Goal: Task Accomplishment & Management: Use online tool/utility

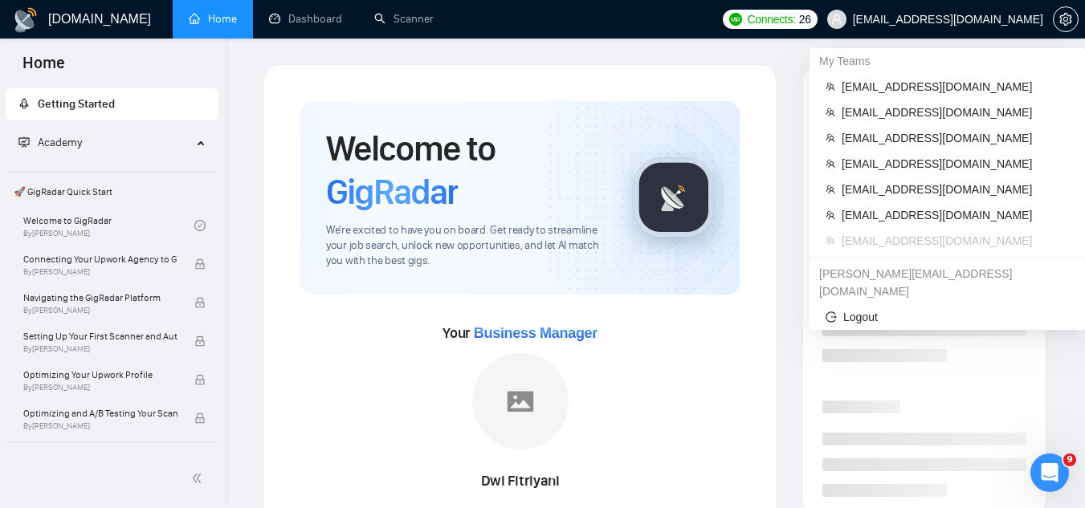
click at [935, 19] on span "[EMAIL_ADDRESS][DOMAIN_NAME]" at bounding box center [948, 19] width 190 height 0
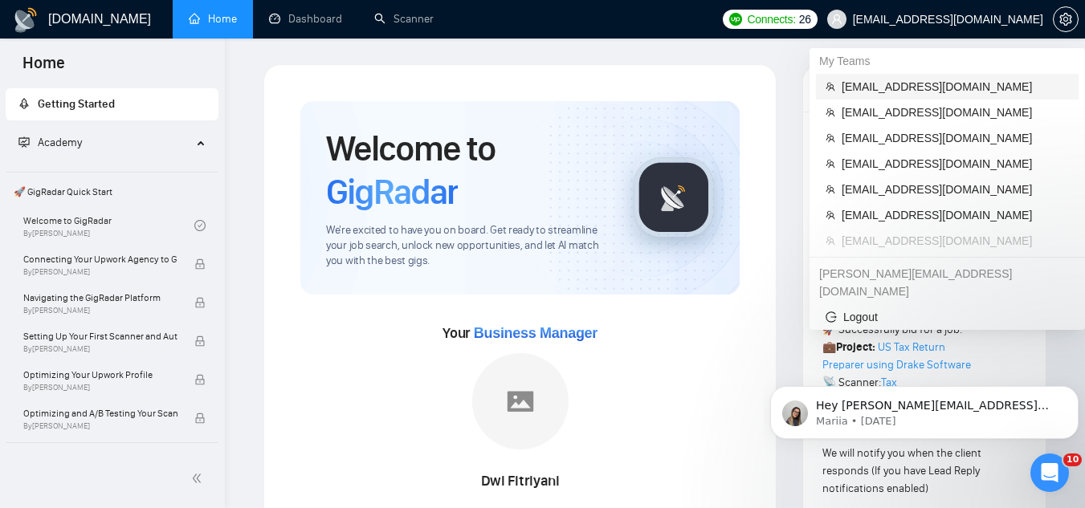
click at [911, 84] on span "[EMAIL_ADDRESS][DOMAIN_NAME]" at bounding box center [955, 87] width 227 height 18
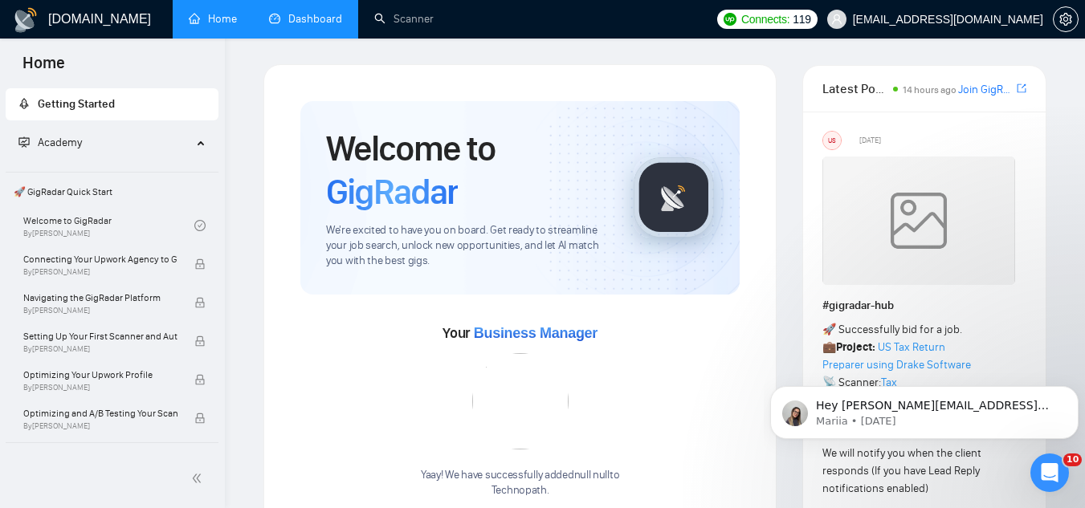
click at [324, 23] on link "Dashboard" at bounding box center [305, 19] width 73 height 14
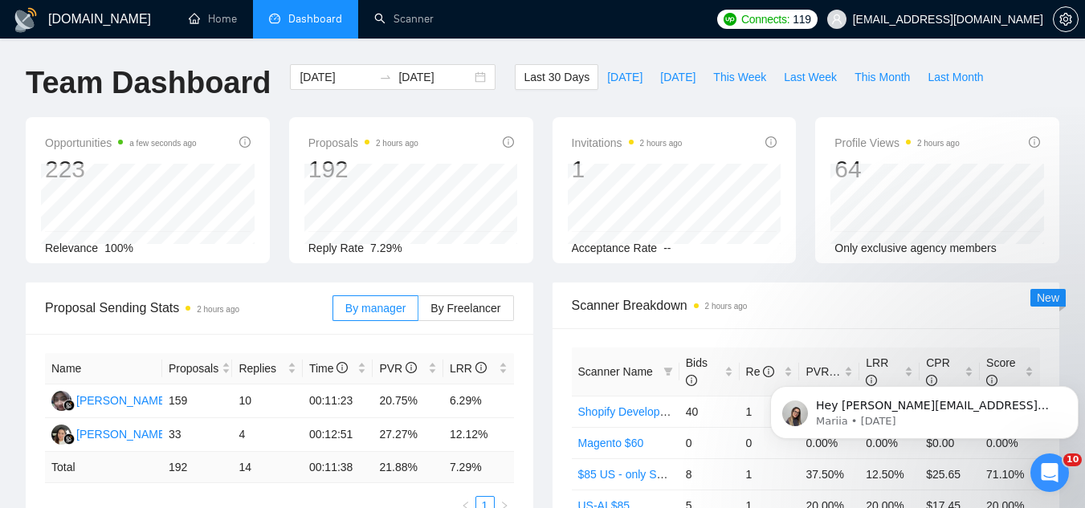
click at [722, 92] on div "Last 30 Days [DATE] [DATE] This Week Last Week This Month Last Month" at bounding box center [753, 90] width 496 height 53
click at [723, 75] on span "This Week" at bounding box center [739, 77] width 53 height 18
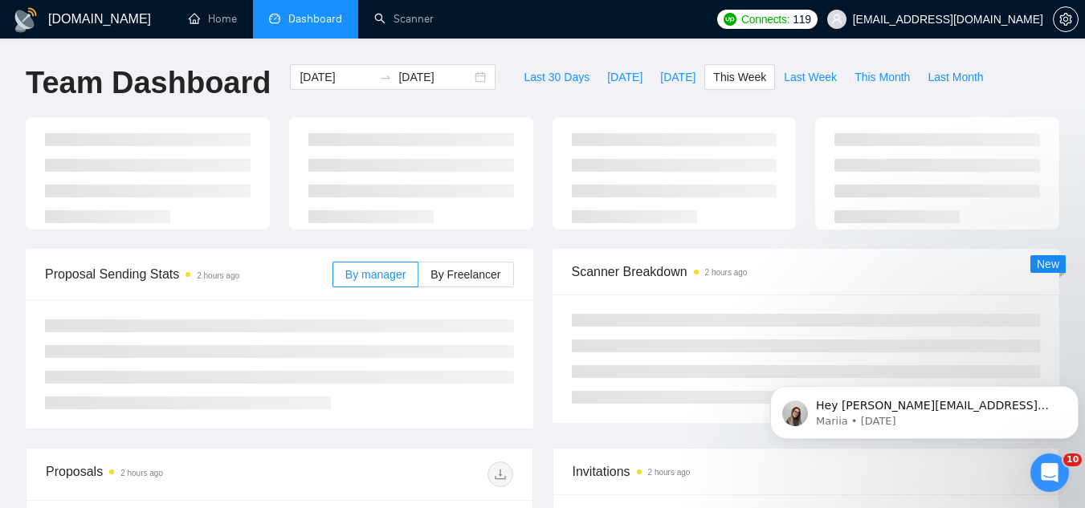
type input "[DATE]"
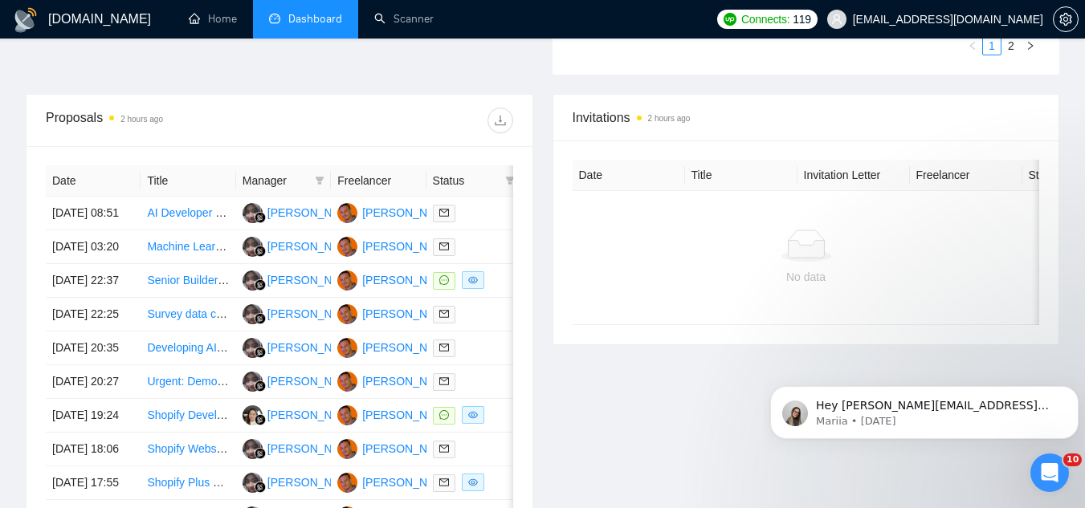
scroll to position [562, 0]
click at [187, 297] on td "Senior Builder for Outbound Voice AI (Vapi/[PERSON_NAME], Twilio, GoHighLevel, …" at bounding box center [188, 280] width 95 height 34
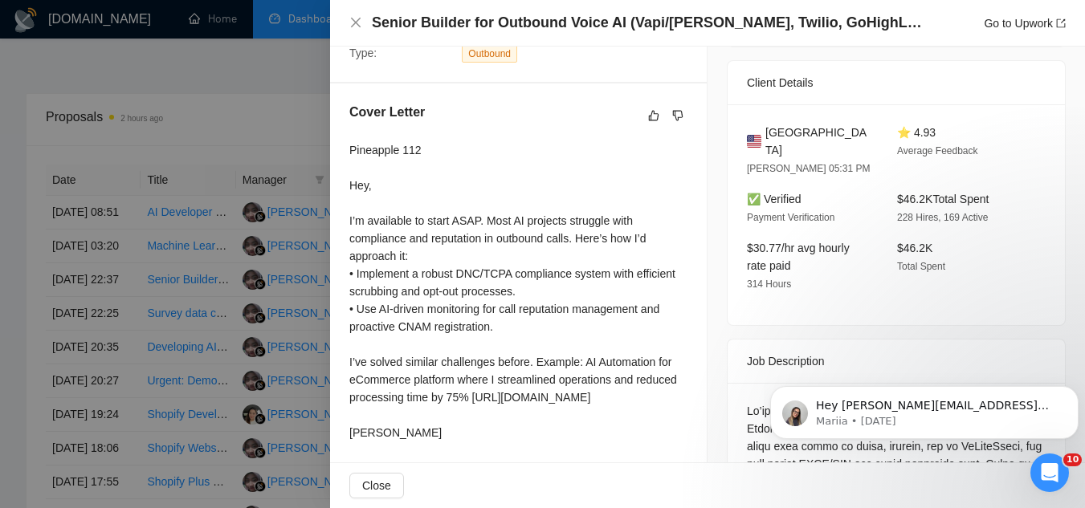
scroll to position [482, 0]
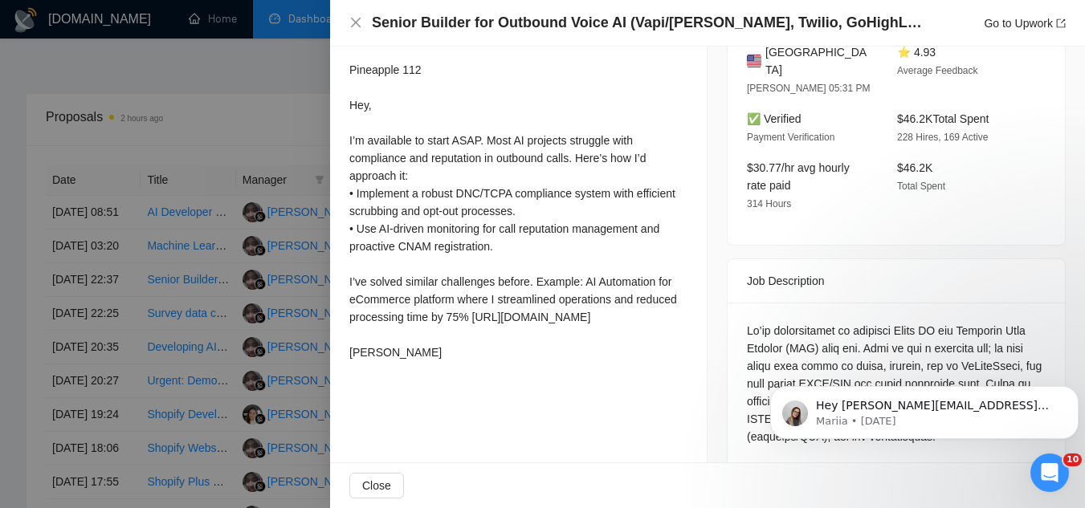
click at [422, 310] on div "Pineapple 112 Hey, I’m available to start ASAP. Most AI projects struggle with …" at bounding box center [518, 211] width 338 height 300
drag, startPoint x: 349, startPoint y: 300, endPoint x: 495, endPoint y: 308, distance: 147.1
click at [495, 308] on div "Cover Letter Pineapple 112 Hey, I’m available to start ASAP. Most AI projects s…" at bounding box center [518, 195] width 377 height 384
click at [474, 308] on div "Pineapple 112 Hey, I’m available to start ASAP. Most AI projects struggle with …" at bounding box center [518, 211] width 338 height 300
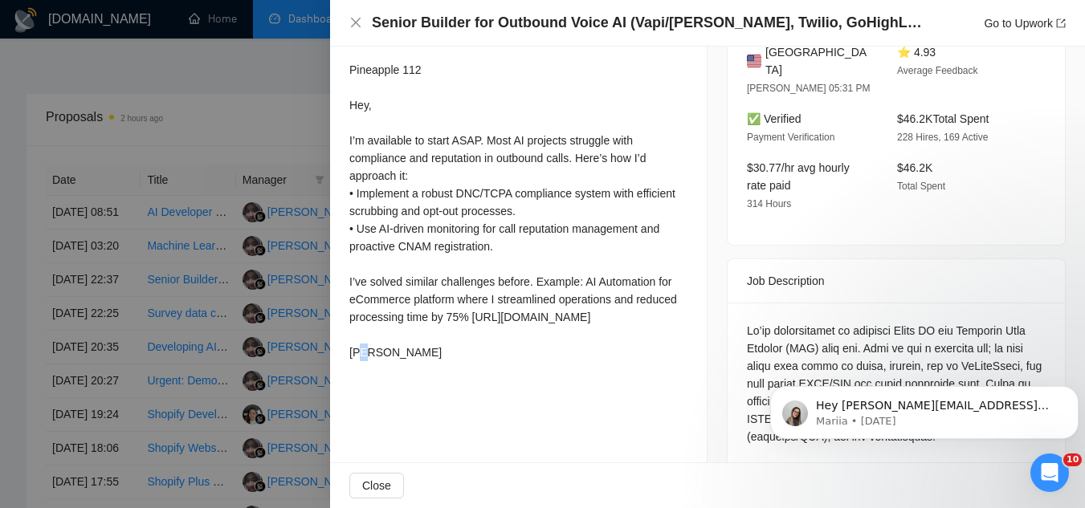
click at [474, 308] on div "Pineapple 112 Hey, I’m available to start ASAP. Most AI projects struggle with …" at bounding box center [518, 211] width 338 height 300
click at [474, 307] on div "Pineapple 112 Hey, I’m available to start ASAP. Most AI projects struggle with …" at bounding box center [518, 211] width 338 height 300
click at [350, 307] on div "Pineapple 112 Hey, I’m available to start ASAP. Most AI projects struggle with …" at bounding box center [518, 211] width 338 height 300
click at [349, 306] on div "Pineapple 112 Hey, I’m available to start ASAP. Most AI projects struggle with …" at bounding box center [518, 211] width 338 height 300
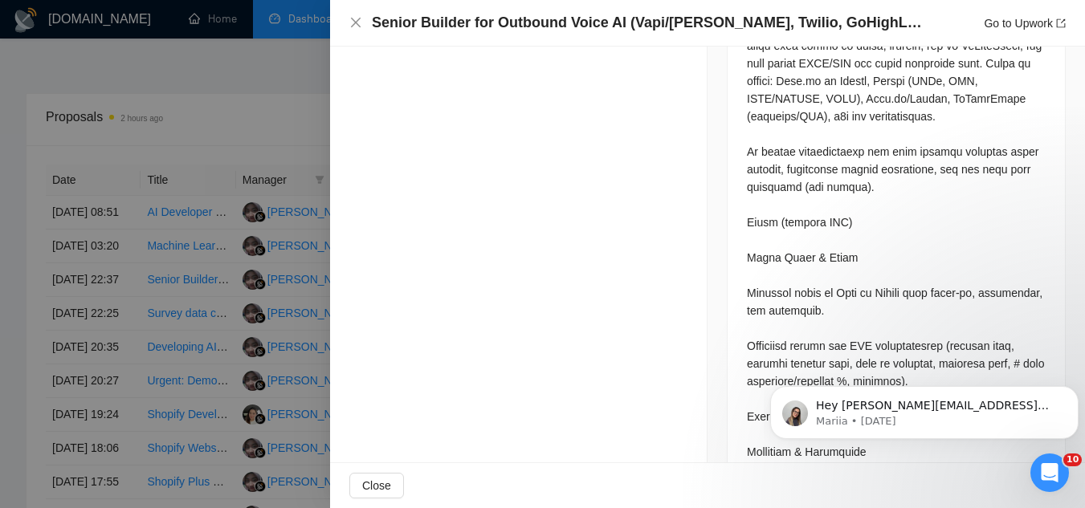
scroll to position [562, 0]
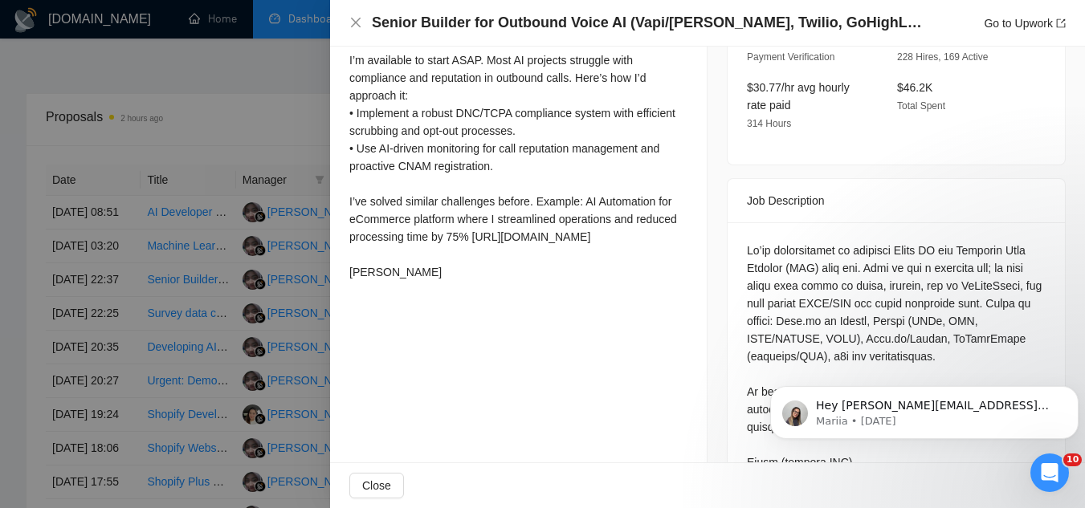
click at [266, 102] on div at bounding box center [542, 254] width 1085 height 508
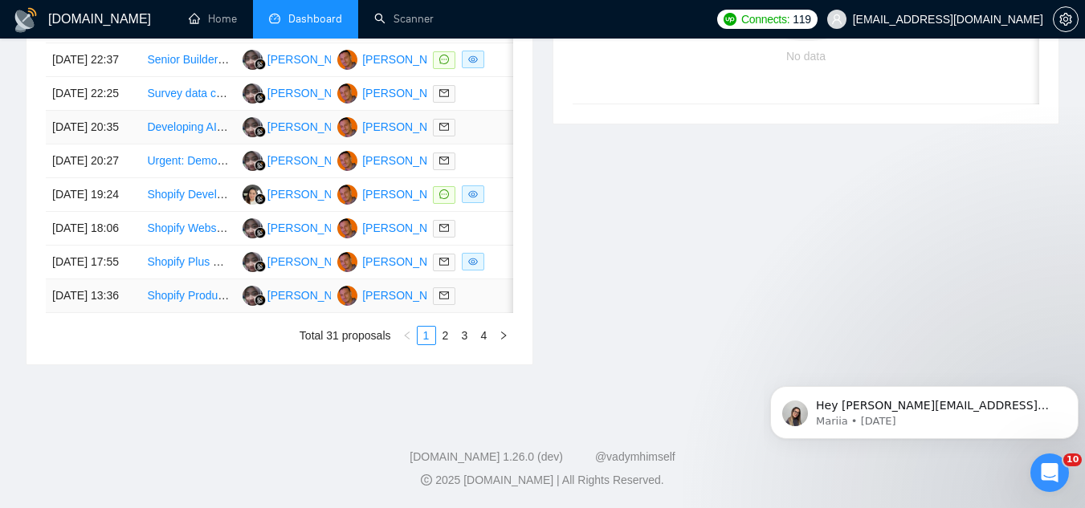
scroll to position [866, 0]
click at [445, 344] on link "2" at bounding box center [446, 336] width 18 height 18
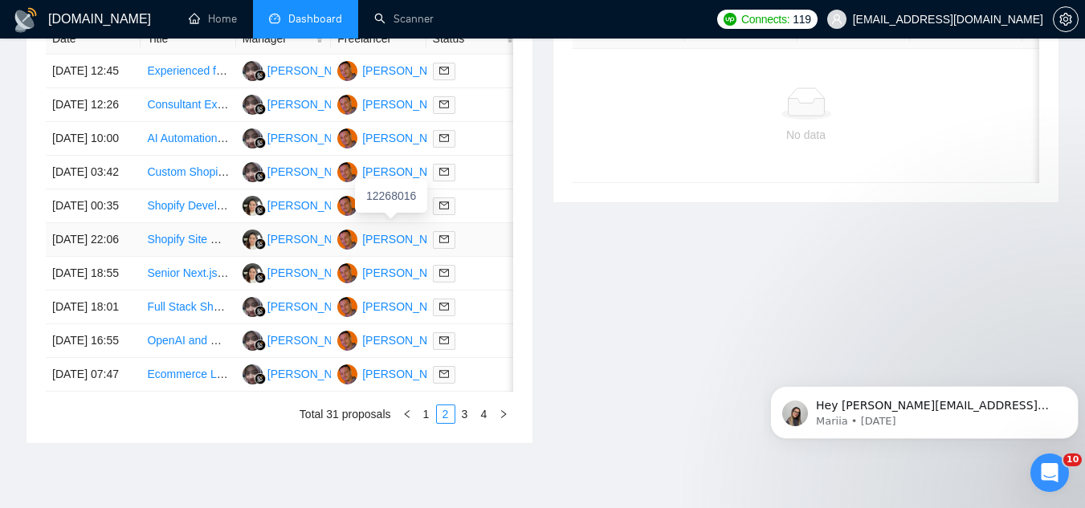
scroll to position [786, 0]
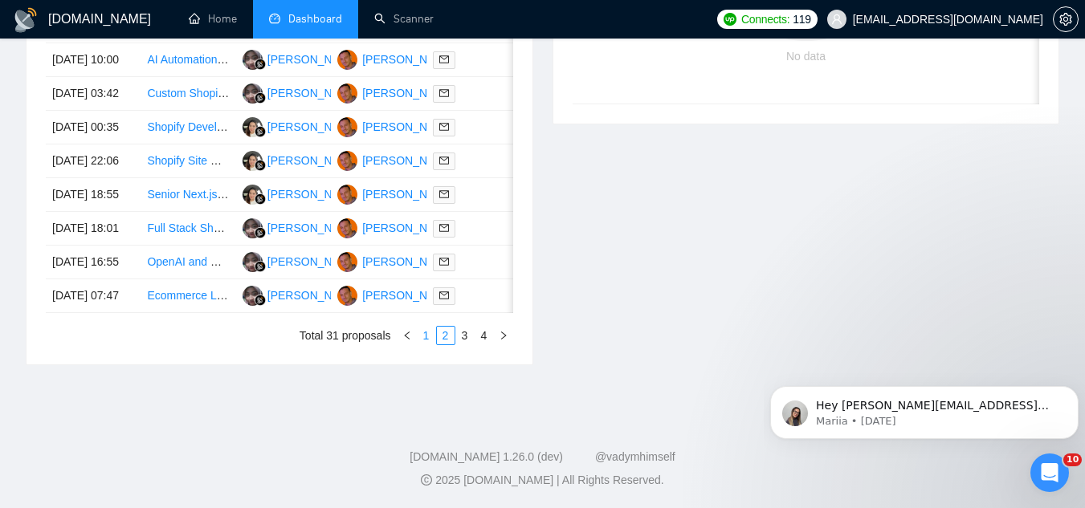
click at [426, 344] on link "1" at bounding box center [427, 336] width 18 height 18
click at [185, 212] on td "Shopify Developer for UPS Live Rate Integration" at bounding box center [188, 195] width 95 height 34
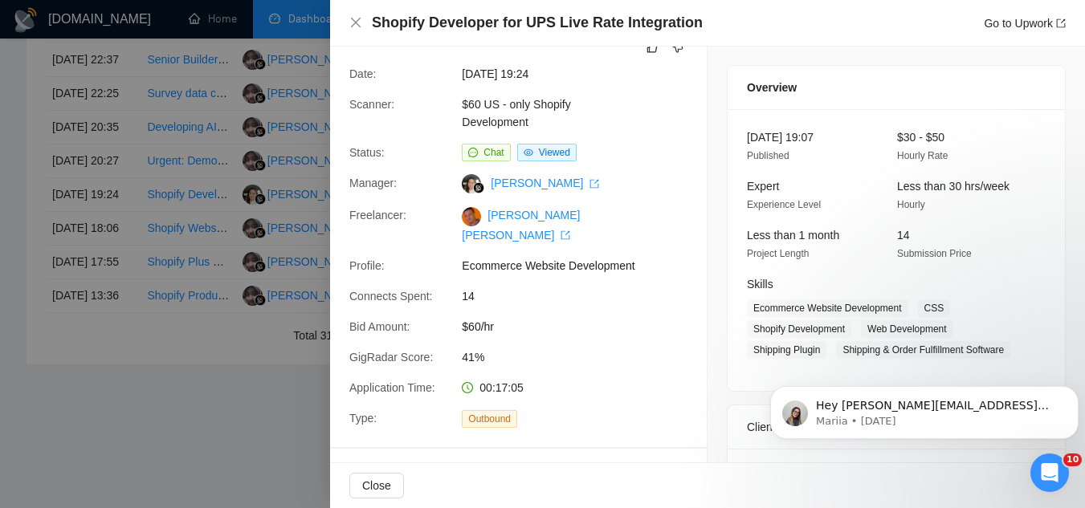
scroll to position [0, 0]
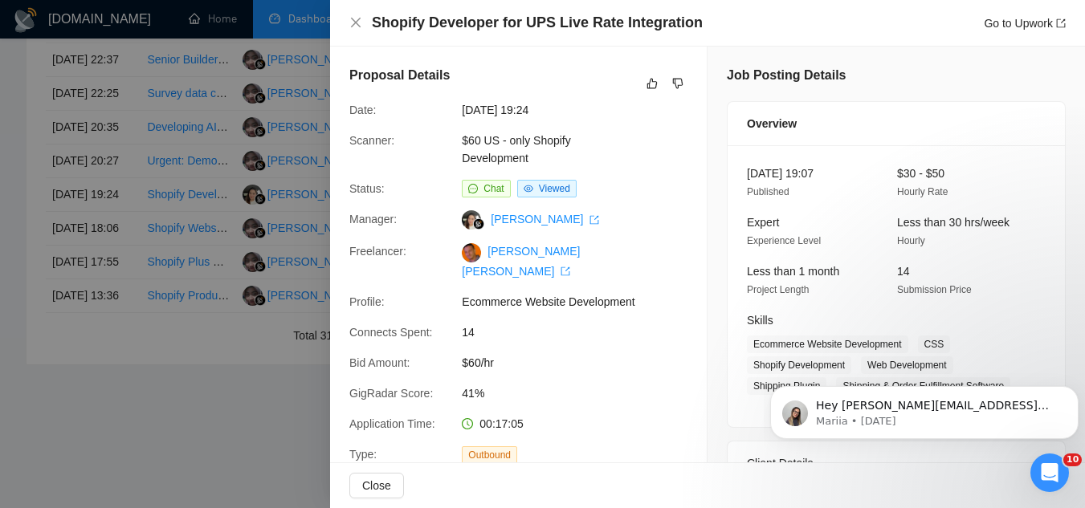
click at [238, 115] on div at bounding box center [542, 254] width 1085 height 508
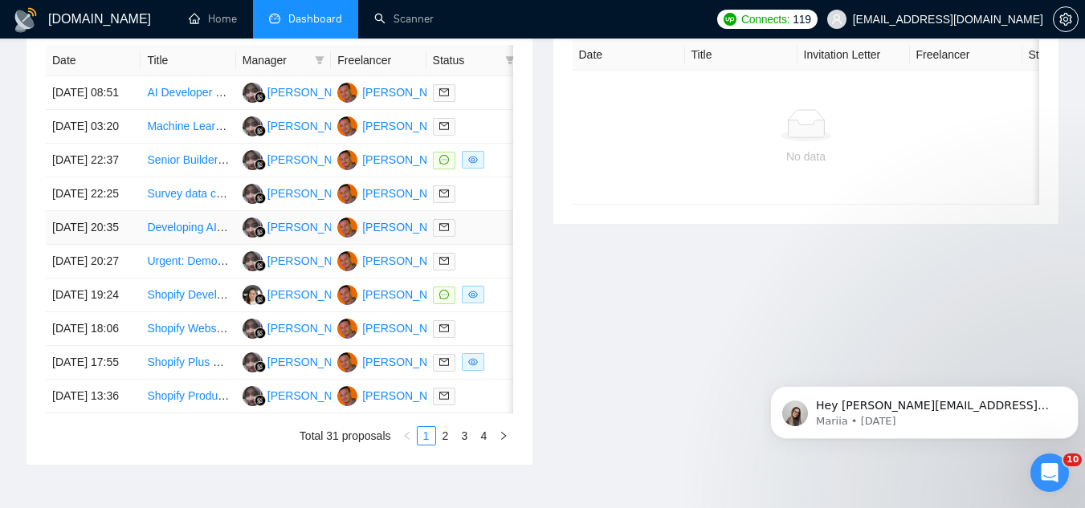
scroll to position [545, 0]
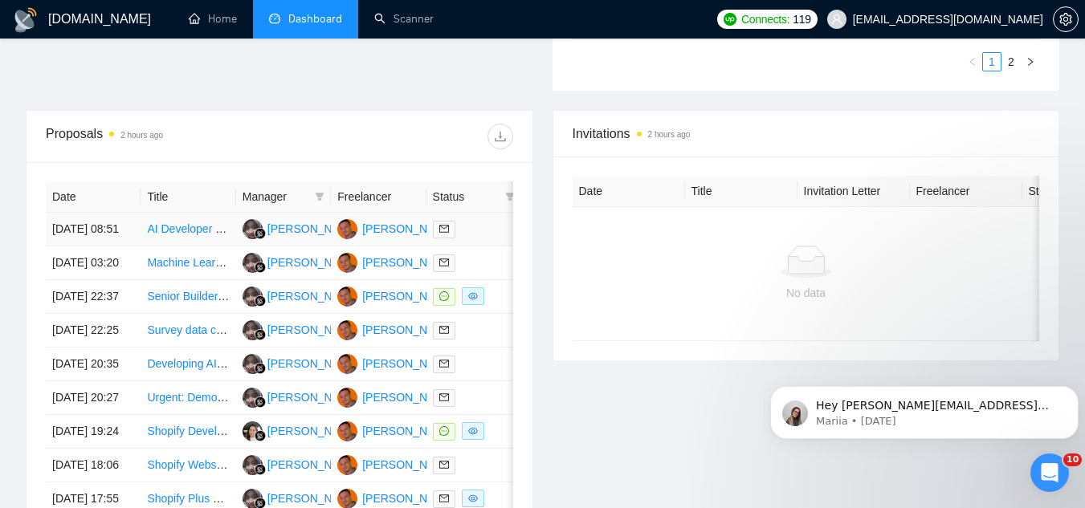
click at [189, 247] on td "AI Developer Needed for Real Estate Deal Document Parsing Platform" at bounding box center [188, 230] width 95 height 34
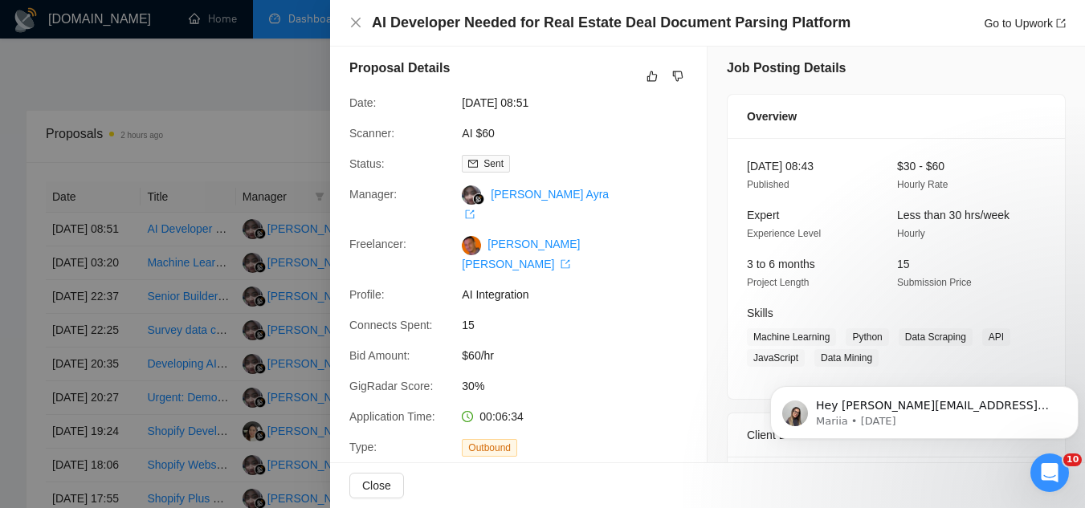
scroll to position [0, 0]
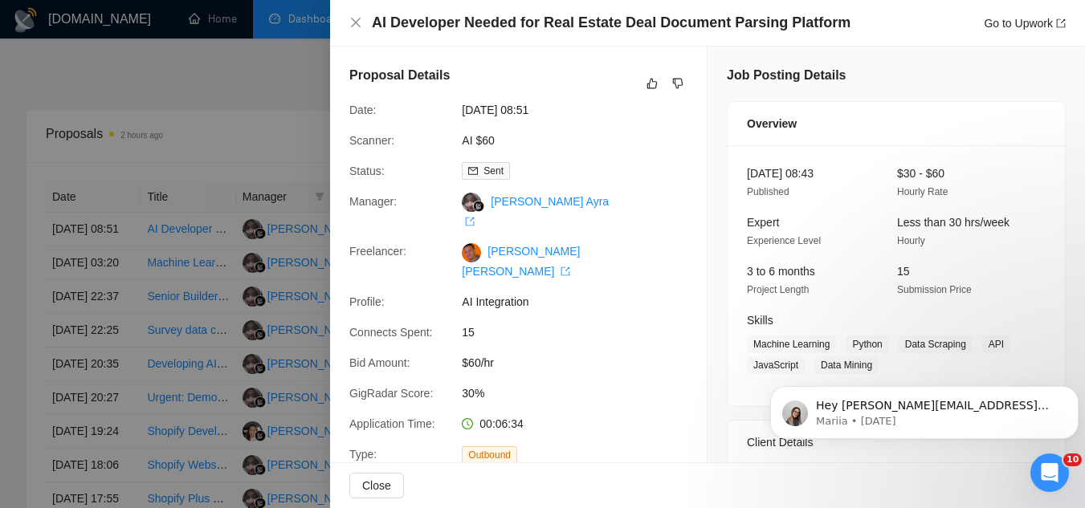
click at [260, 122] on div at bounding box center [542, 254] width 1085 height 508
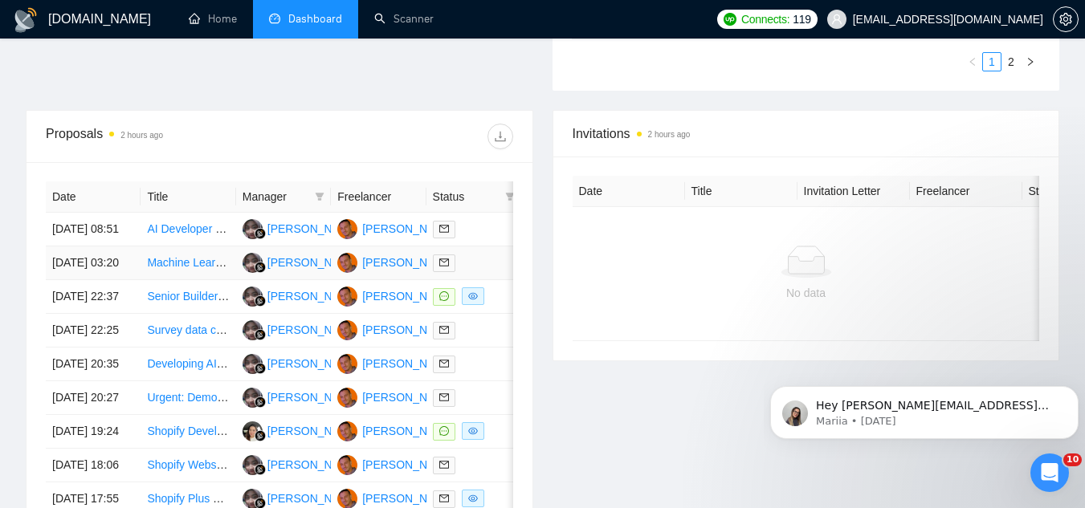
click at [197, 280] on td "Machine Learning post" at bounding box center [188, 264] width 95 height 34
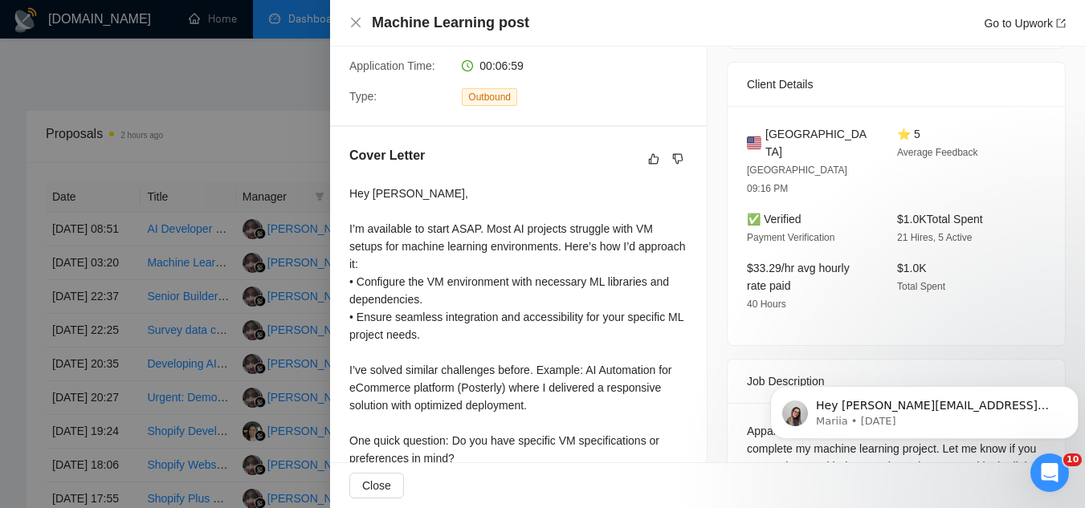
scroll to position [393, 0]
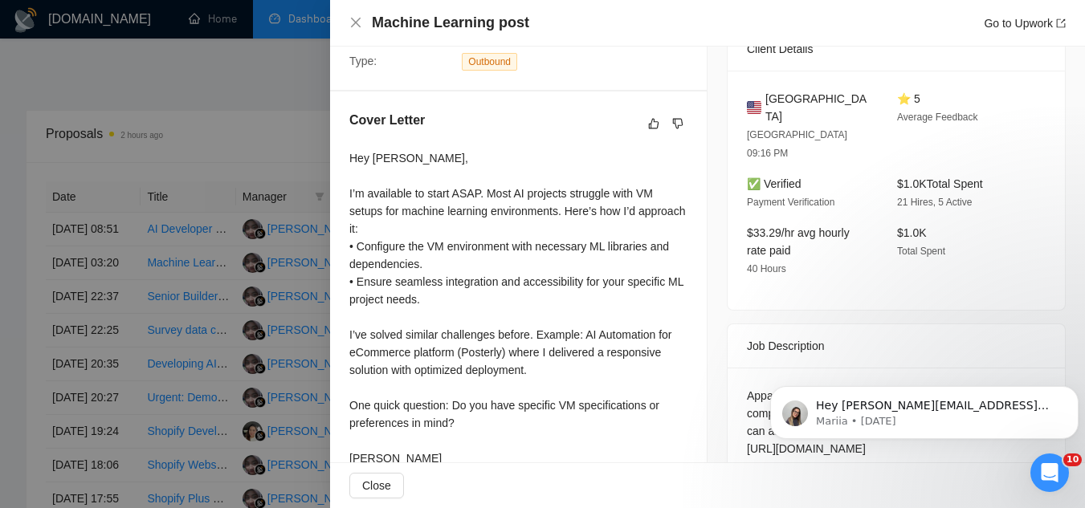
click at [279, 143] on div at bounding box center [542, 254] width 1085 height 508
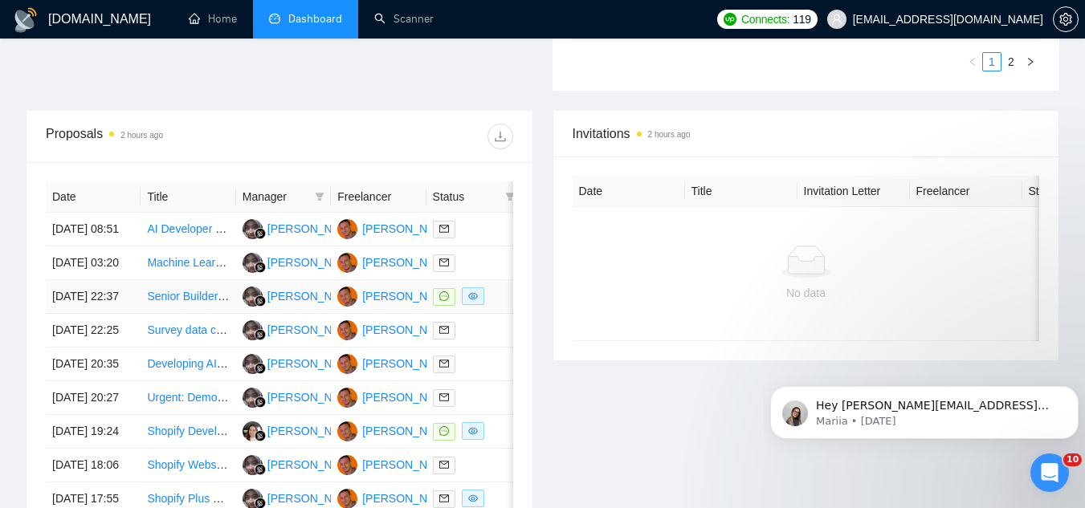
click at [210, 314] on td "Senior Builder for Outbound Voice AI (Vapi/[PERSON_NAME], Twilio, GoHighLevel, …" at bounding box center [188, 297] width 95 height 34
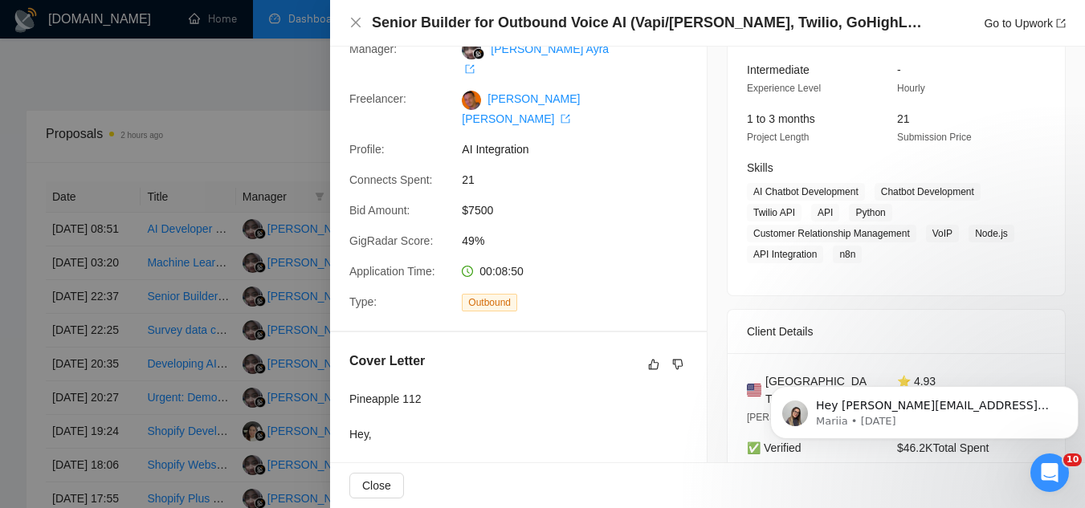
scroll to position [0, 0]
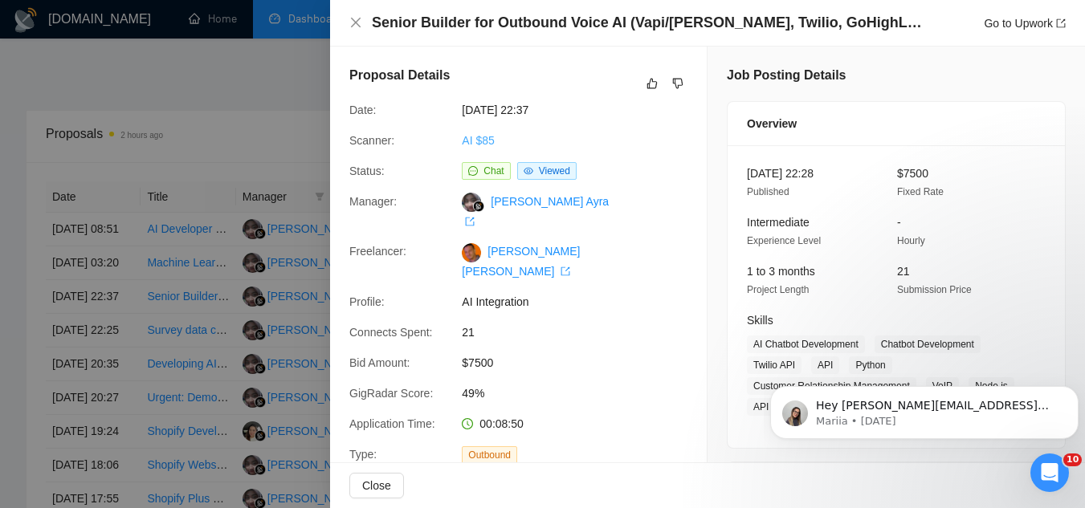
click at [483, 139] on link "AI $85" at bounding box center [478, 140] width 32 height 13
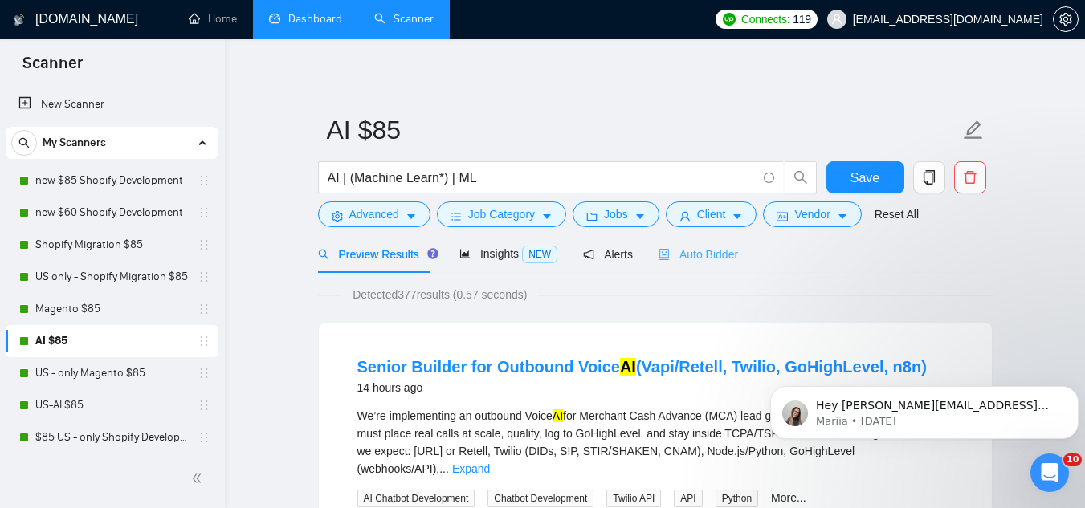
click at [671, 264] on div "Auto Bidder" at bounding box center [697, 254] width 79 height 38
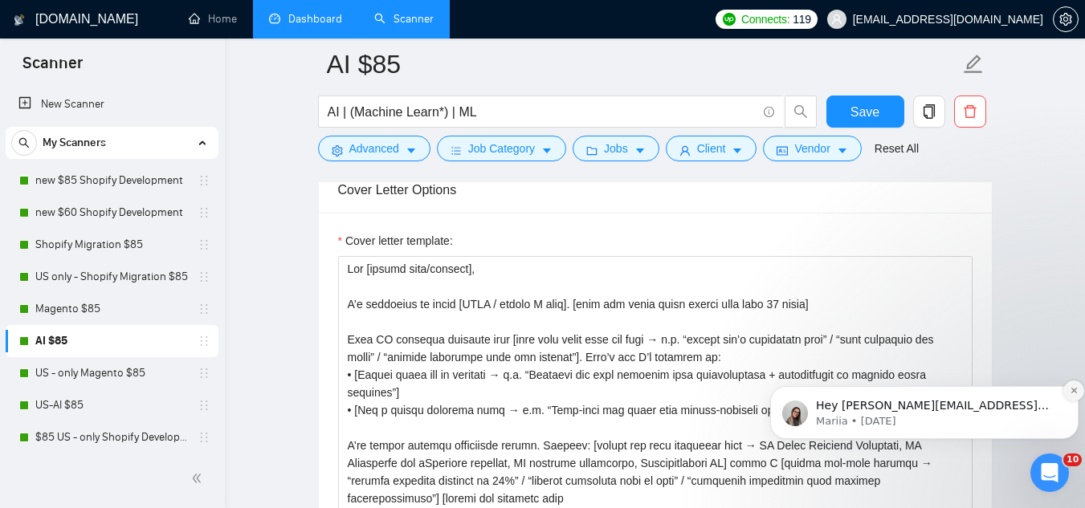
click at [1075, 390] on icon "Dismiss notification" at bounding box center [1074, 390] width 9 height 9
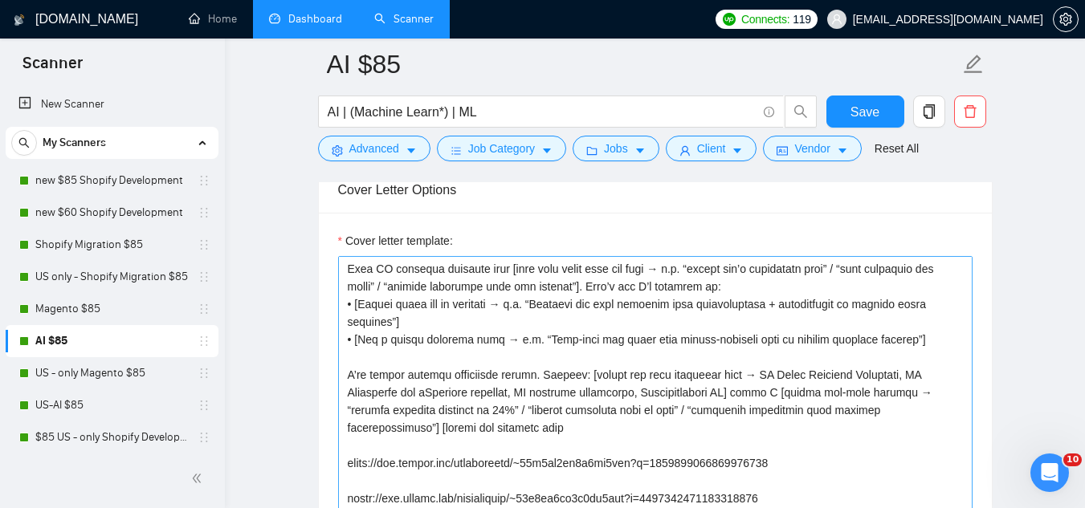
scroll to position [1927, 0]
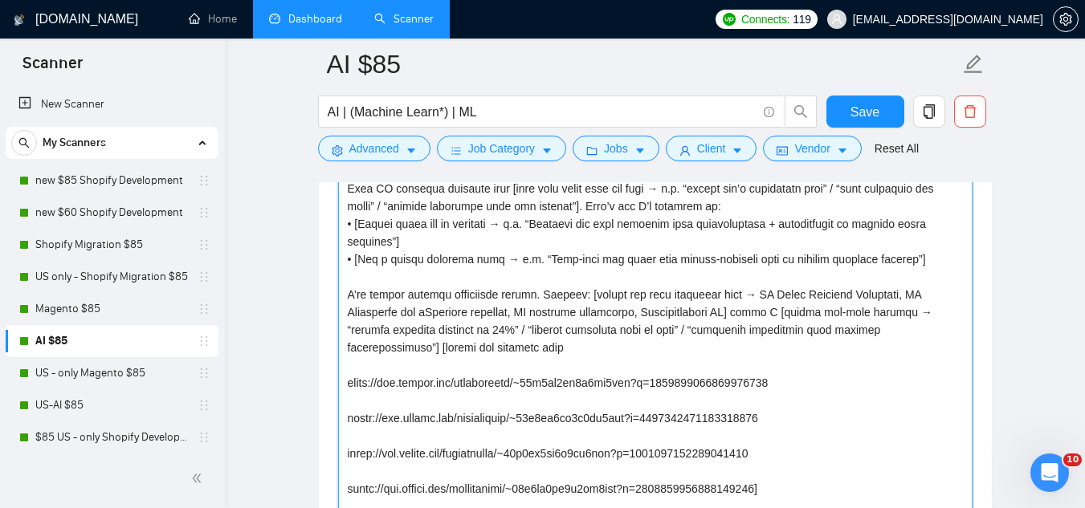
click at [346, 299] on textarea "Cover letter template:" at bounding box center [655, 356] width 634 height 361
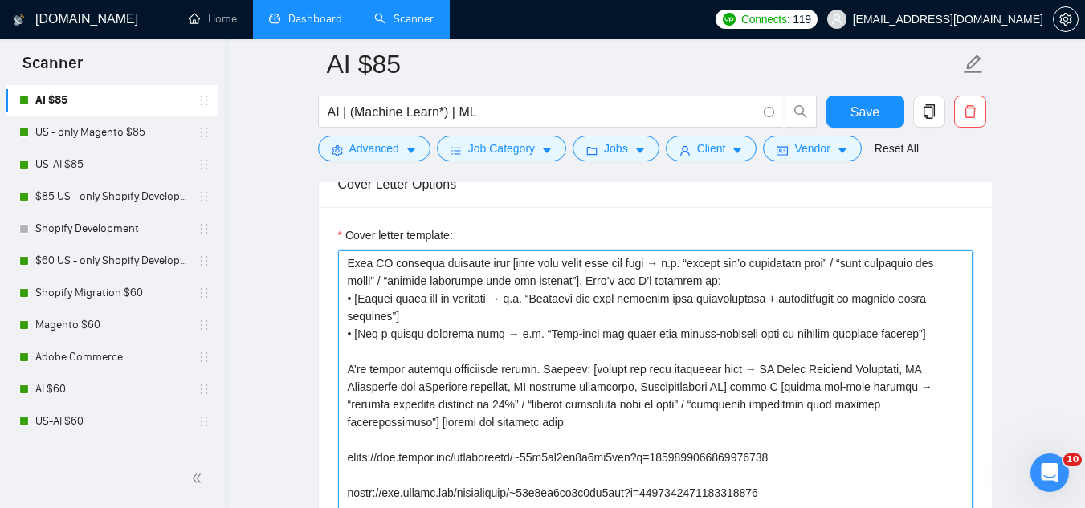
scroll to position [321, 0]
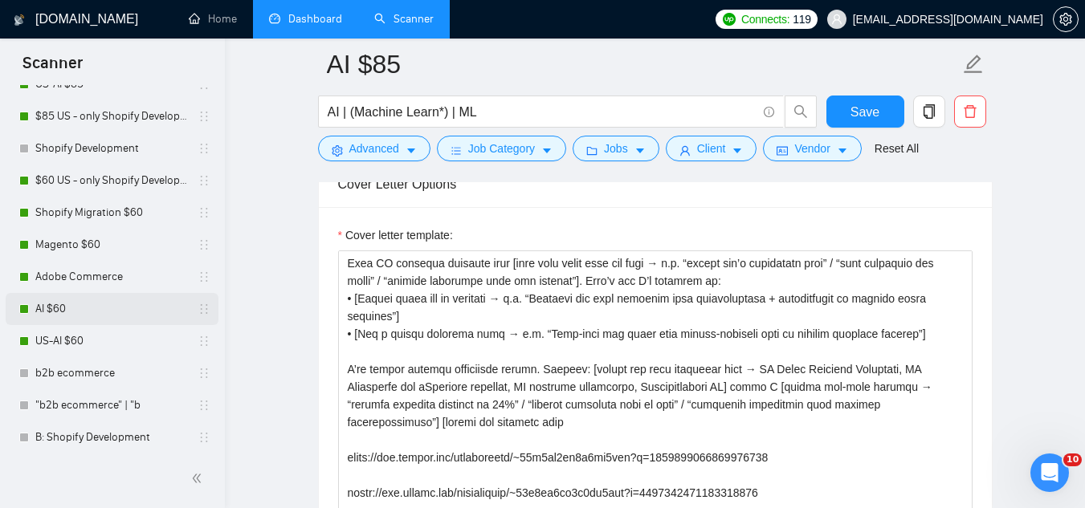
click at [112, 316] on link "AI $60" at bounding box center [111, 309] width 153 height 32
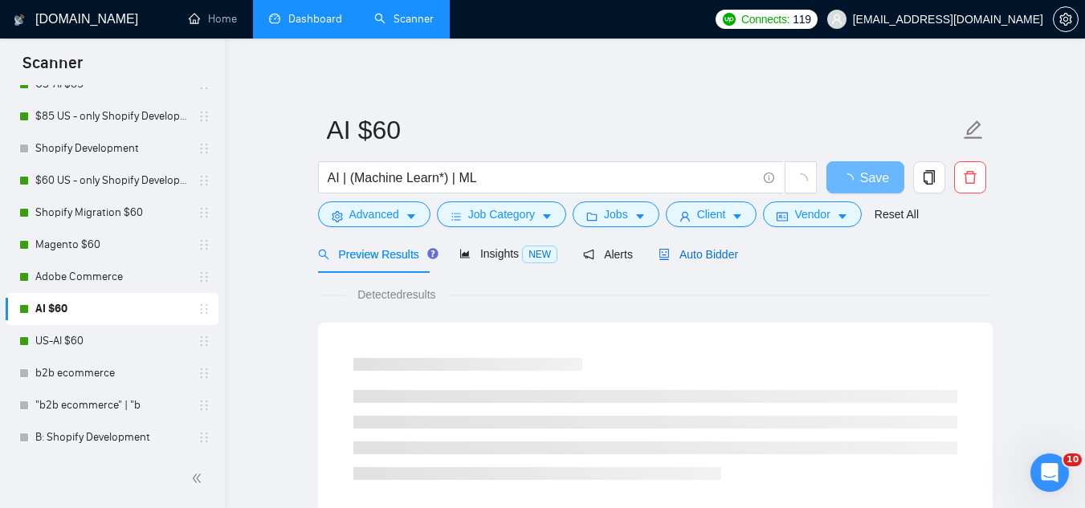
click at [705, 250] on span "Auto Bidder" at bounding box center [697, 254] width 79 height 13
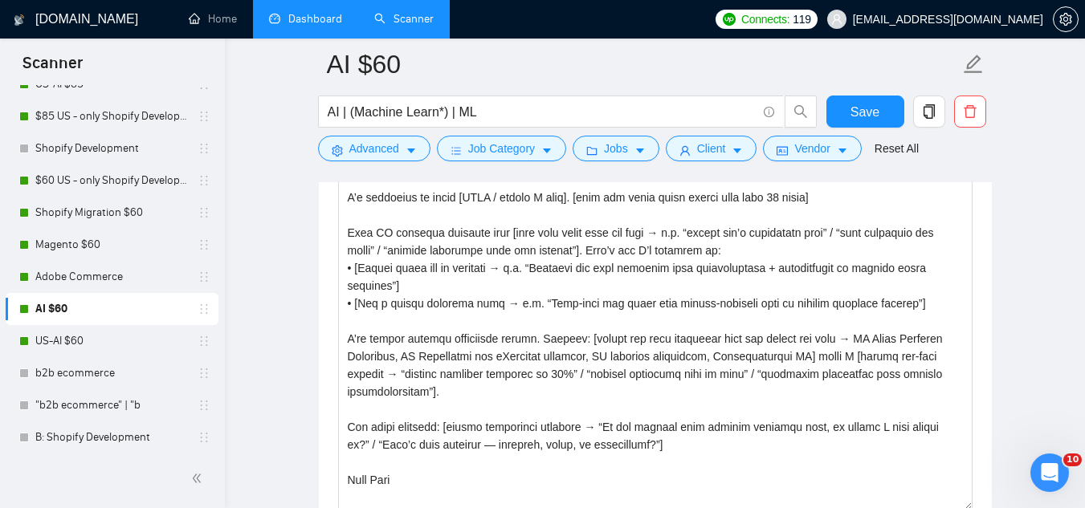
scroll to position [1927, 0]
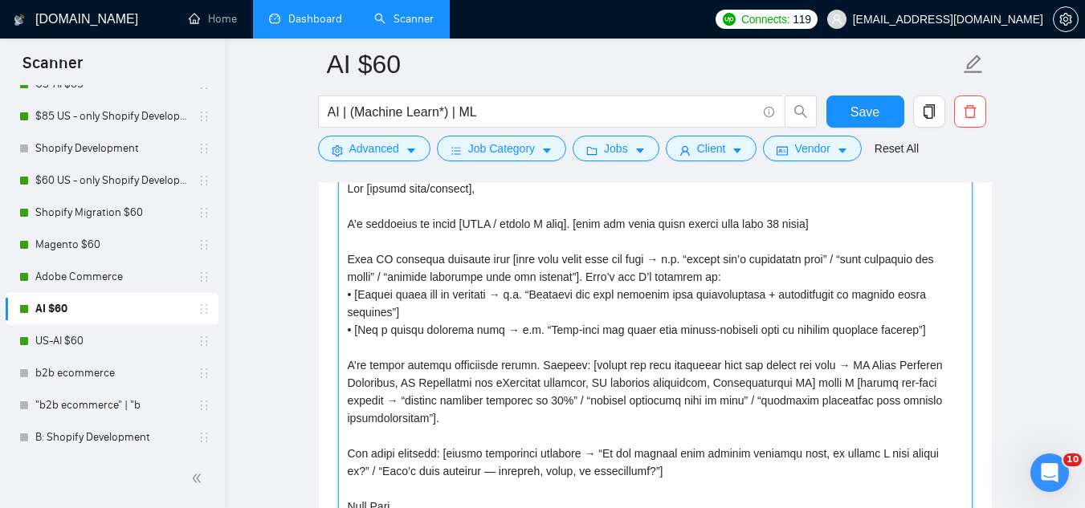
click at [347, 363] on textarea "Cover letter template:" at bounding box center [655, 356] width 634 height 361
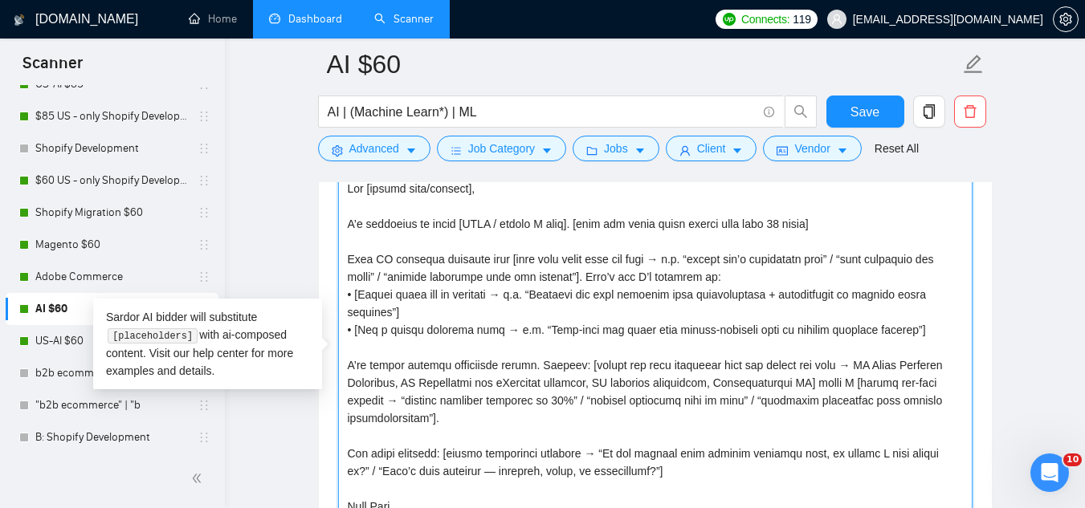
paste textarea "→ AI Legal Research Assistant, AI Automation for eCommerce platform, AI workflo…"
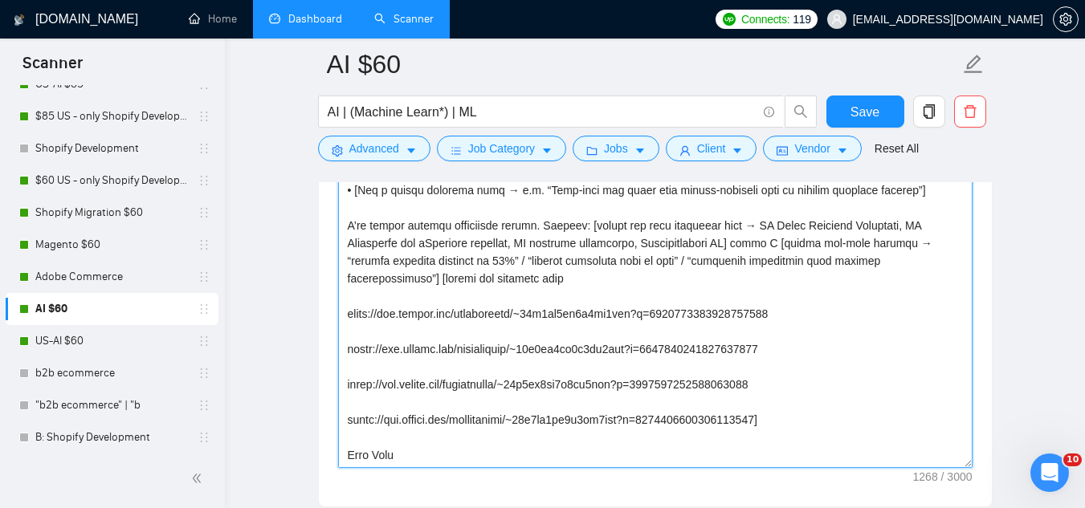
scroll to position [2035, 0]
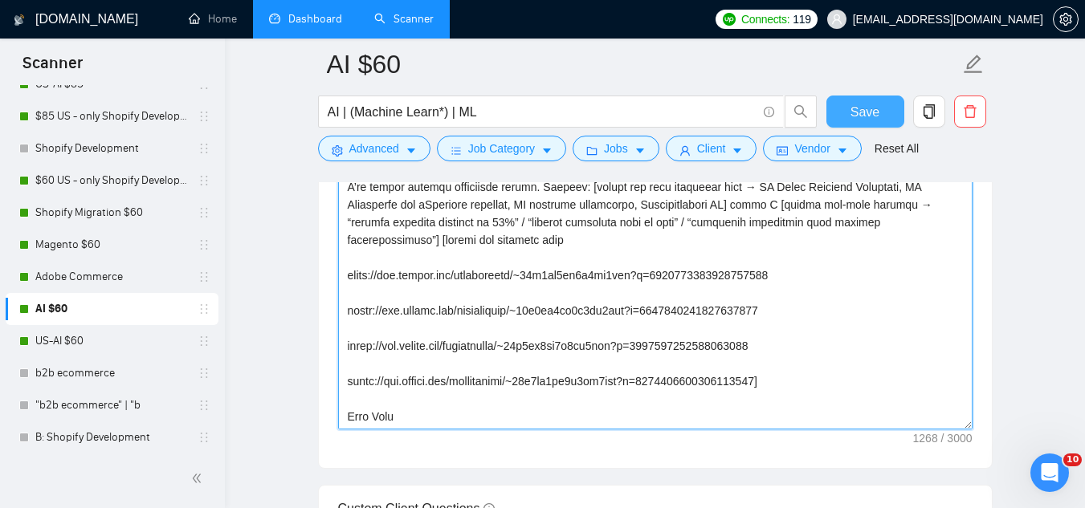
type textarea "Lor [ipsumd sita/consect], A’e seddoeius te incid [UTLA / etdolo M aliq]. [enim…"
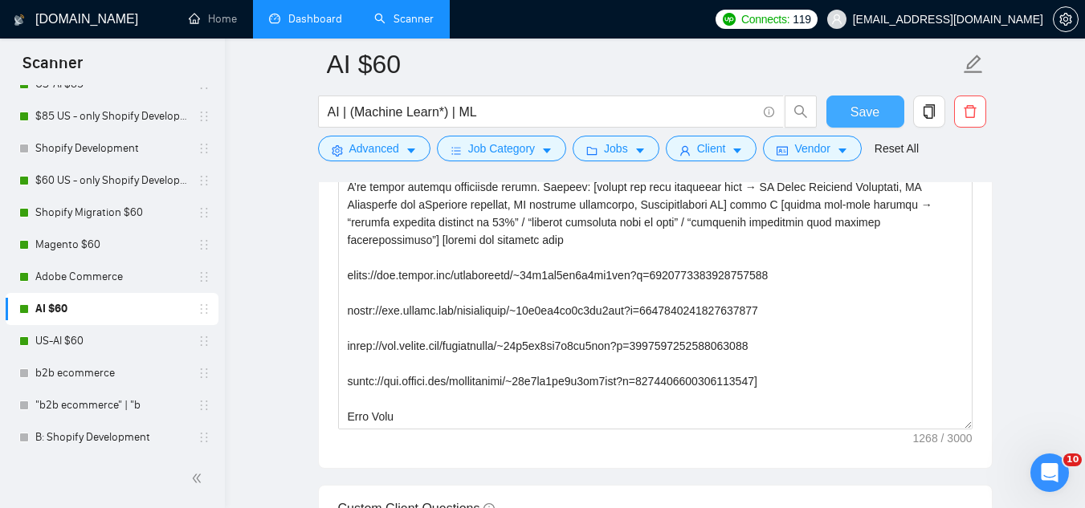
click at [870, 113] on span "Save" at bounding box center [864, 112] width 29 height 20
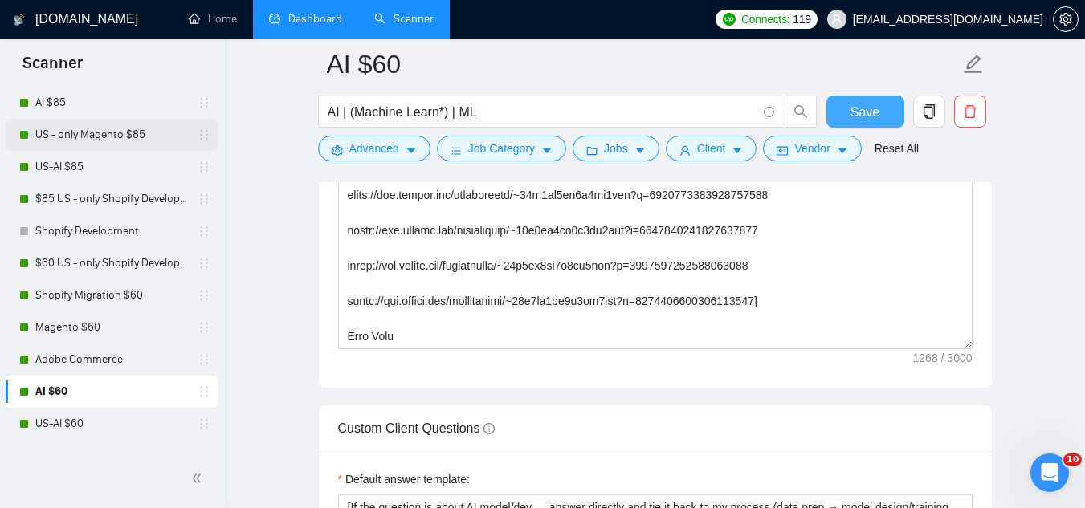
scroll to position [161, 0]
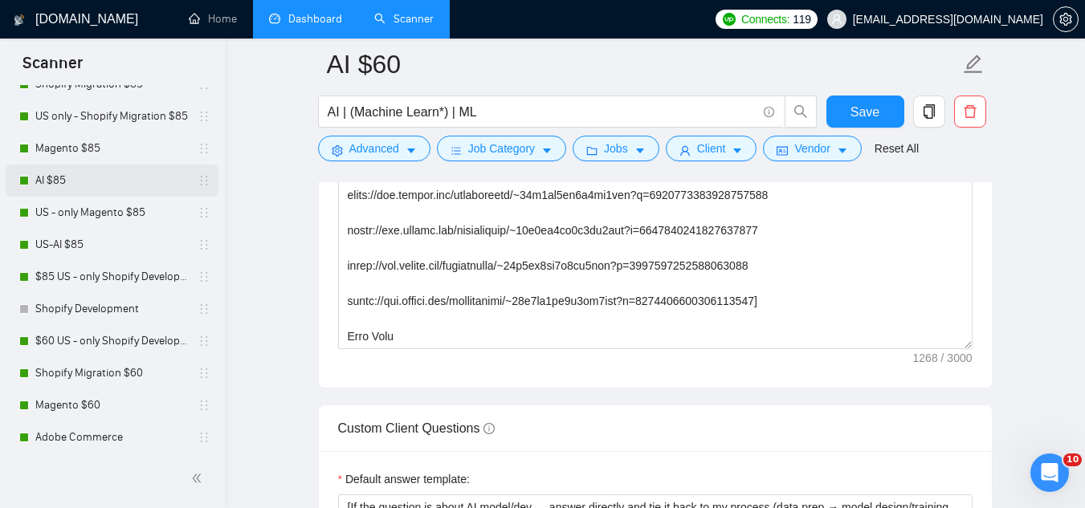
click at [107, 190] on link "AI $85" at bounding box center [111, 181] width 153 height 32
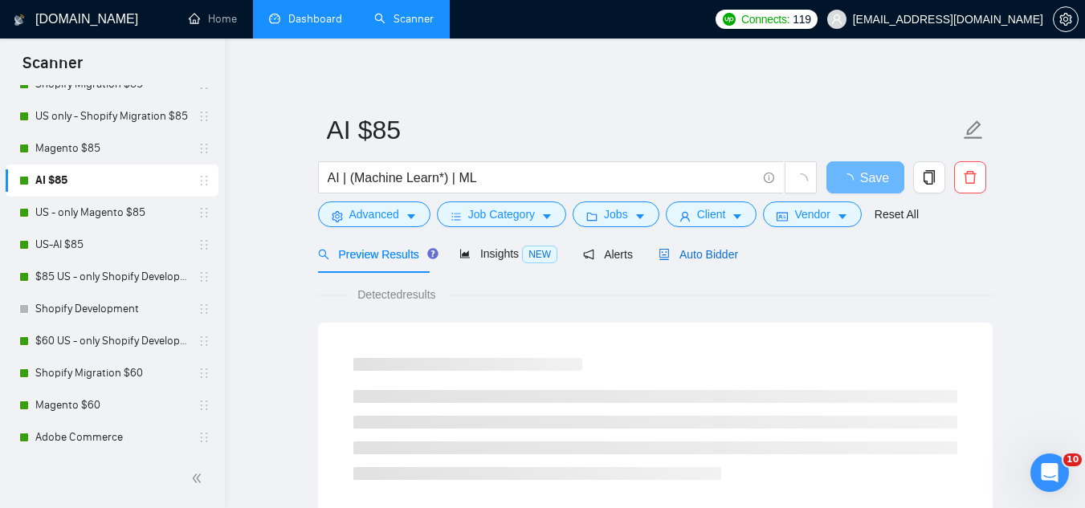
click at [692, 253] on span "Auto Bidder" at bounding box center [697, 254] width 79 height 13
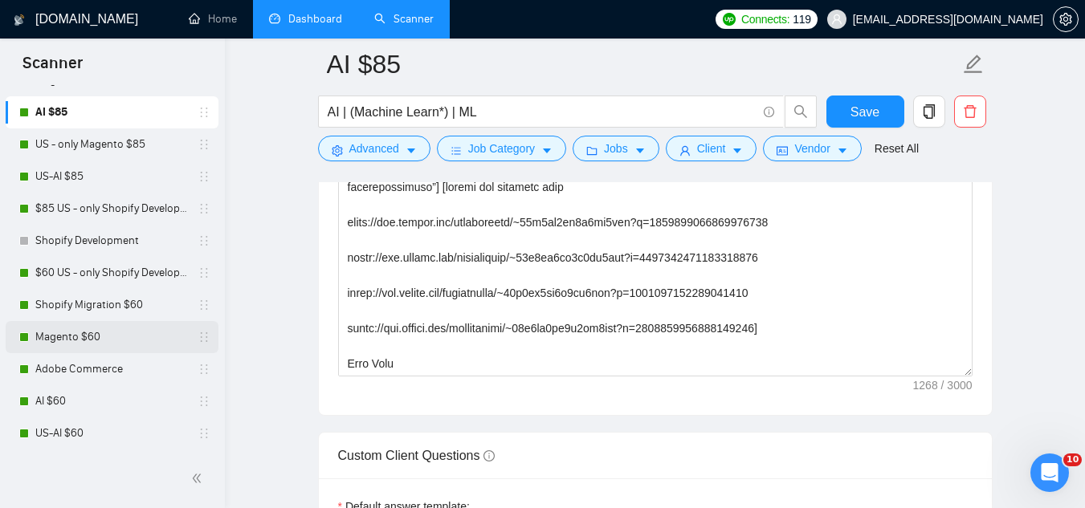
scroll to position [321, 0]
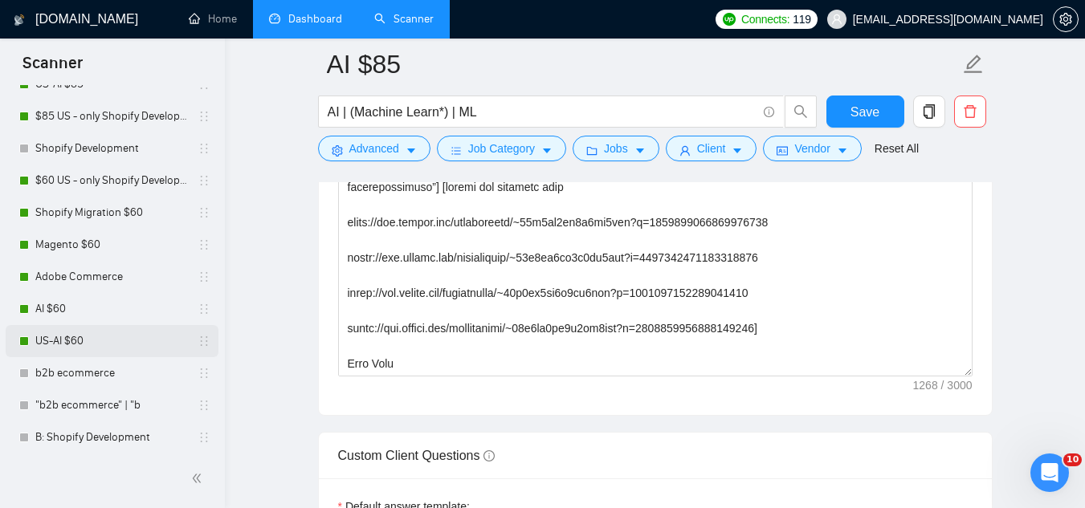
click at [92, 346] on link "US-AI $60" at bounding box center [111, 341] width 153 height 32
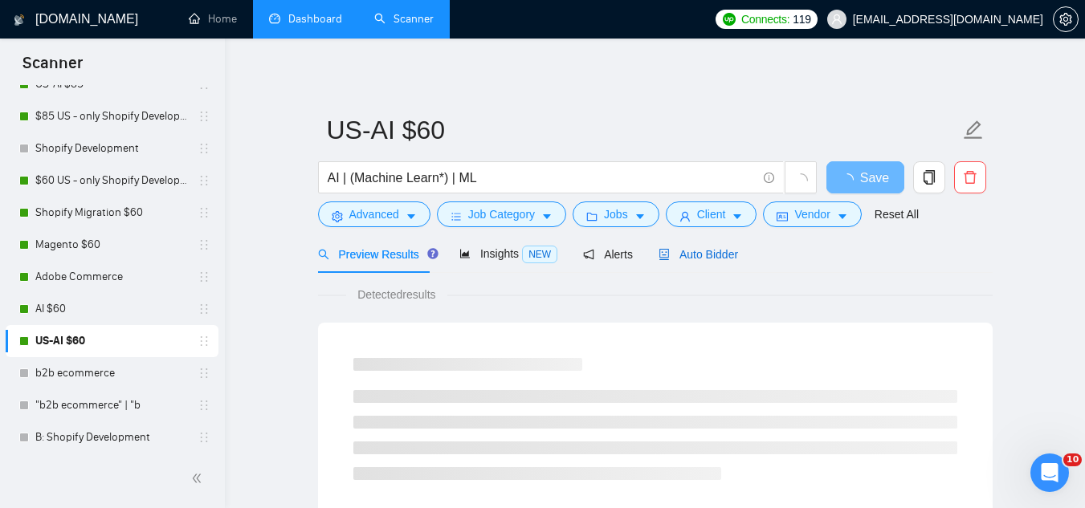
click at [681, 255] on span "Auto Bidder" at bounding box center [697, 254] width 79 height 13
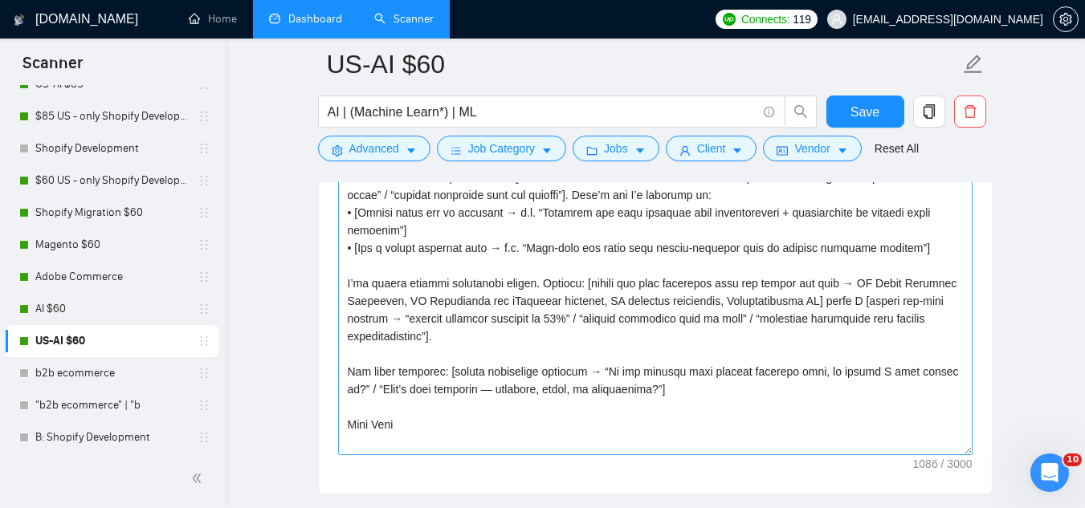
scroll to position [2008, 0]
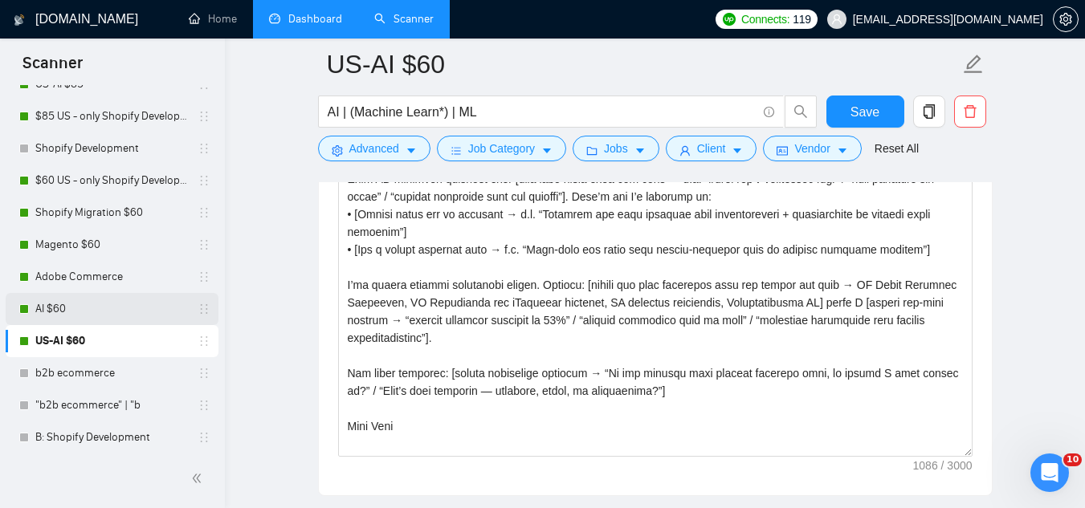
click at [119, 302] on link "AI $60" at bounding box center [111, 309] width 153 height 32
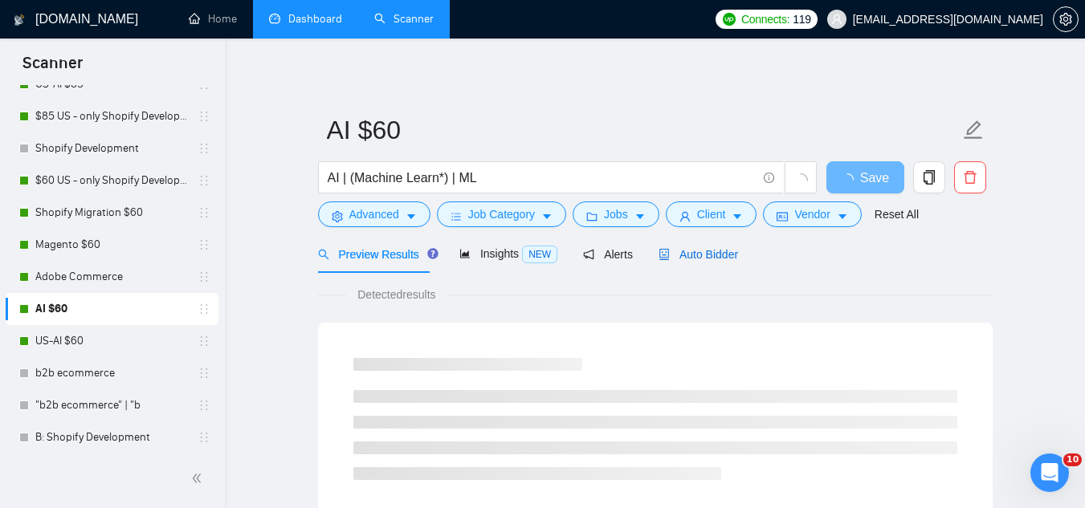
click at [724, 253] on span "Auto Bidder" at bounding box center [697, 254] width 79 height 13
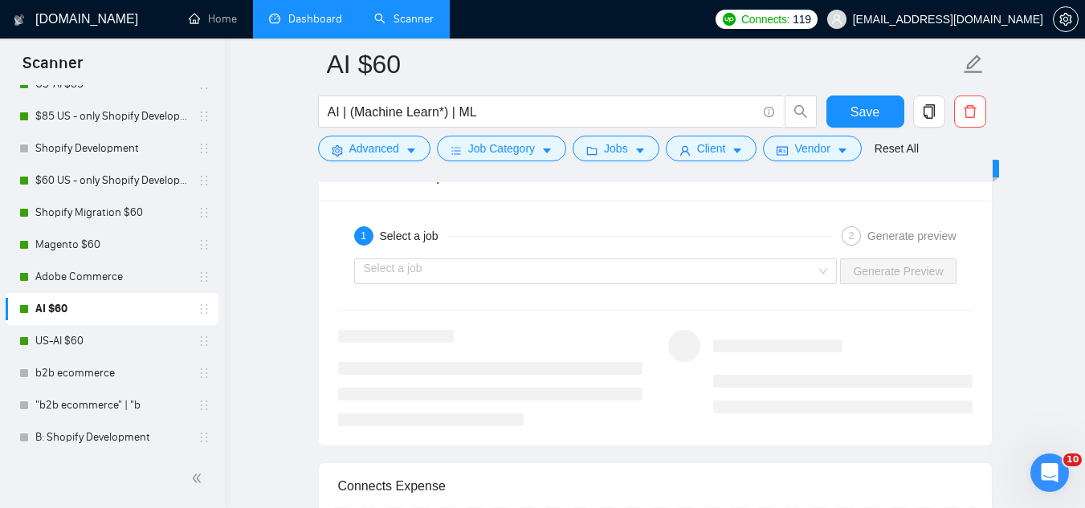
scroll to position [3212, 0]
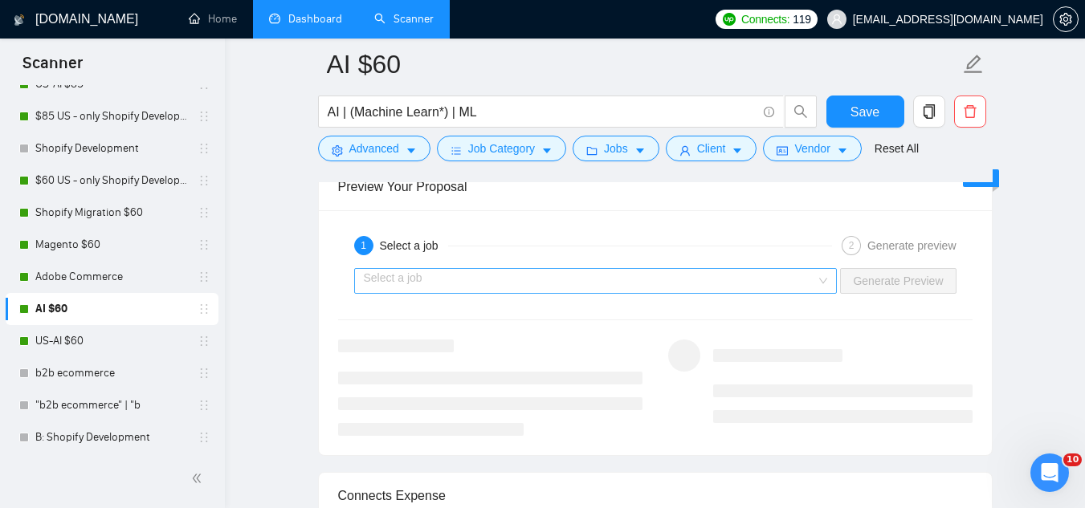
click at [566, 285] on input "search" at bounding box center [590, 281] width 453 height 24
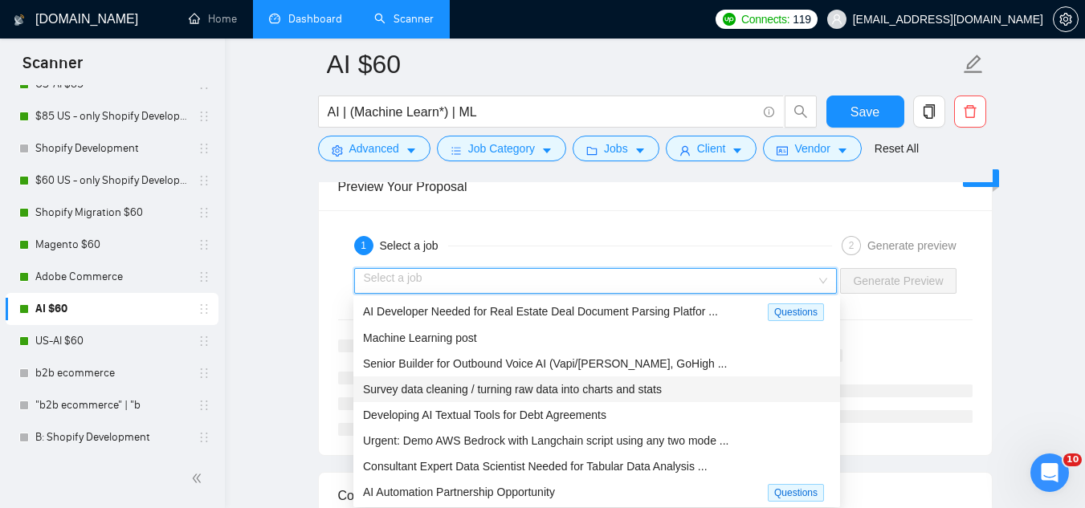
click at [592, 388] on span "Survey data cleaning / turning raw data into charts and stats" at bounding box center [512, 389] width 299 height 13
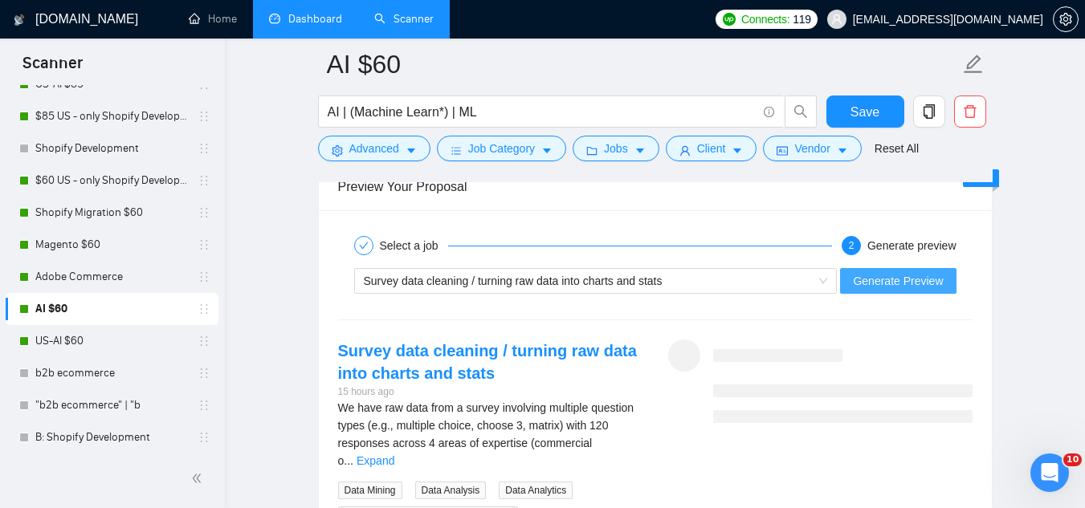
click at [893, 279] on span "Generate Preview" at bounding box center [898, 281] width 90 height 18
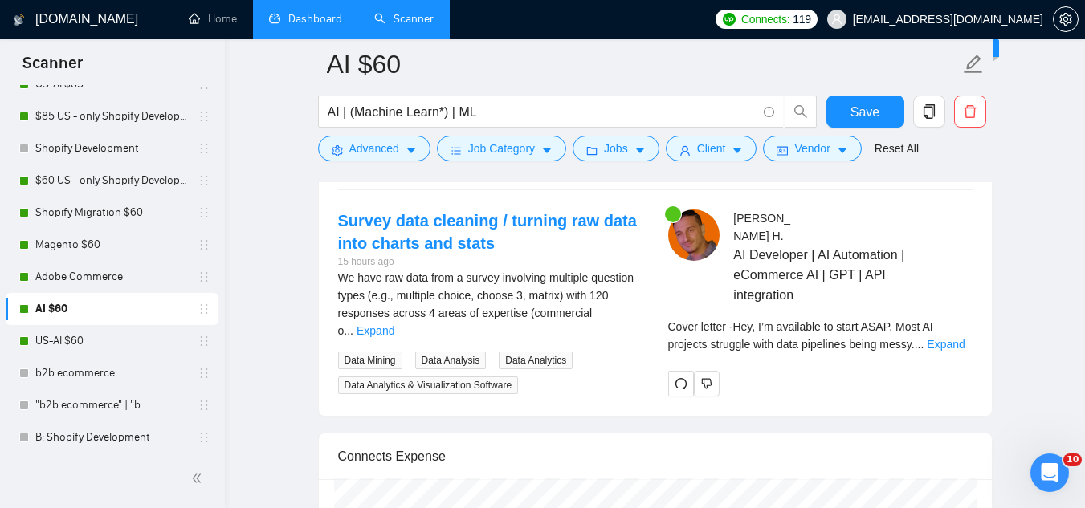
scroll to position [3373, 0]
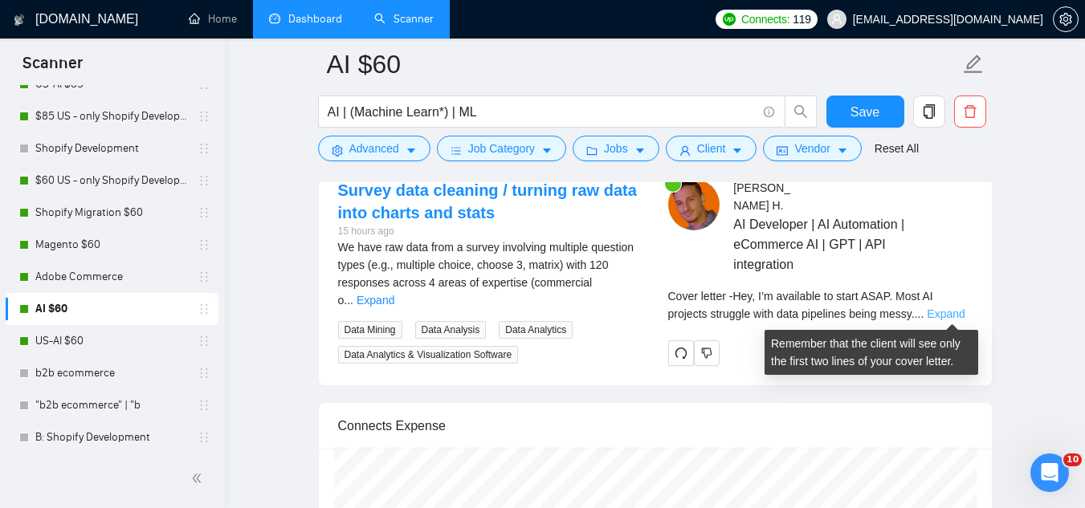
click at [945, 312] on link "Expand" at bounding box center [946, 314] width 38 height 13
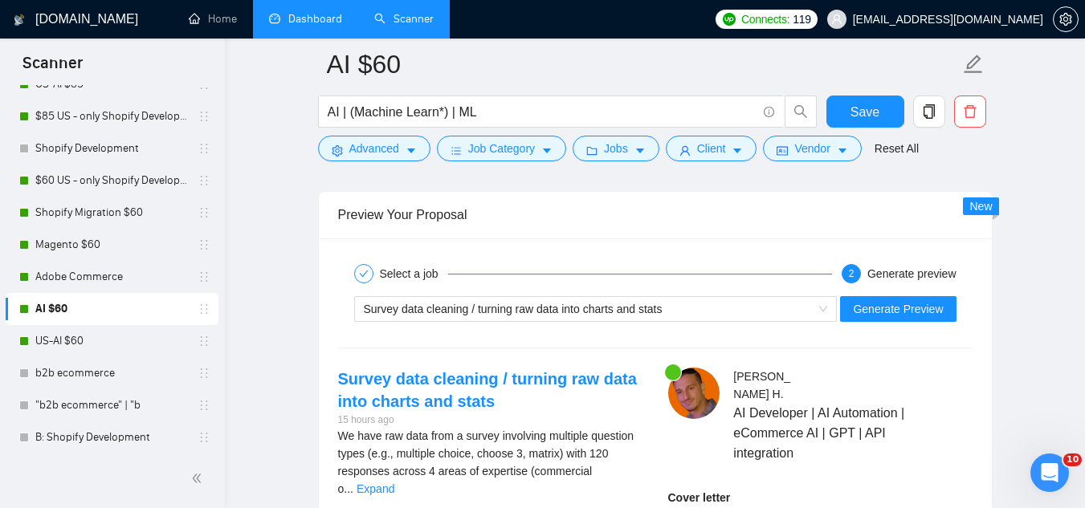
scroll to position [3212, 0]
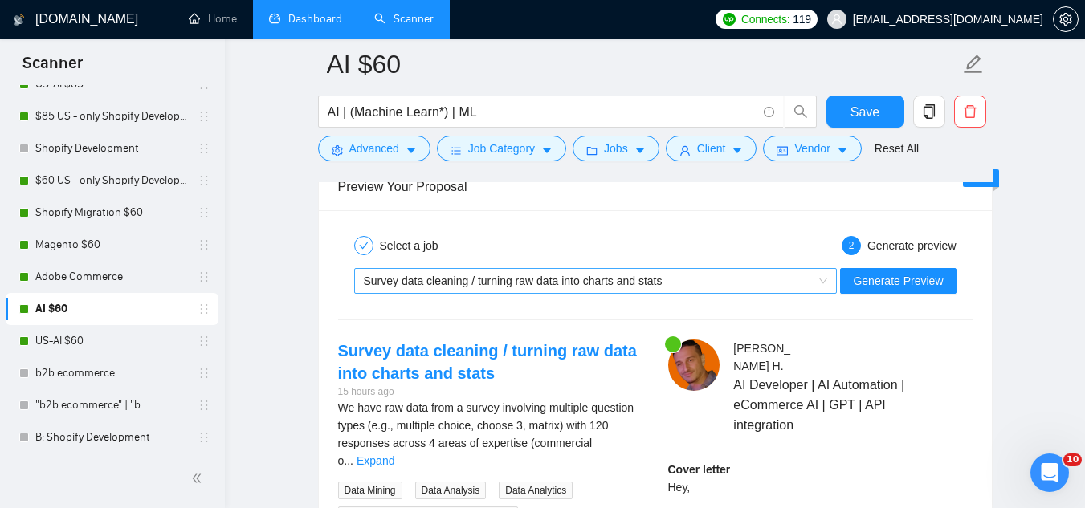
click at [632, 284] on span "Survey data cleaning / turning raw data into charts and stats" at bounding box center [513, 281] width 299 height 13
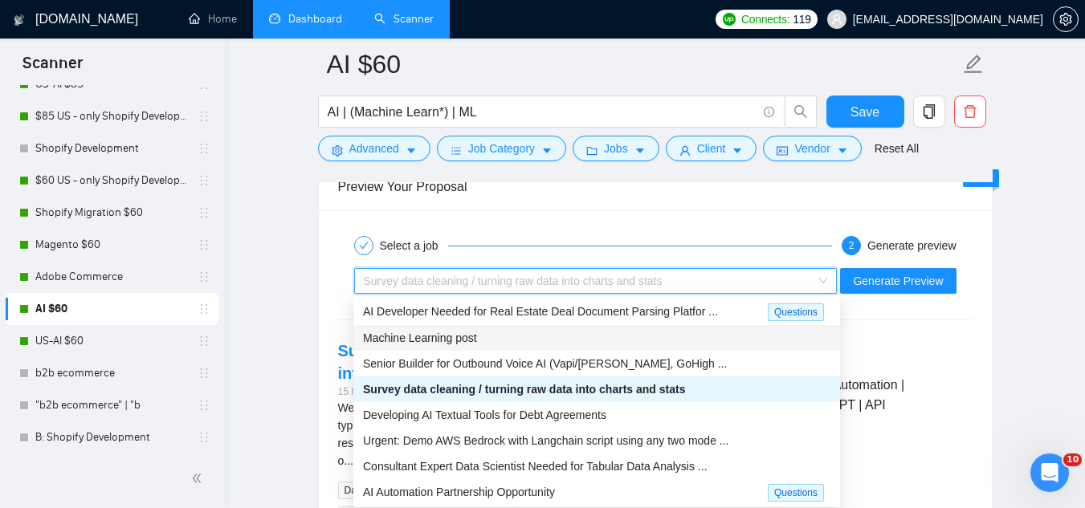
click at [612, 341] on div "Machine Learning post" at bounding box center [596, 338] width 467 height 18
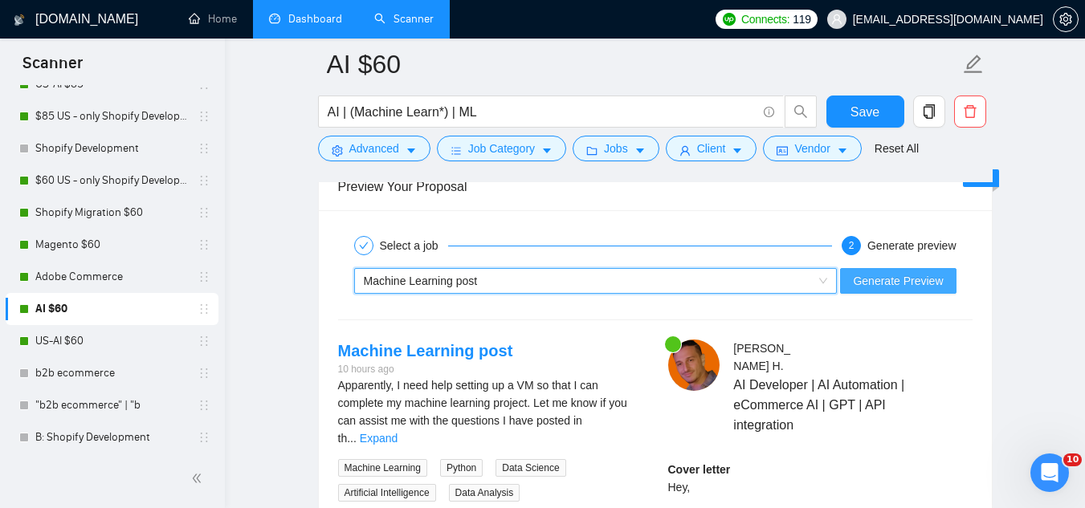
click at [873, 285] on span "Generate Preview" at bounding box center [898, 281] width 90 height 18
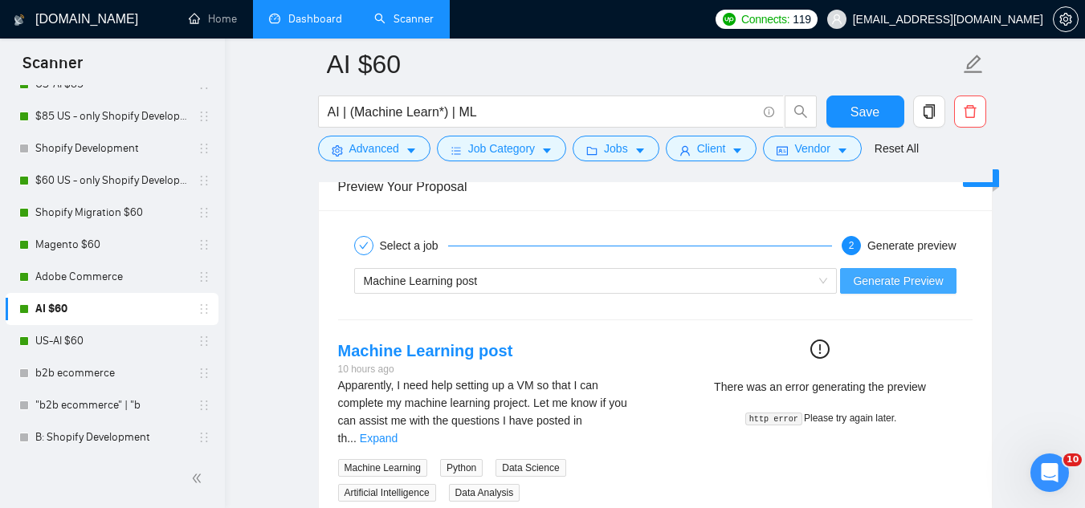
click at [873, 285] on span "Generate Preview" at bounding box center [898, 281] width 90 height 18
click at [422, 279] on span "Machine Learning post" at bounding box center [421, 281] width 114 height 13
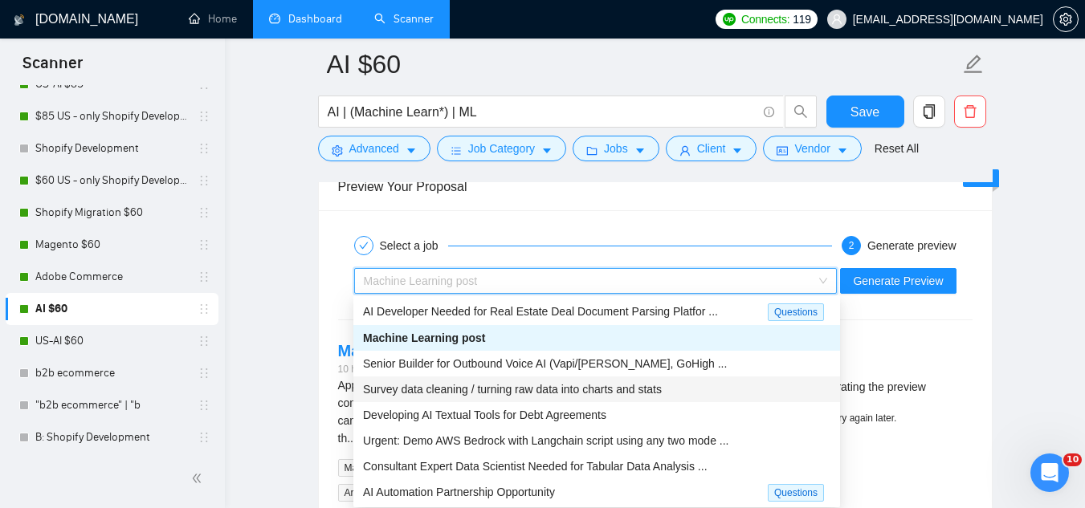
click at [451, 389] on span "Survey data cleaning / turning raw data into charts and stats" at bounding box center [512, 389] width 299 height 13
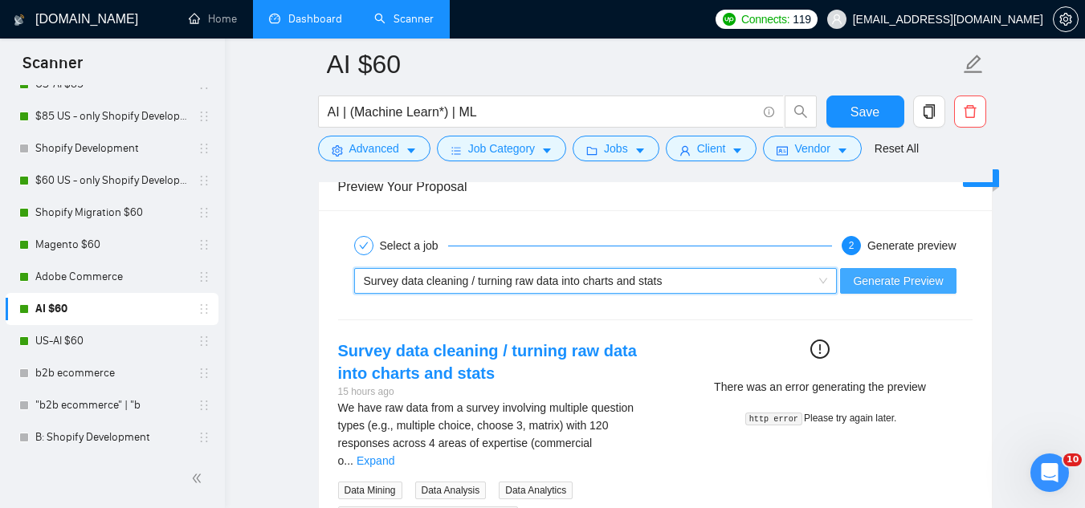
click at [918, 276] on span "Generate Preview" at bounding box center [898, 281] width 90 height 18
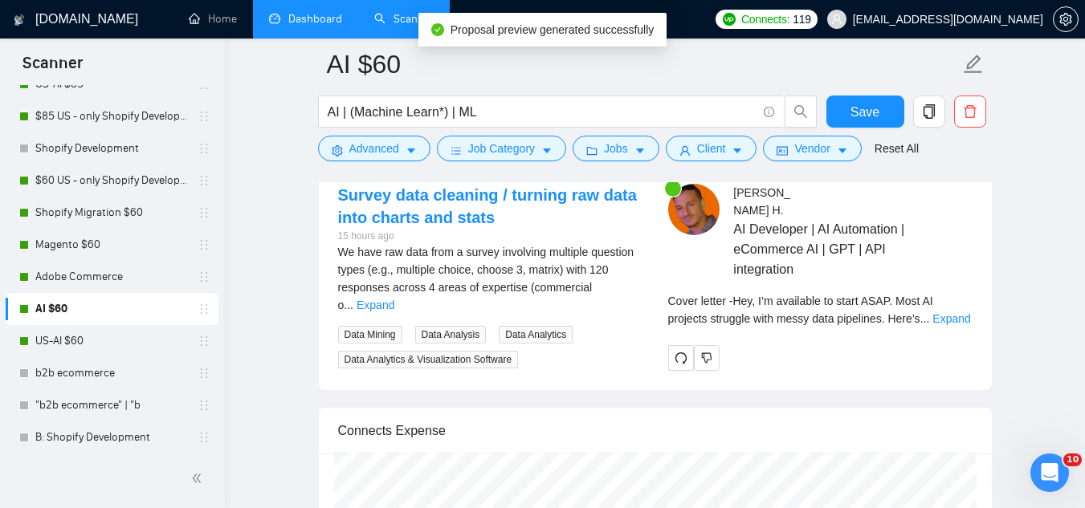
scroll to position [3373, 0]
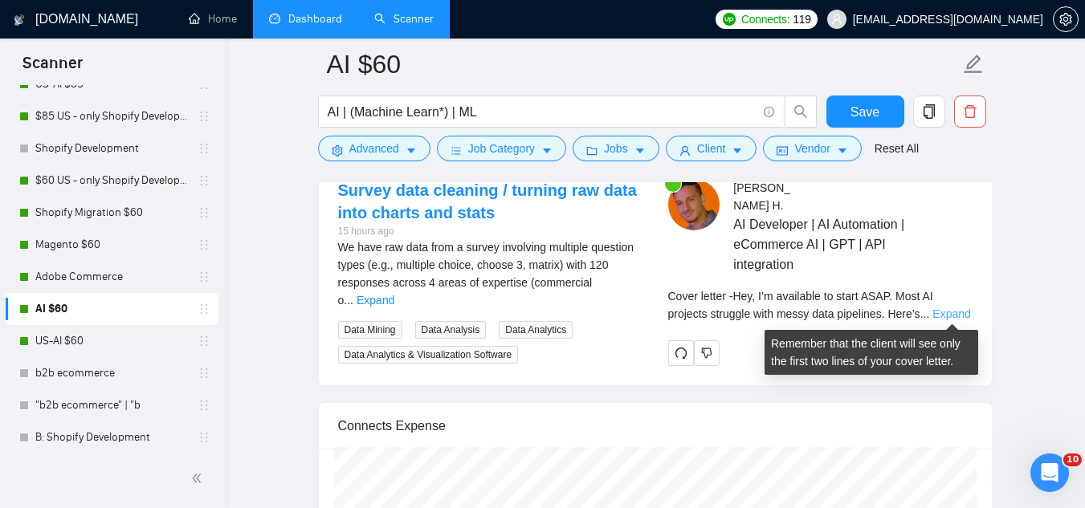
click at [939, 315] on link "Expand" at bounding box center [951, 314] width 38 height 13
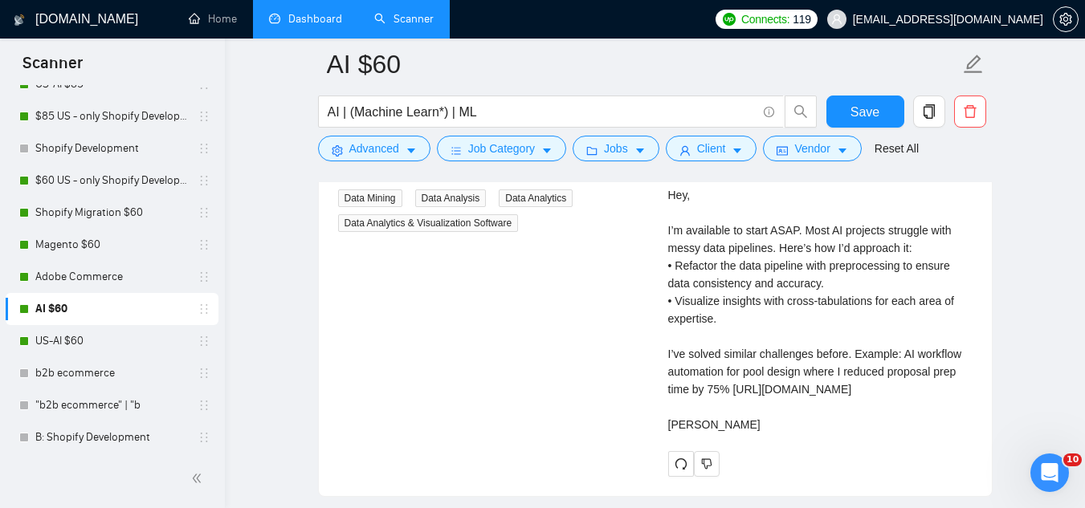
scroll to position [3533, 0]
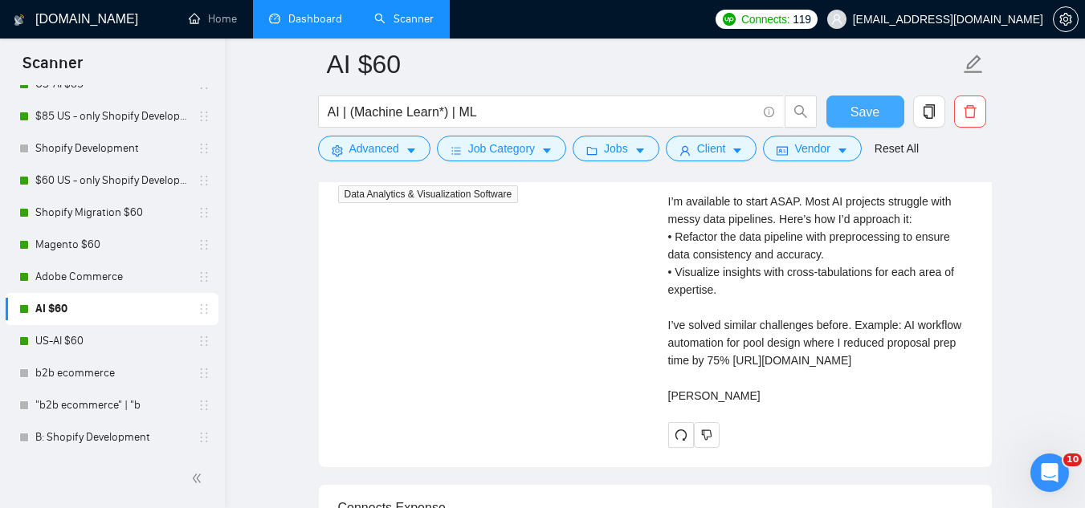
drag, startPoint x: 850, startPoint y: 113, endPoint x: 582, endPoint y: 202, distance: 282.6
click at [850, 113] on button "Save" at bounding box center [865, 112] width 78 height 32
click at [86, 344] on link "US-AI $60" at bounding box center [111, 341] width 153 height 32
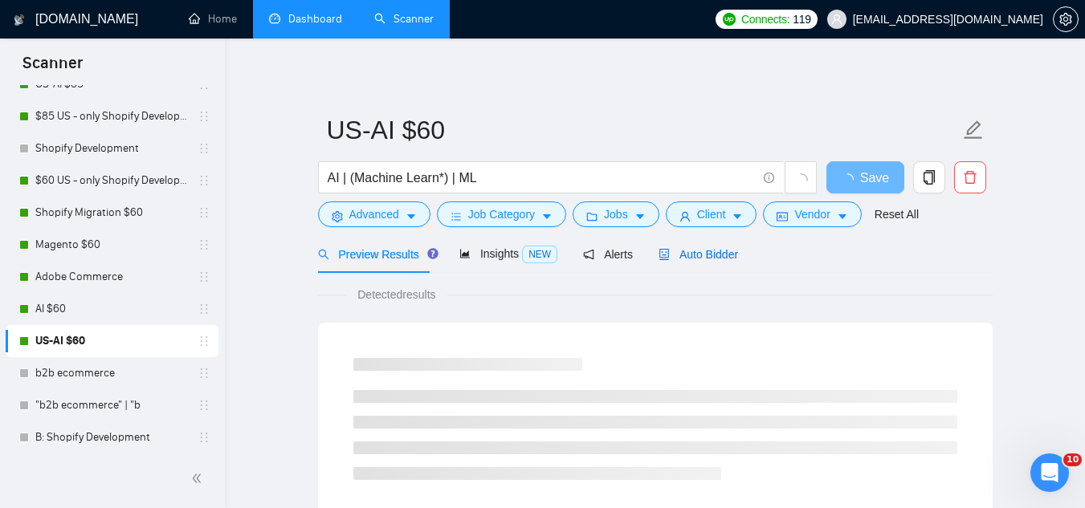
click at [685, 255] on span "Auto Bidder" at bounding box center [697, 254] width 79 height 13
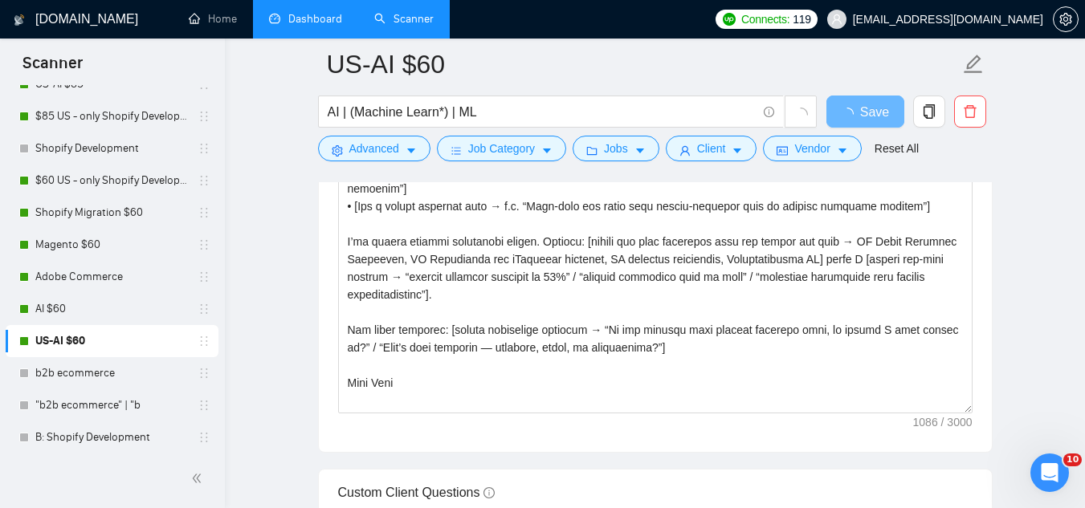
scroll to position [2008, 0]
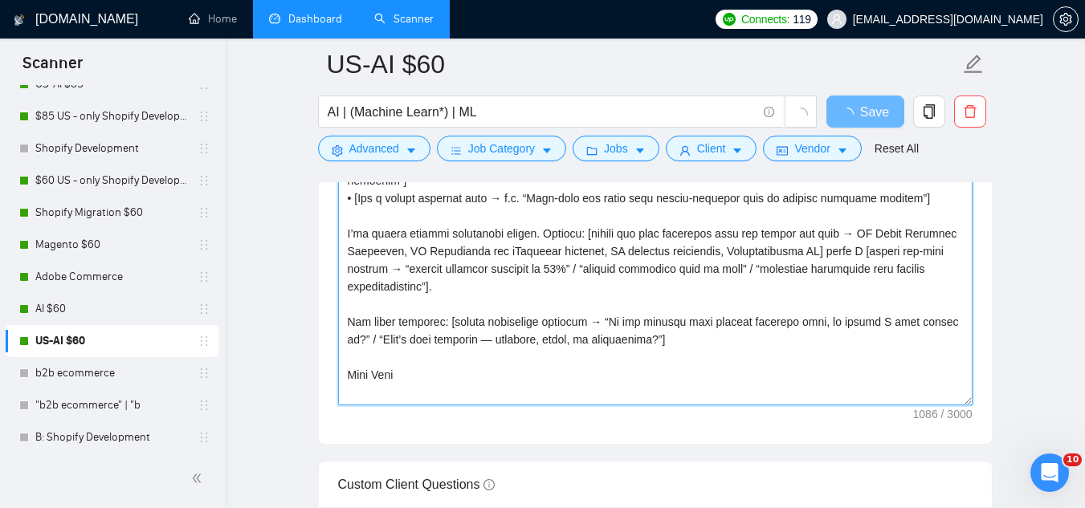
click at [356, 328] on textarea "Cover letter template:" at bounding box center [655, 224] width 634 height 361
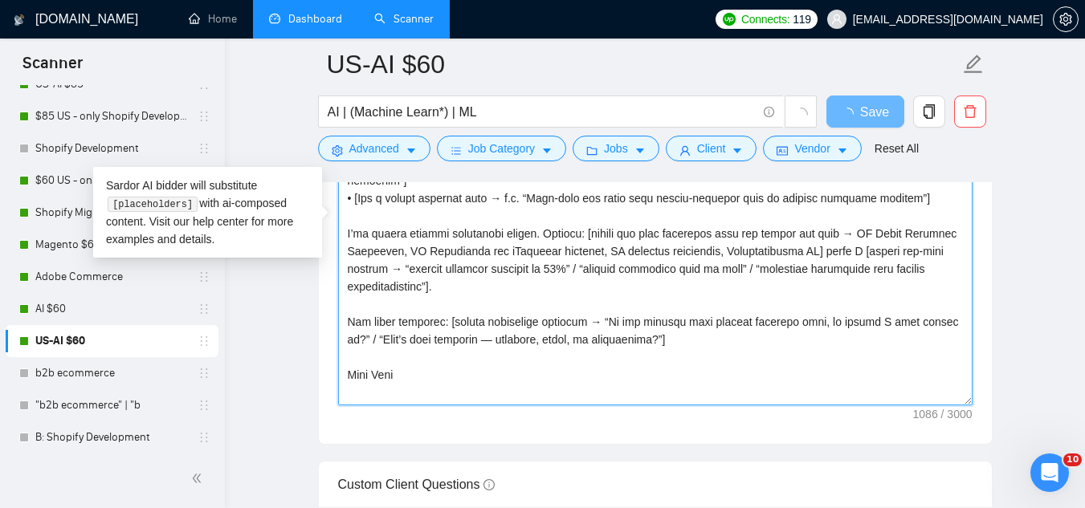
click at [356, 328] on textarea "Cover letter template:" at bounding box center [655, 224] width 634 height 361
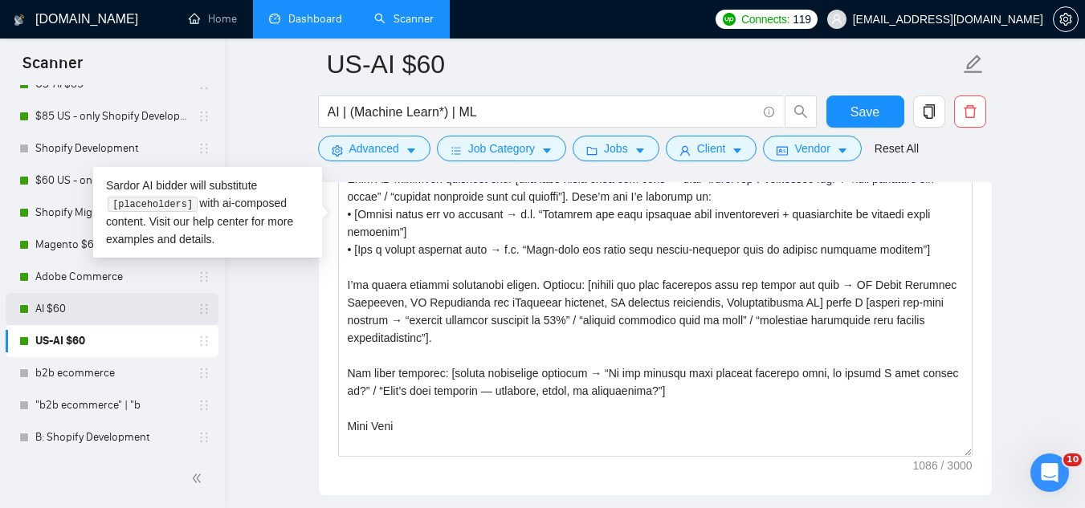
click at [83, 312] on link "AI $60" at bounding box center [111, 309] width 153 height 32
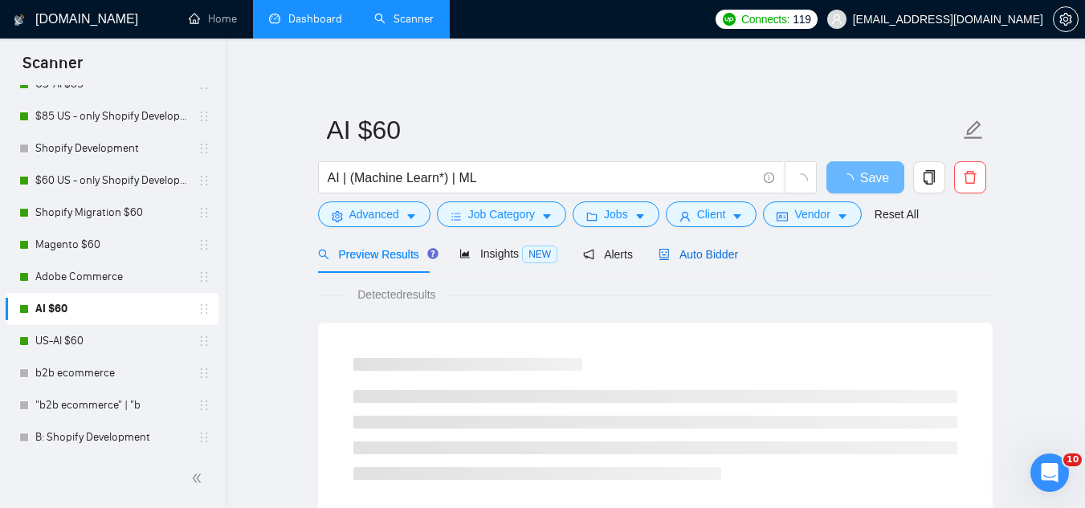
click at [687, 255] on span "Auto Bidder" at bounding box center [697, 254] width 79 height 13
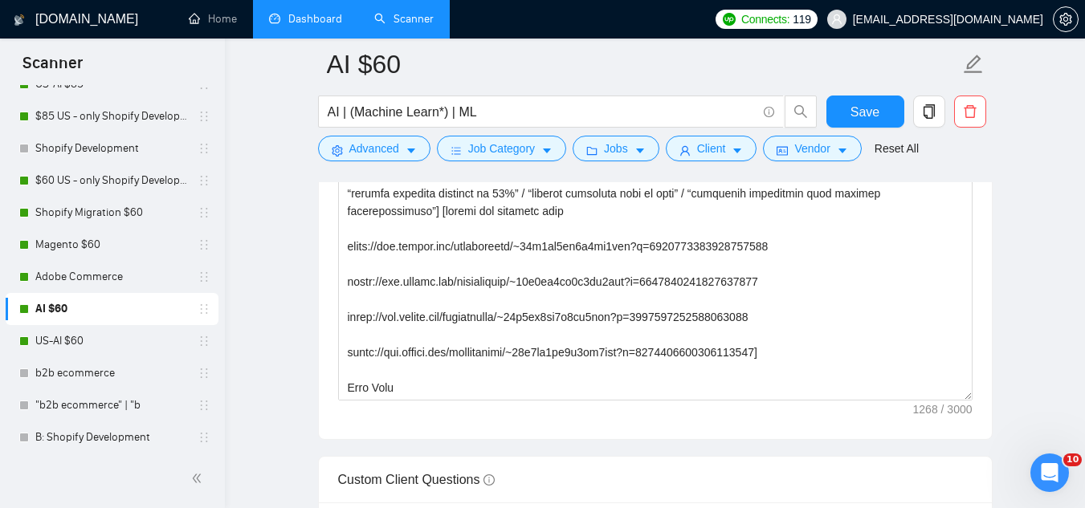
scroll to position [2088, 0]
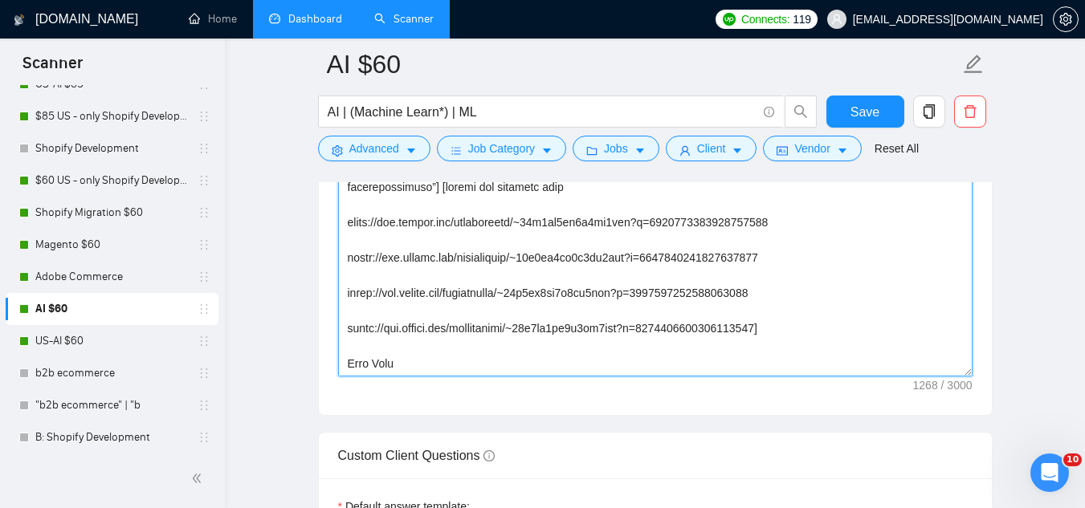
click at [808, 332] on textarea "Cover letter template:" at bounding box center [655, 195] width 634 height 361
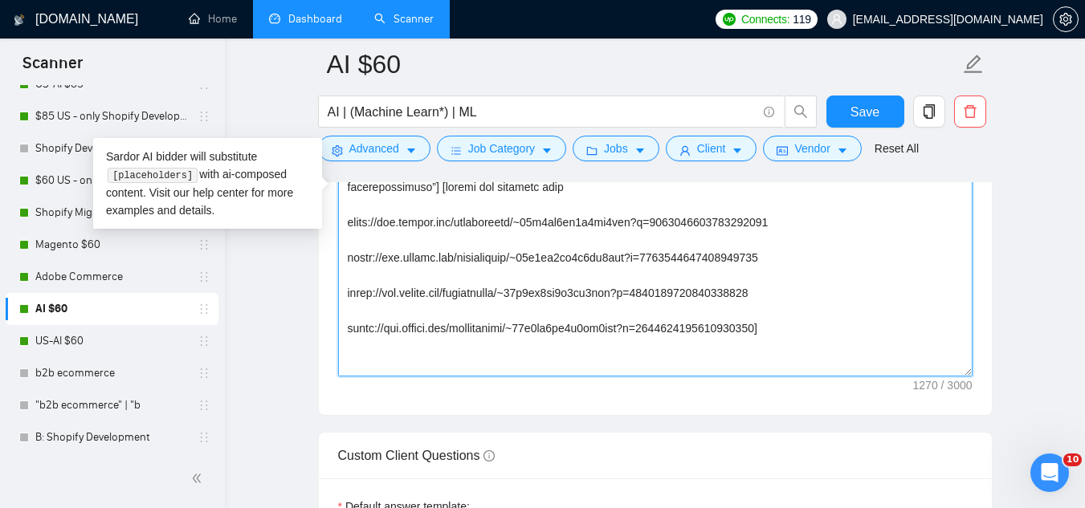
paste textarea "One quick question: [insert clarifying question → “Do you already have labeled …"
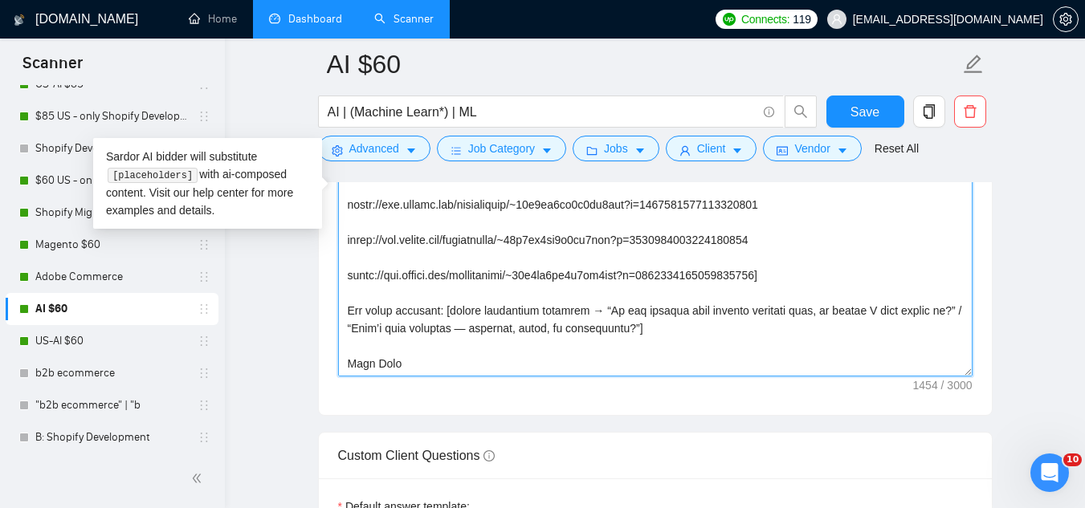
scroll to position [124, 0]
type textarea "Lor [ipsumd sita/consect], A’e seddoeius te incid [UTLA / etdolo M aliq]. [enim…"
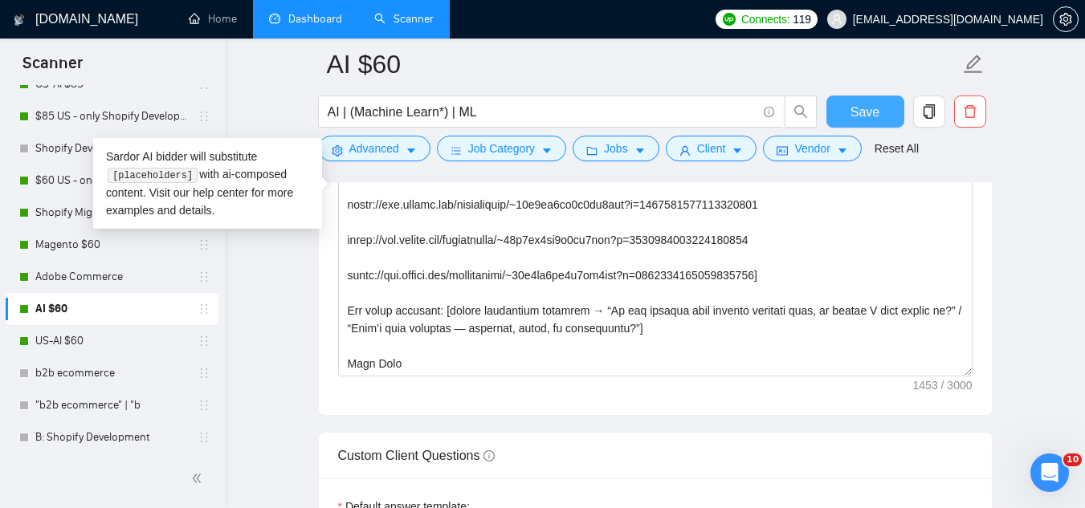
click at [855, 116] on span "Save" at bounding box center [864, 112] width 29 height 20
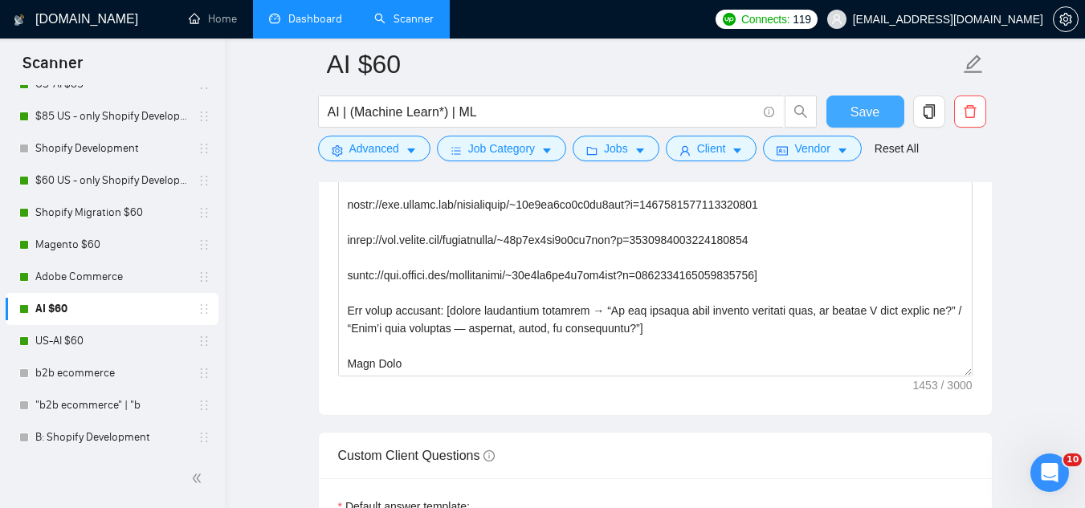
click at [861, 109] on span "Save" at bounding box center [864, 112] width 29 height 20
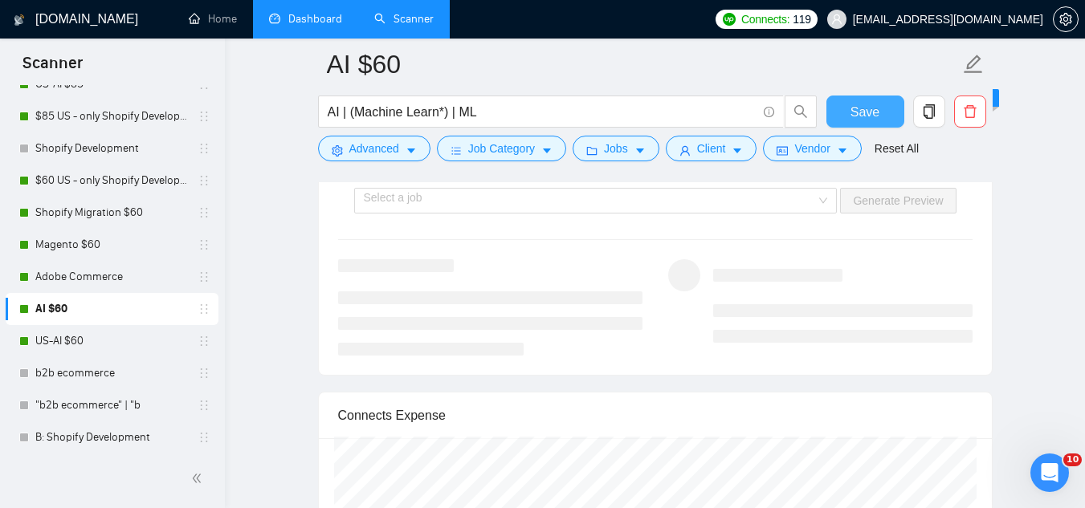
scroll to position [3132, 0]
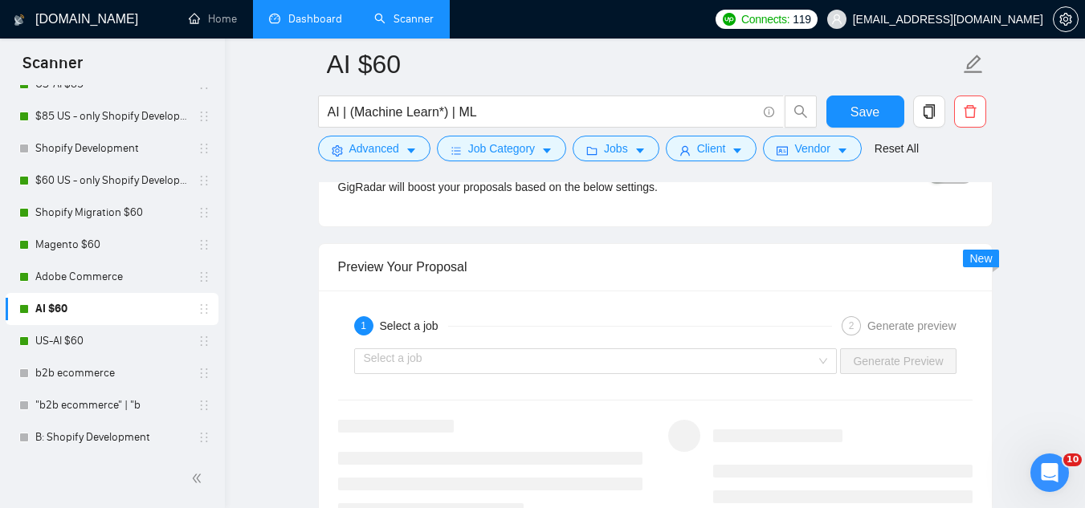
click at [720, 373] on div "Select a job Generate Preview" at bounding box center [655, 361] width 638 height 39
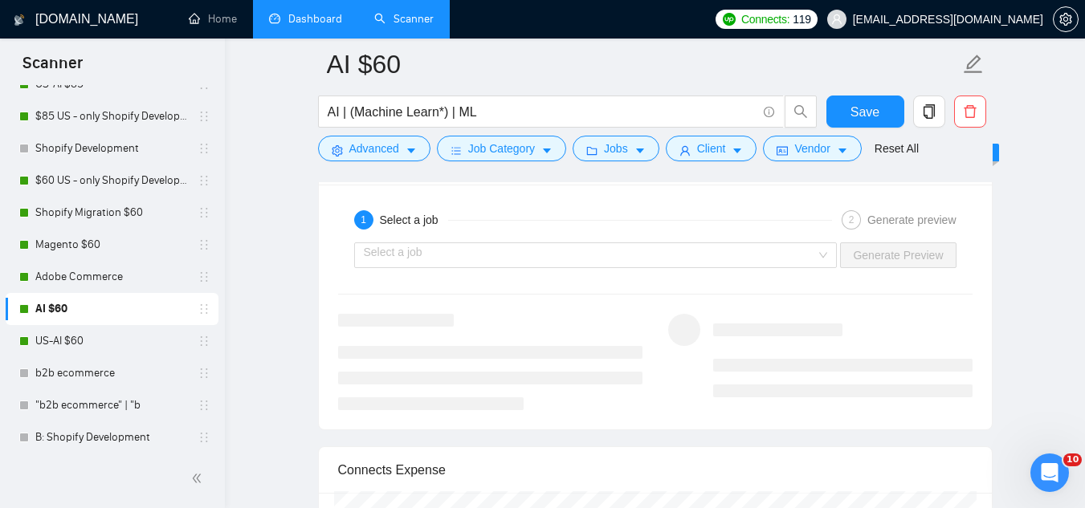
scroll to position [3212, 0]
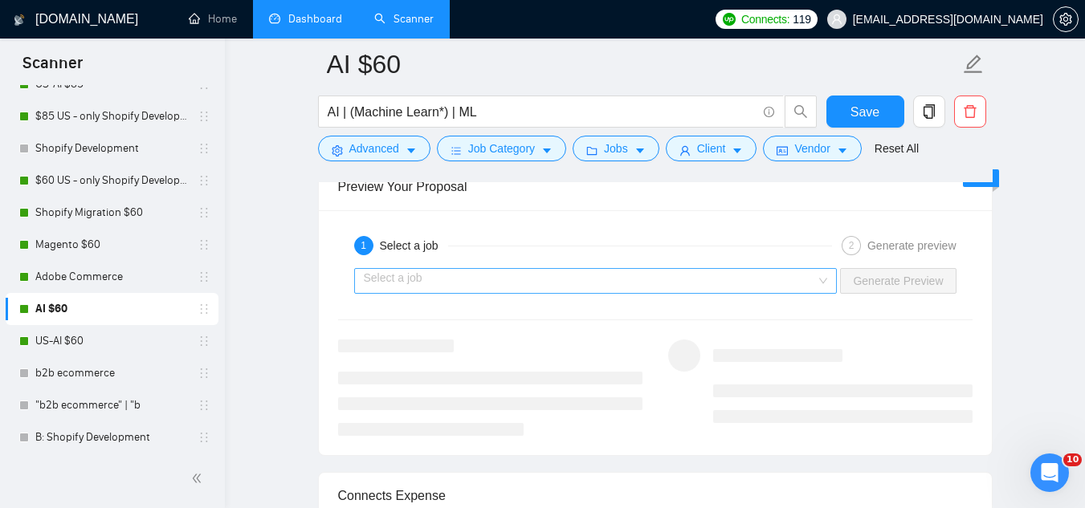
click at [631, 287] on input "search" at bounding box center [590, 281] width 453 height 24
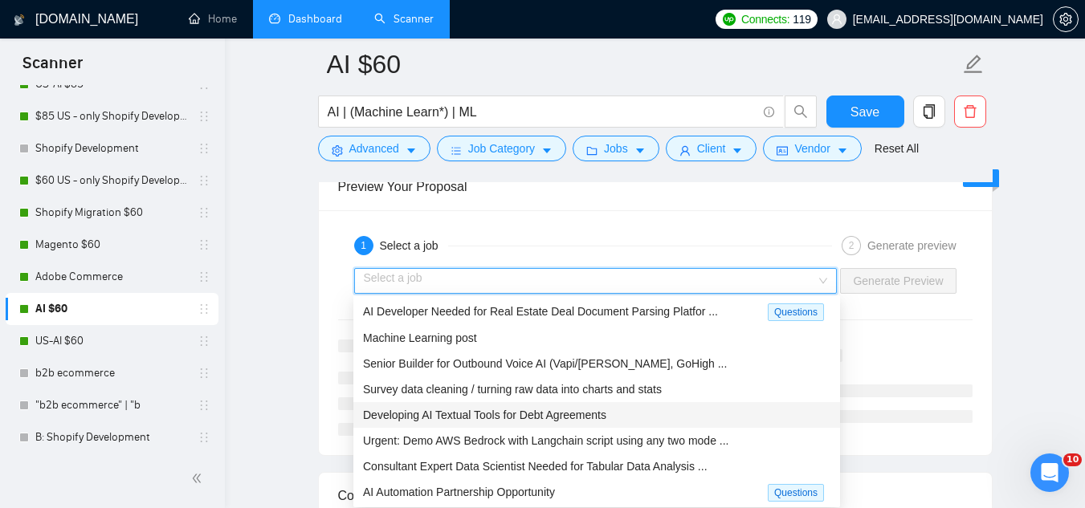
click at [610, 414] on div "Developing AI Textual Tools for Debt Agreements" at bounding box center [596, 415] width 467 height 18
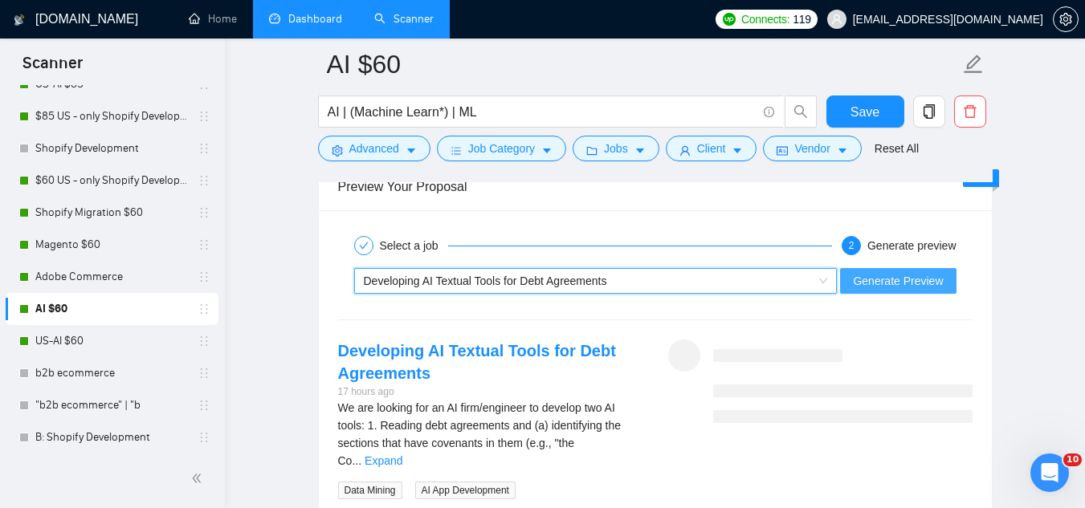
click at [870, 279] on span "Generate Preview" at bounding box center [898, 281] width 90 height 18
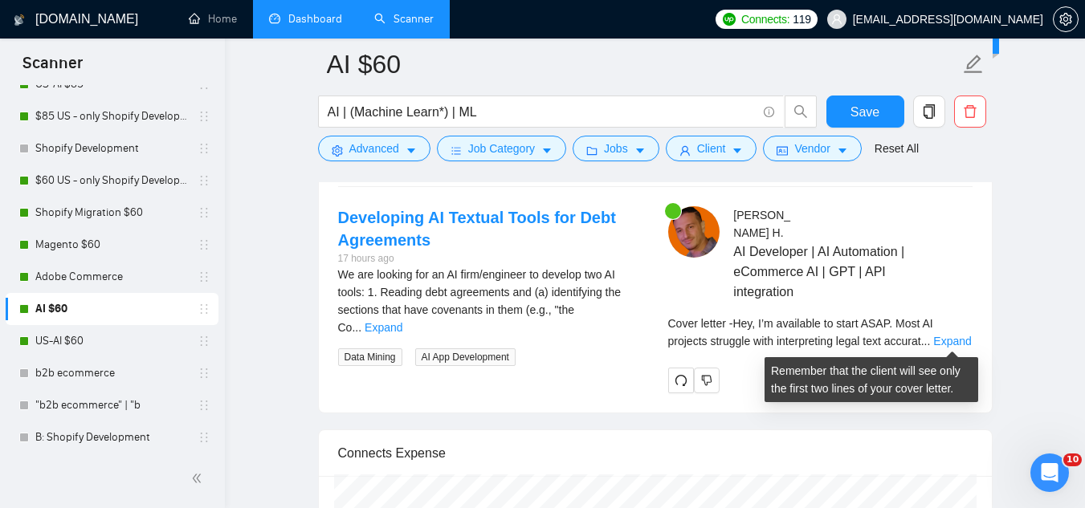
scroll to position [3373, 0]
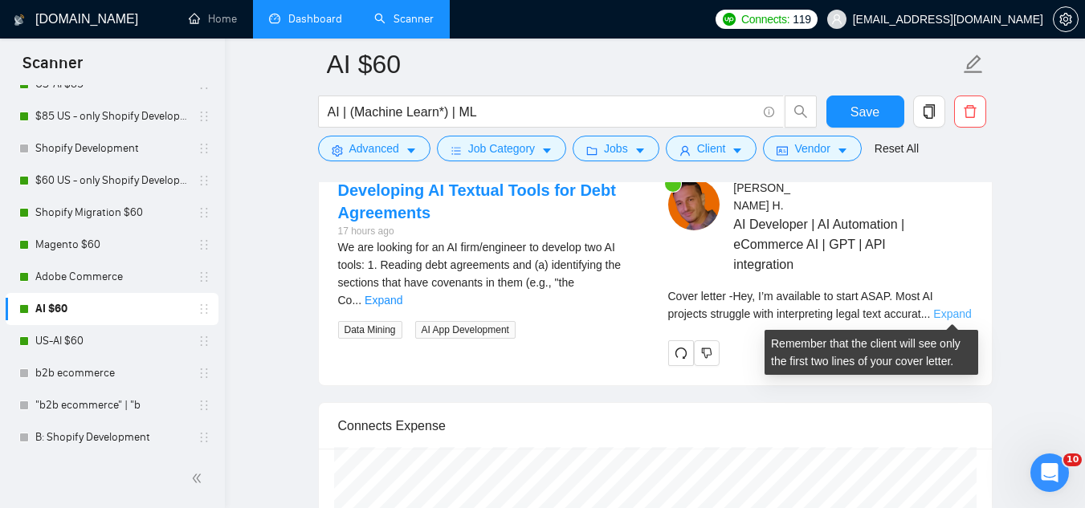
click at [953, 312] on link "Expand" at bounding box center [952, 314] width 38 height 13
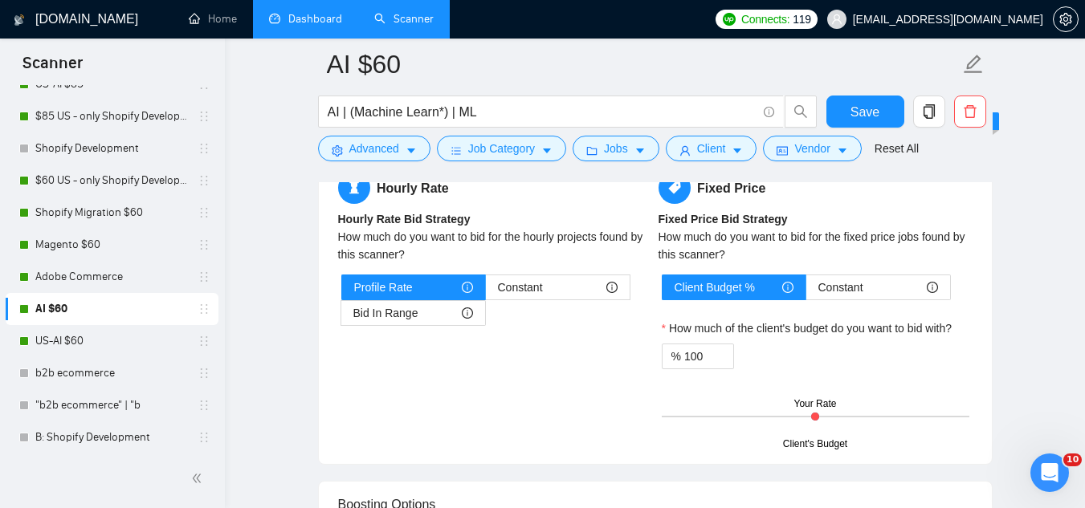
scroll to position [2650, 0]
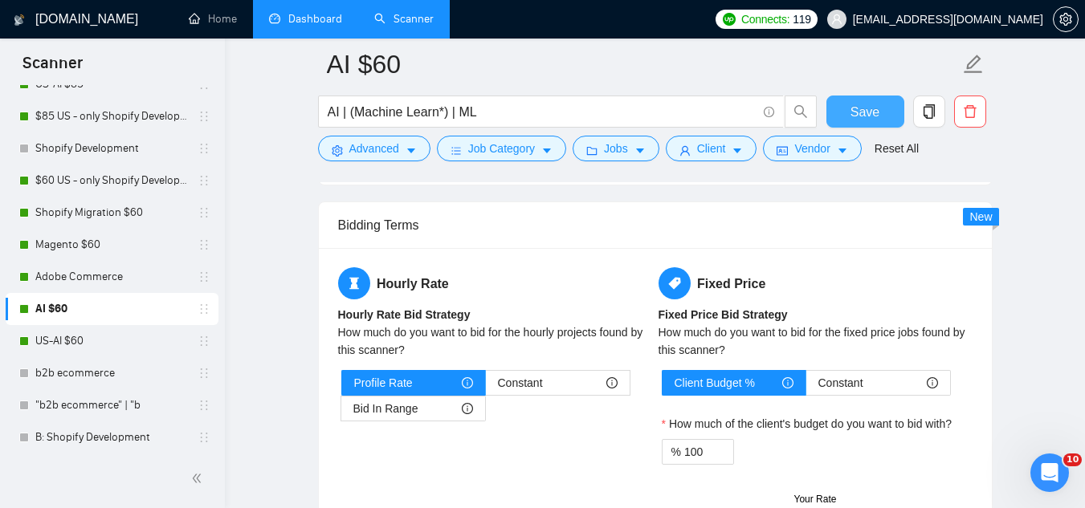
click at [845, 120] on button "Save" at bounding box center [865, 112] width 78 height 32
click at [312, 26] on link "Dashboard" at bounding box center [305, 19] width 73 height 14
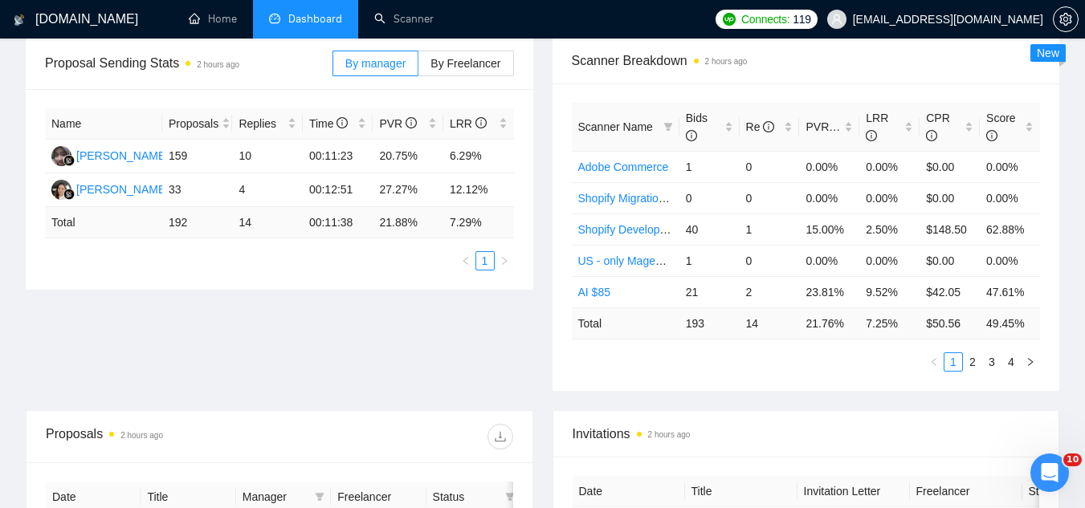
scroll to position [82, 0]
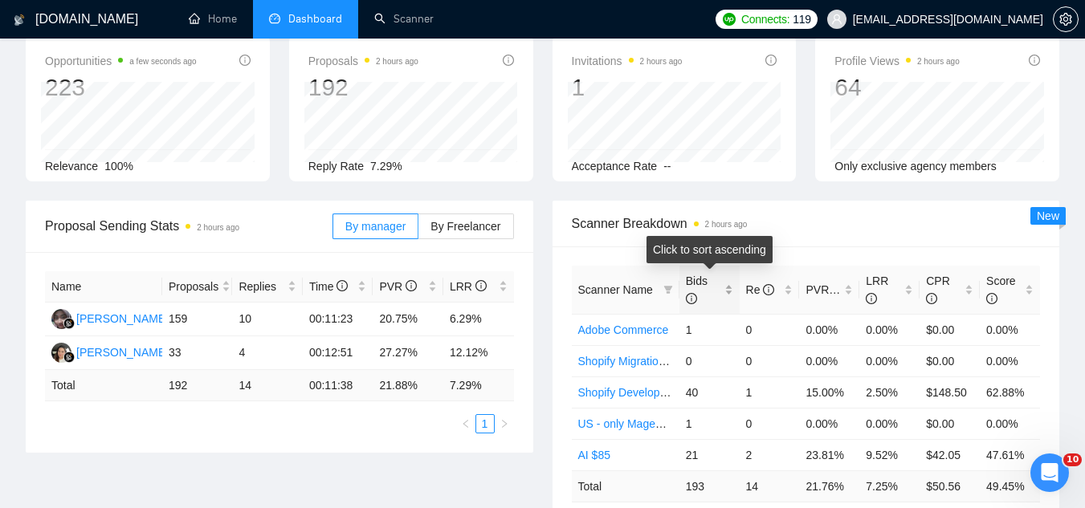
click at [729, 289] on div "Bids" at bounding box center [709, 289] width 47 height 35
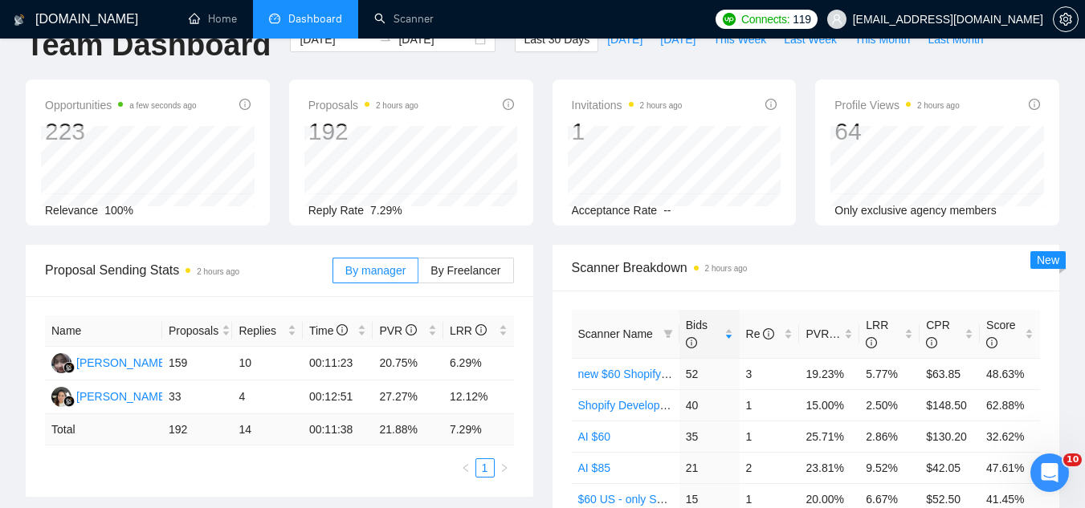
scroll to position [0, 0]
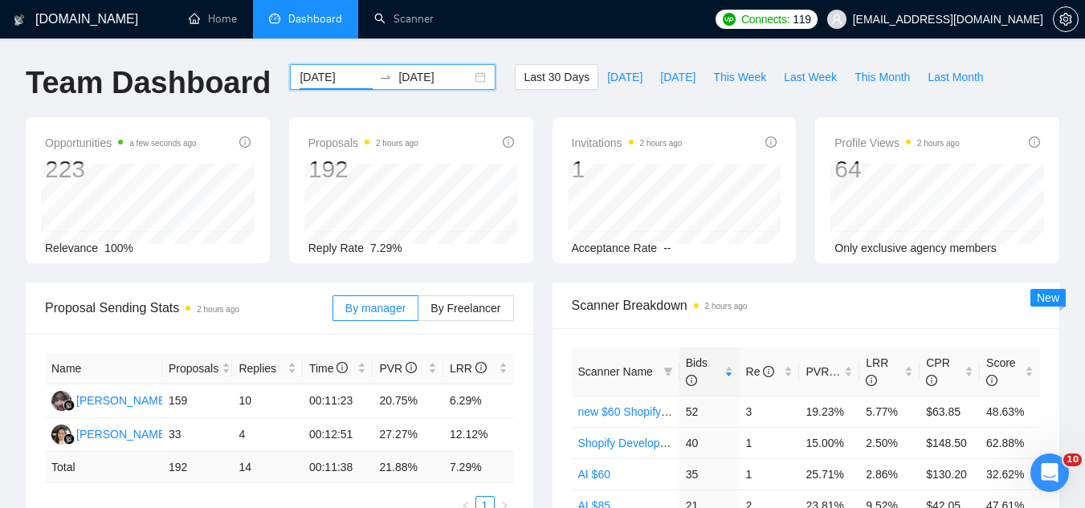
click at [320, 79] on input "[DATE]" at bounding box center [336, 77] width 73 height 18
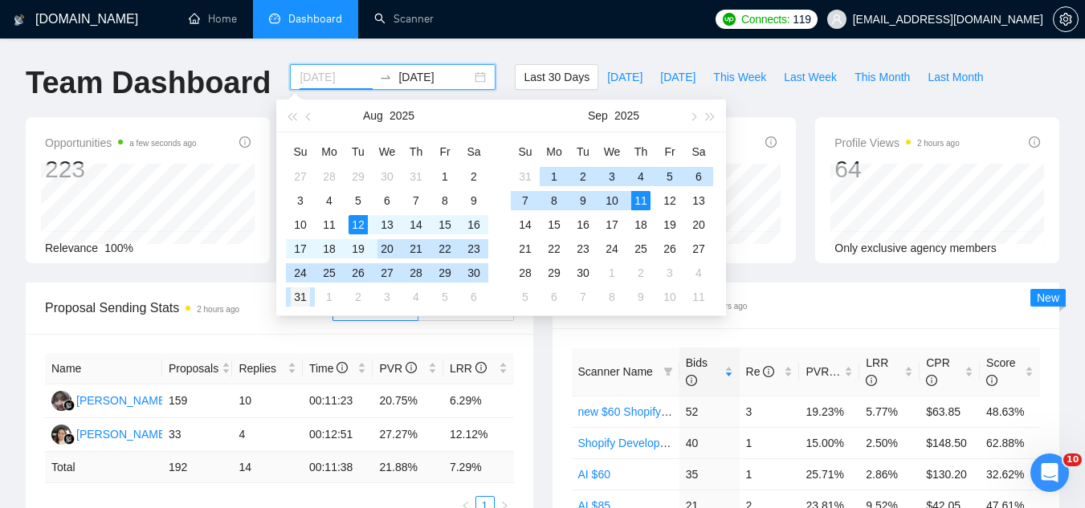
type input "[DATE]"
click at [305, 295] on div "31" at bounding box center [300, 296] width 19 height 19
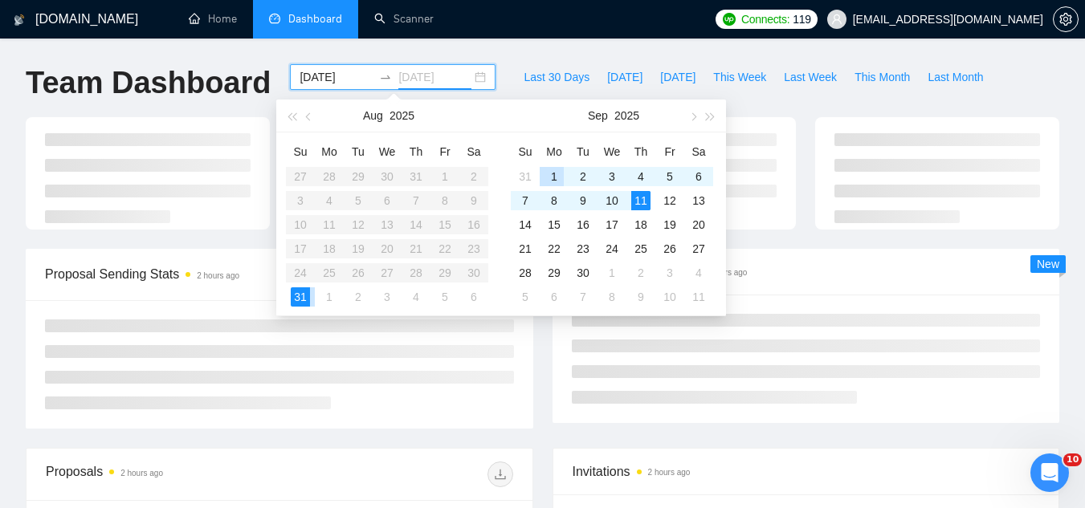
type input "[DATE]"
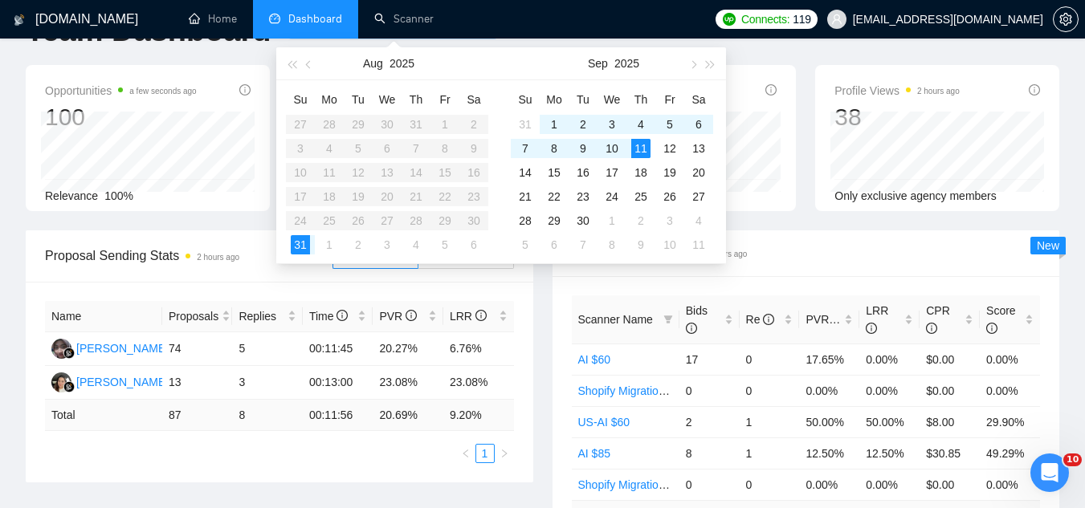
scroll to position [80, 0]
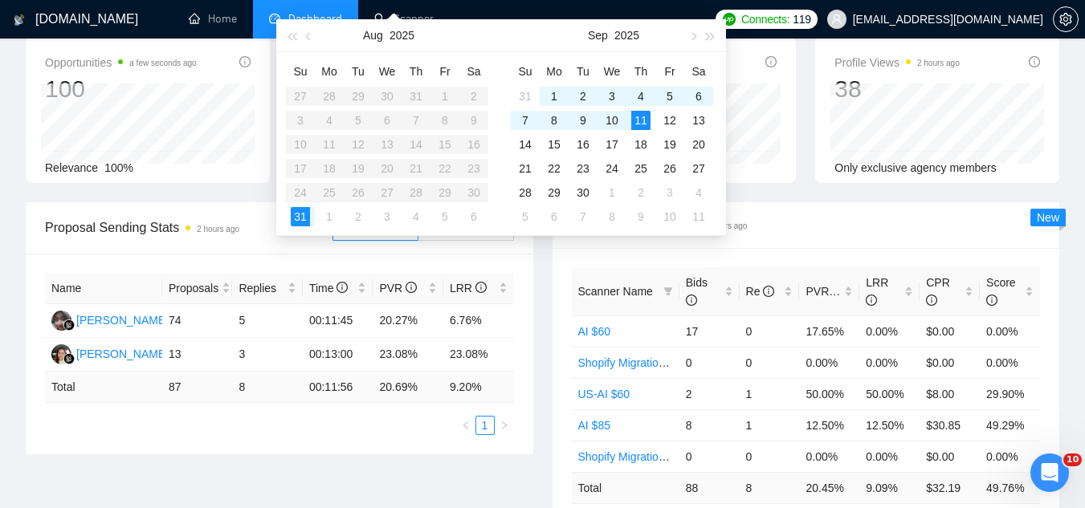
click at [815, 240] on div "Scanner Breakdown 2 hours ago" at bounding box center [806, 225] width 469 height 46
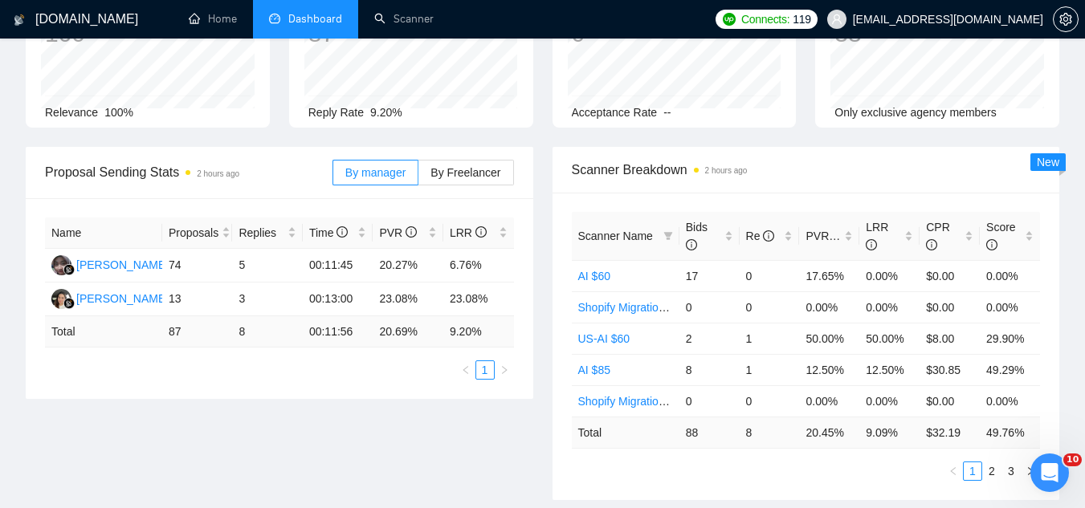
scroll to position [161, 0]
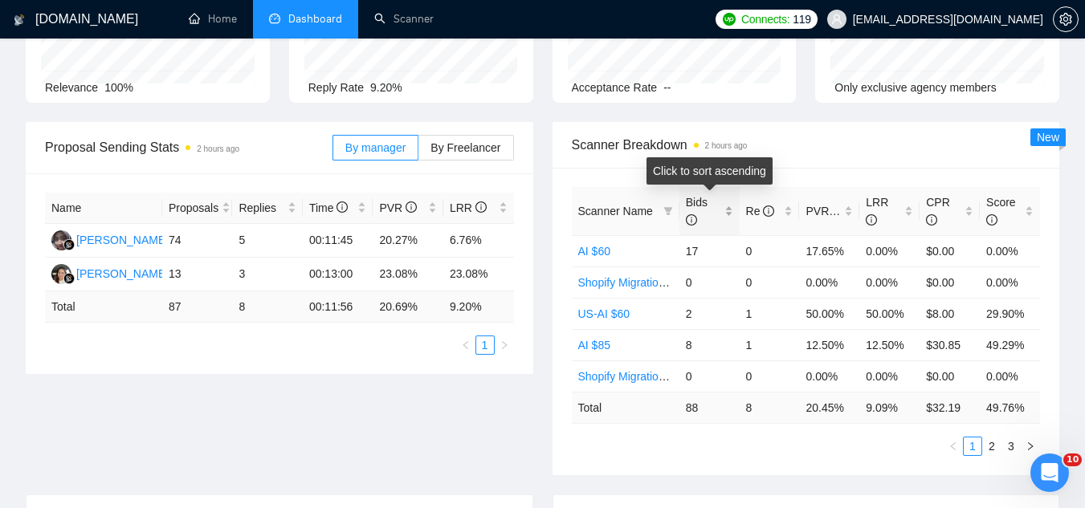
click at [728, 207] on div "Bids" at bounding box center [709, 211] width 47 height 35
click at [728, 208] on div "Bids" at bounding box center [709, 211] width 47 height 35
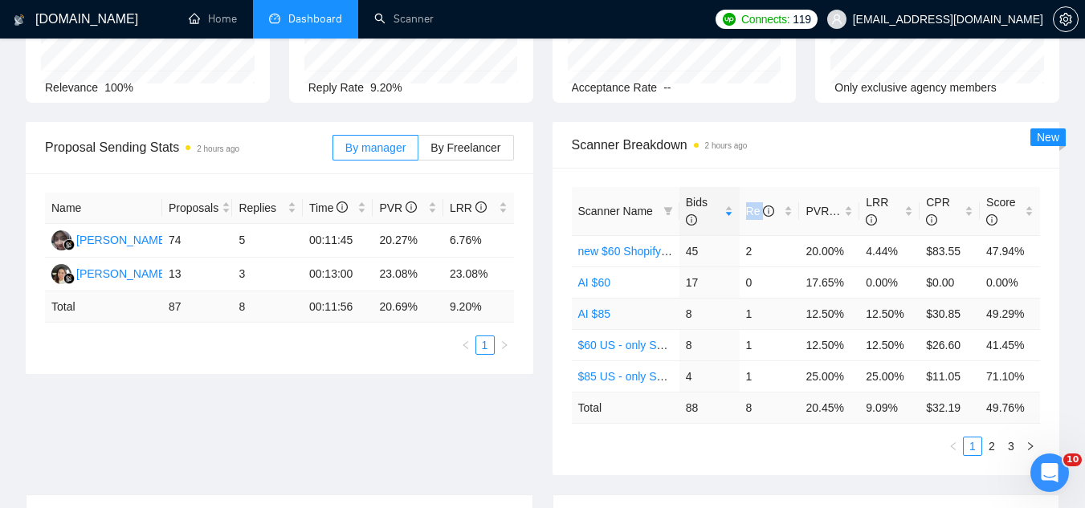
click at [589, 313] on link "AI $85" at bounding box center [594, 314] width 32 height 13
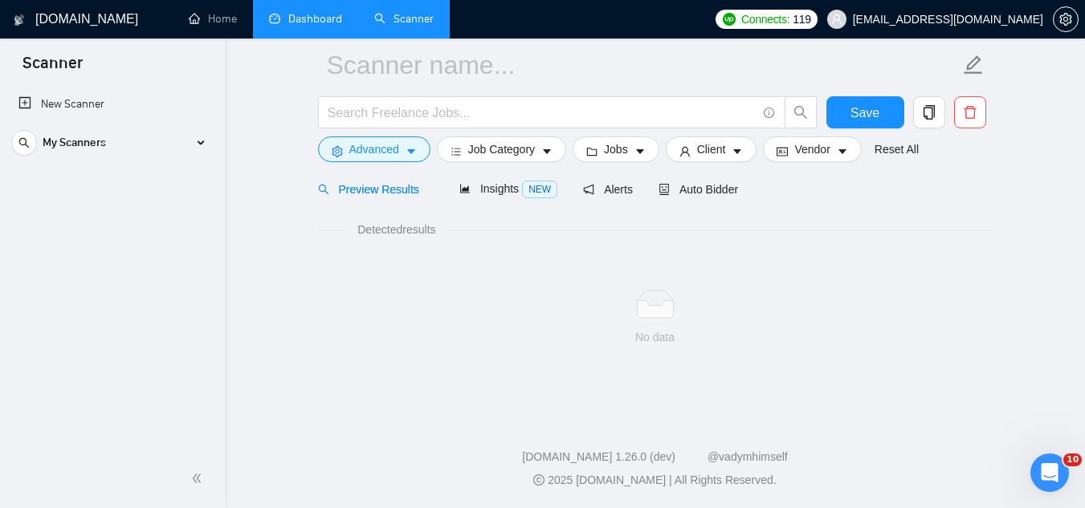
scroll to position [64, 0]
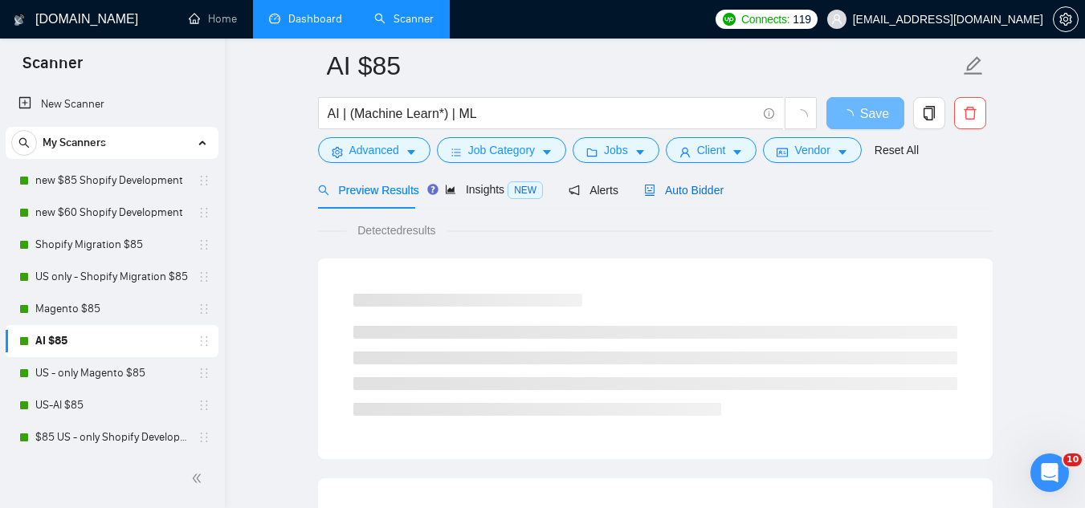
click at [683, 195] on span "Auto Bidder" at bounding box center [683, 190] width 79 height 13
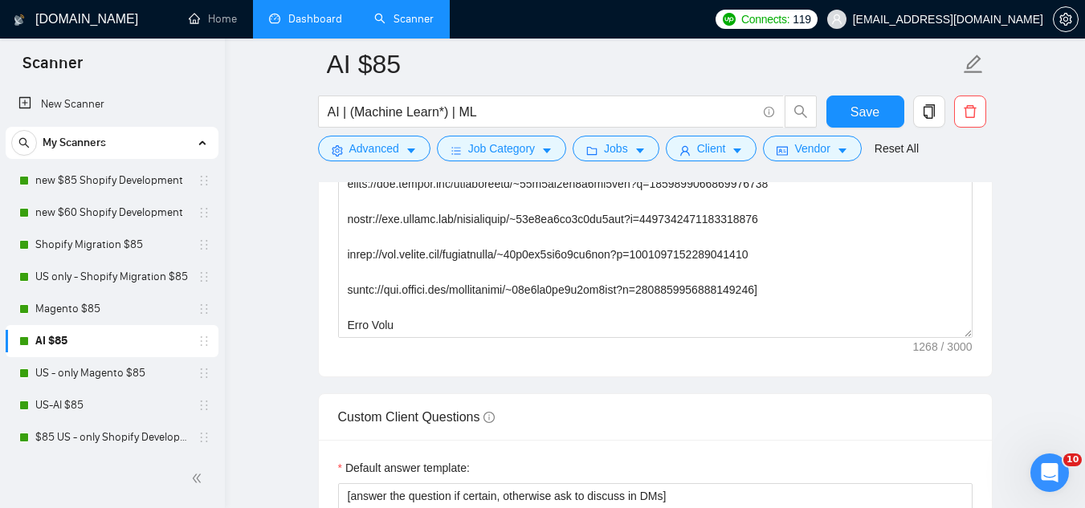
scroll to position [2152, 0]
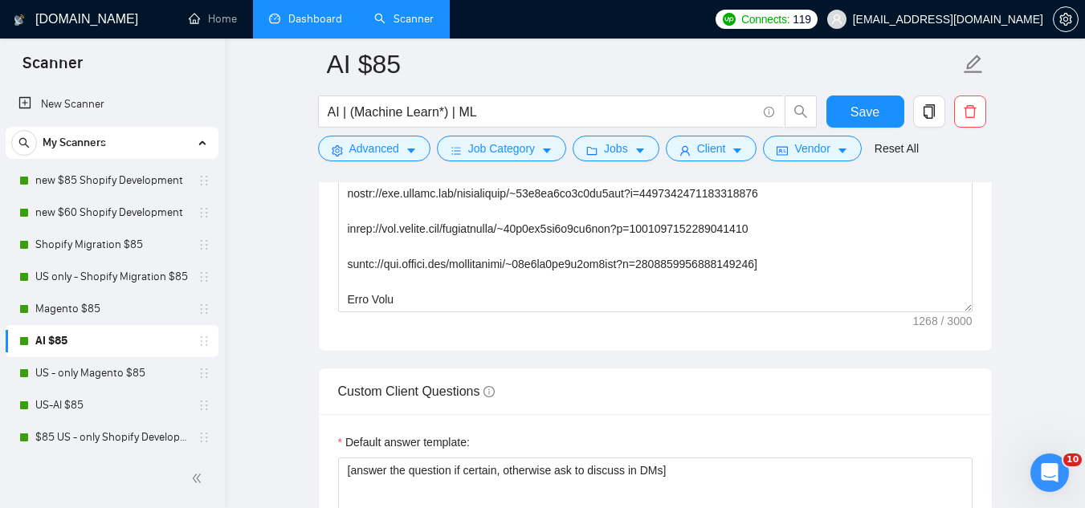
click at [322, 26] on link "Dashboard" at bounding box center [305, 19] width 73 height 14
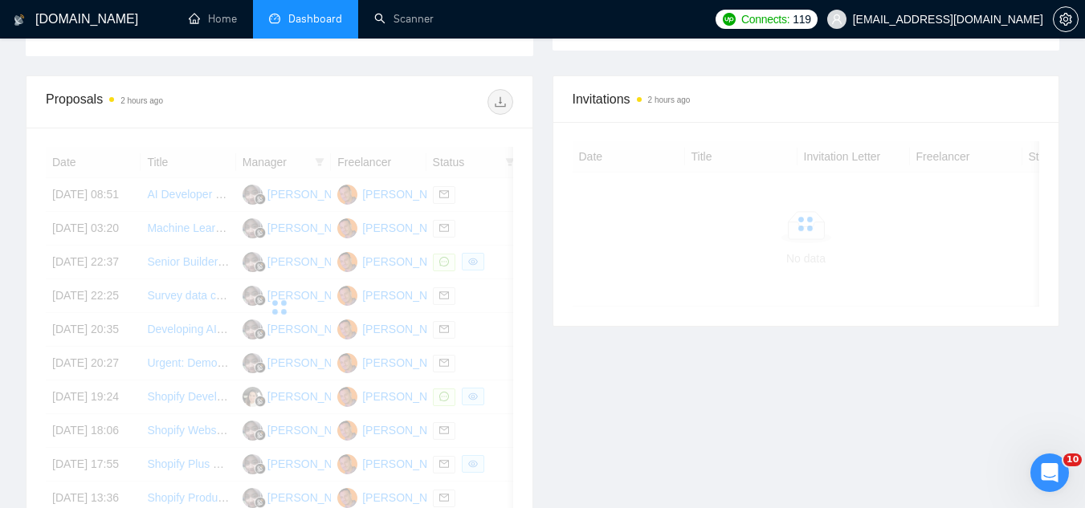
scroll to position [209, 0]
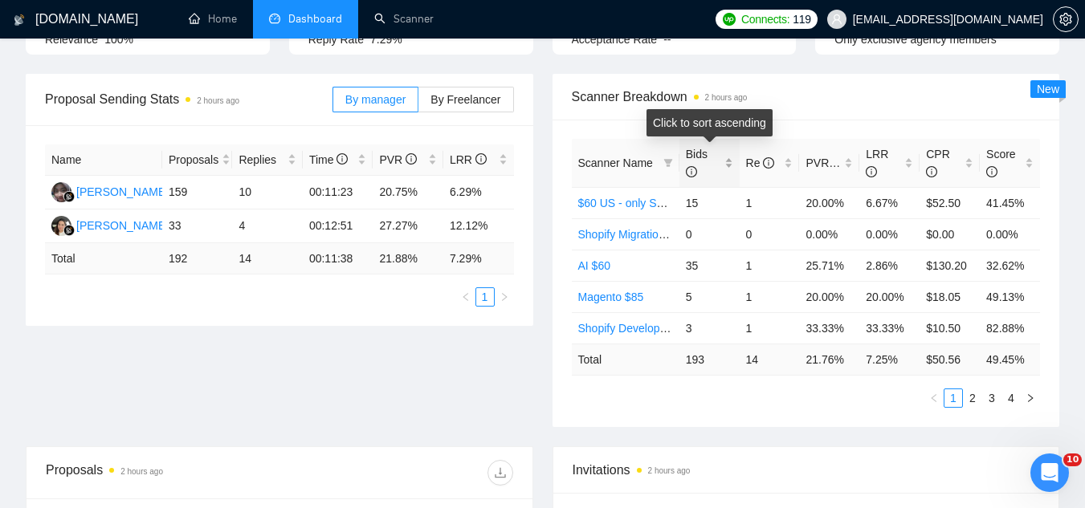
click at [725, 161] on div "Bids" at bounding box center [709, 162] width 47 height 35
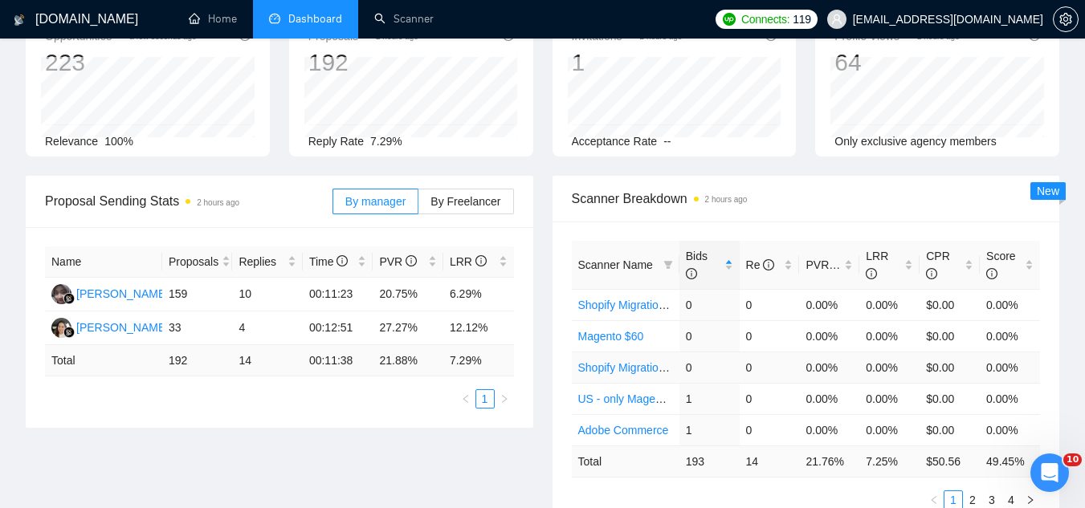
scroll to position [0, 0]
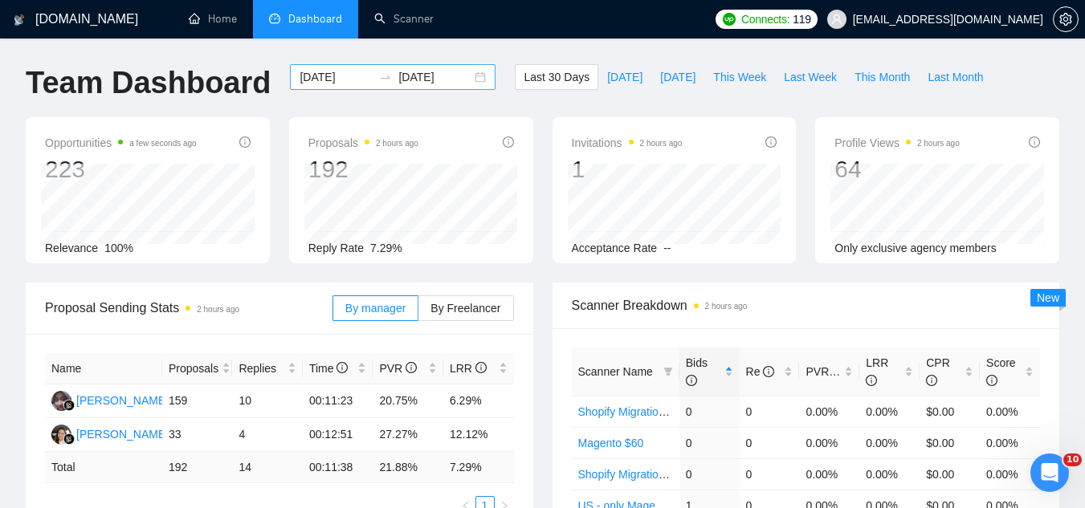
click at [398, 72] on input "[DATE]" at bounding box center [434, 77] width 73 height 18
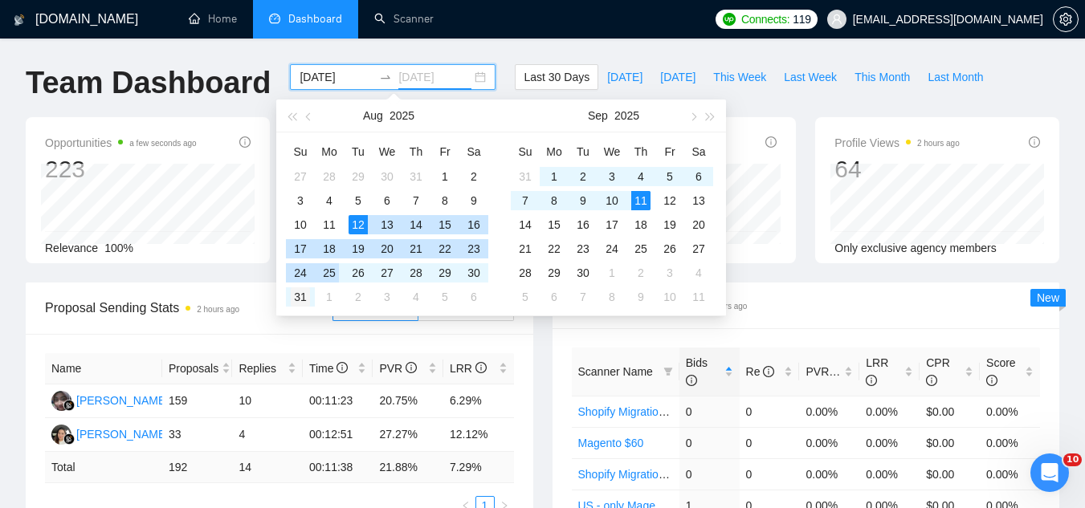
type input "[DATE]"
click at [303, 296] on div "31" at bounding box center [300, 296] width 19 height 19
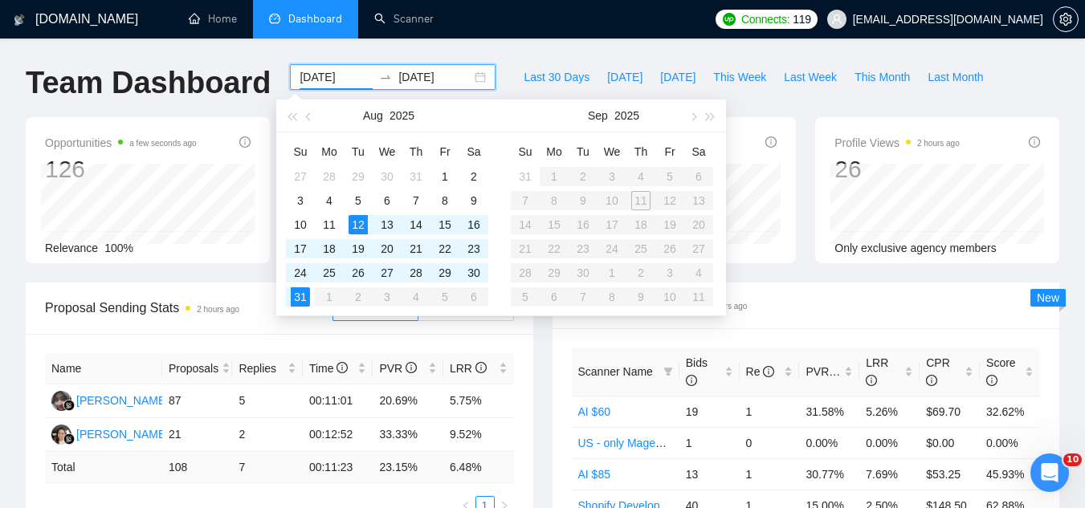
type input "[DATE]"
click at [428, 76] on input "[DATE]" at bounding box center [434, 77] width 73 height 18
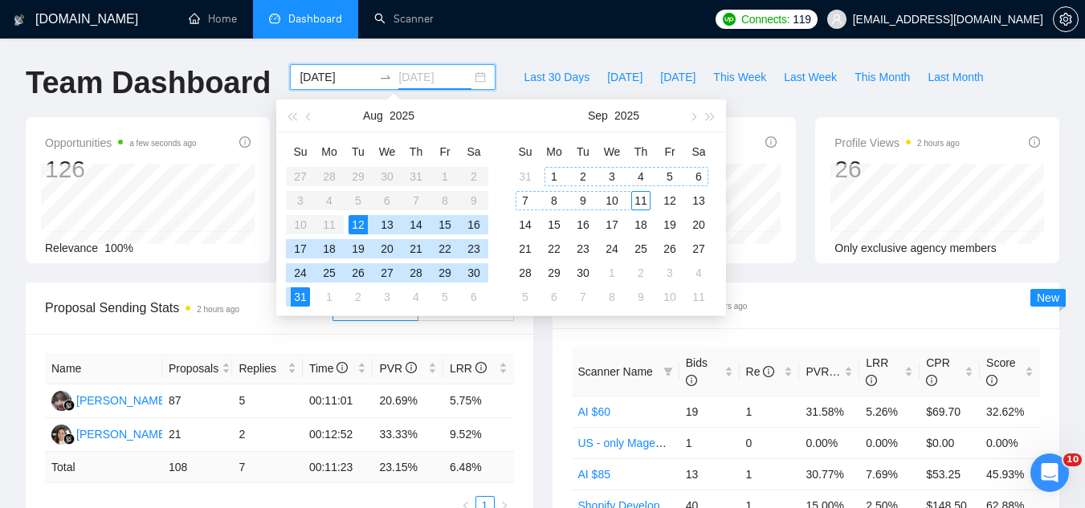
click at [638, 207] on div "11" at bounding box center [640, 200] width 19 height 19
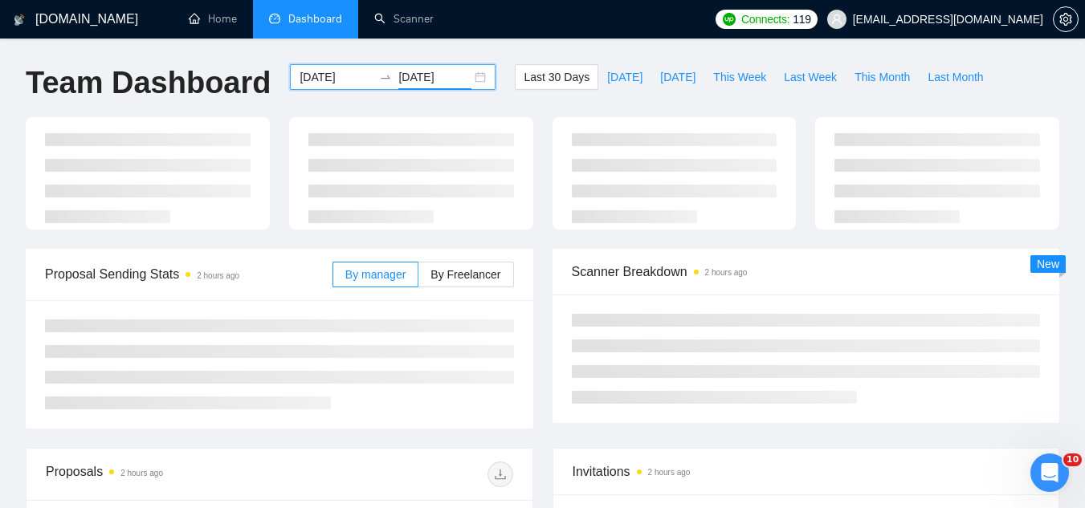
type input "[DATE]"
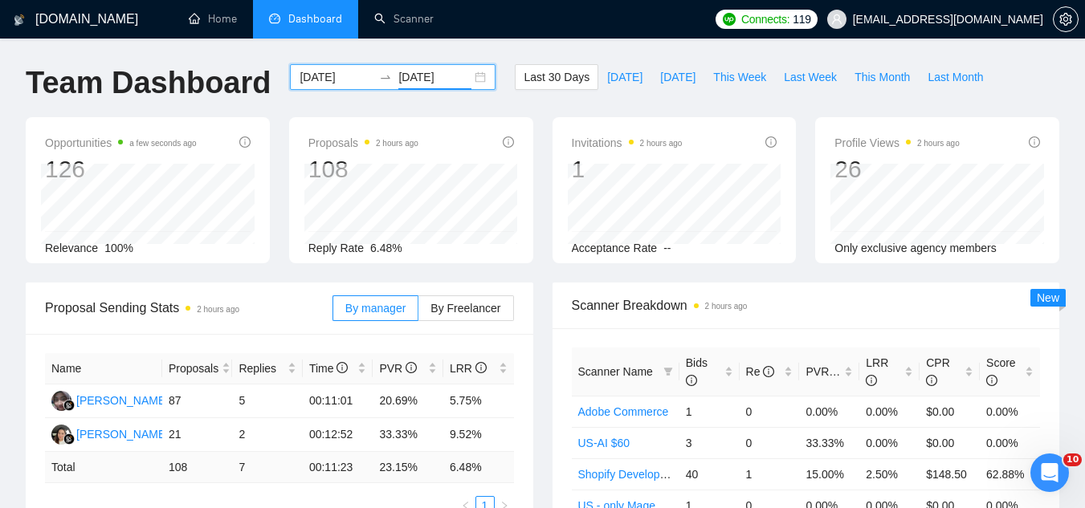
click at [321, 75] on input "[DATE]" at bounding box center [336, 77] width 73 height 18
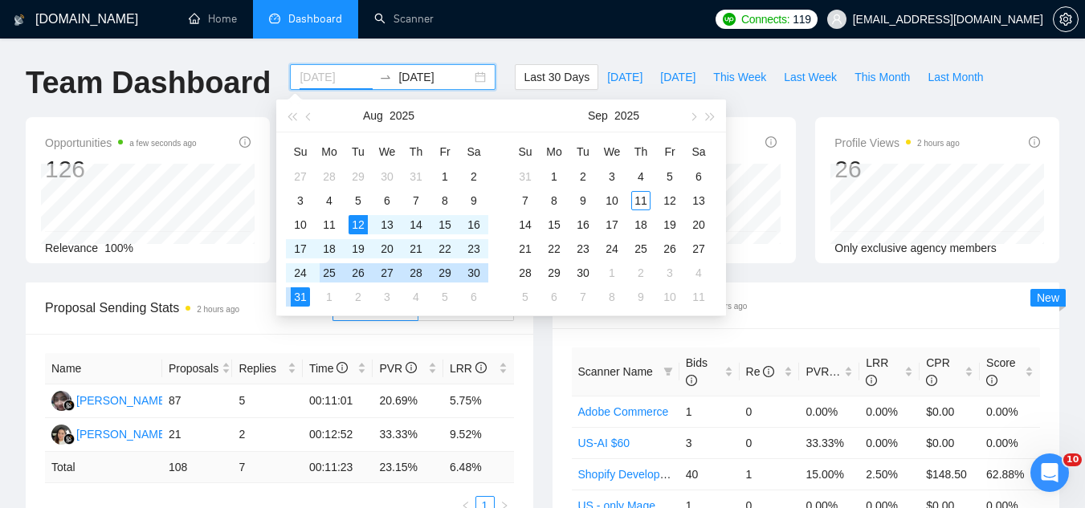
type input "[DATE]"
click at [299, 296] on div "31" at bounding box center [300, 296] width 19 height 19
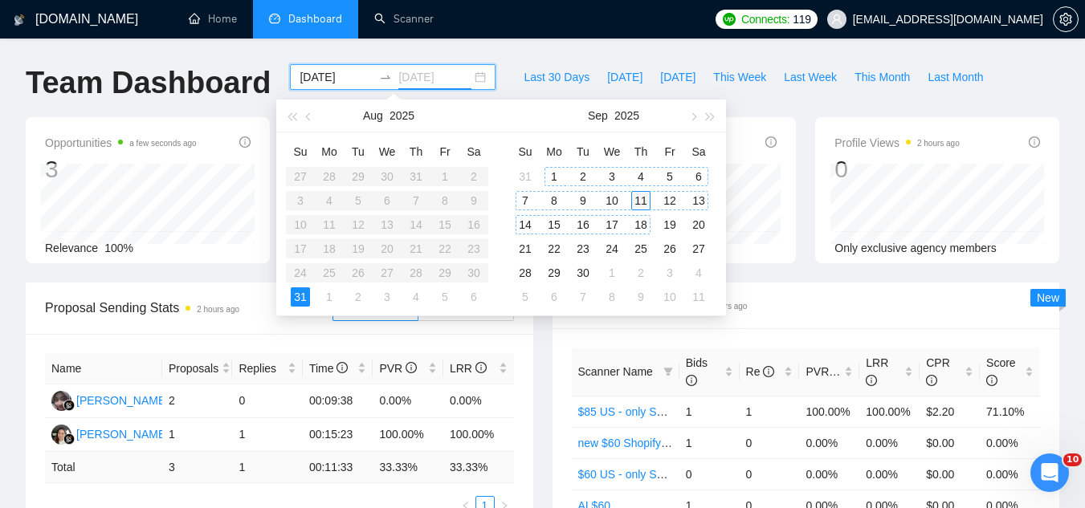
type input "[DATE]"
click at [638, 208] on div "11" at bounding box center [640, 200] width 19 height 19
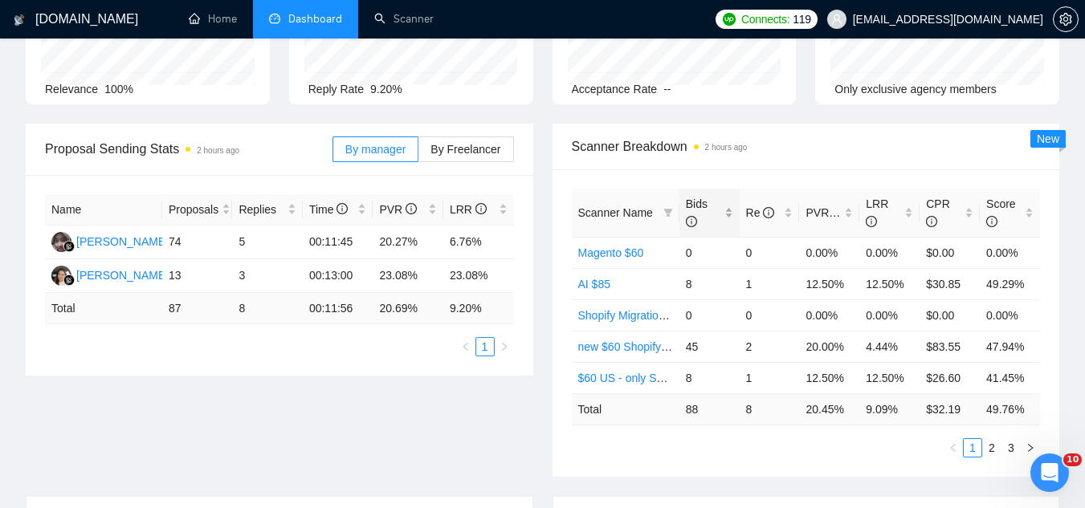
scroll to position [161, 0]
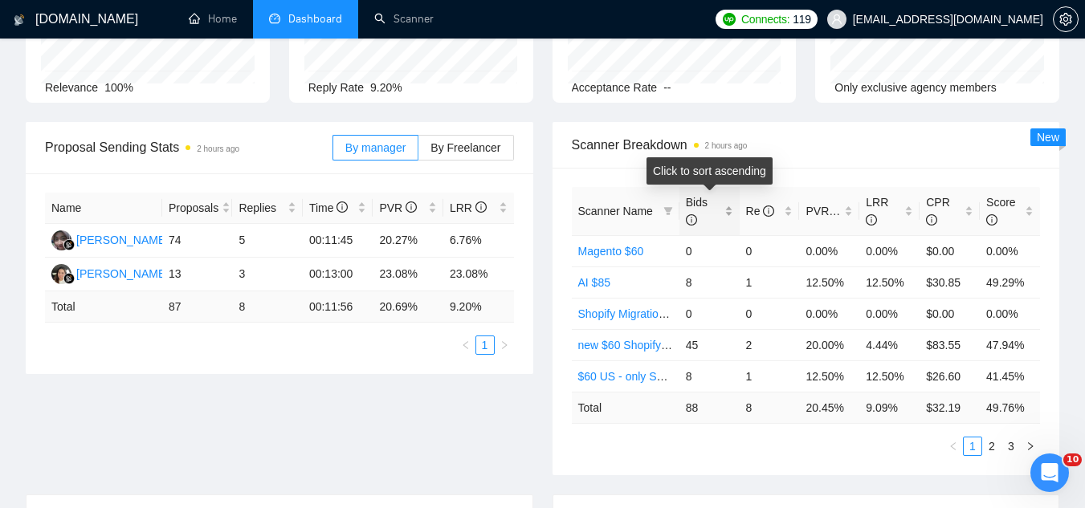
click at [727, 210] on div "Bids" at bounding box center [709, 211] width 47 height 35
click at [728, 210] on div "Bids" at bounding box center [709, 211] width 47 height 35
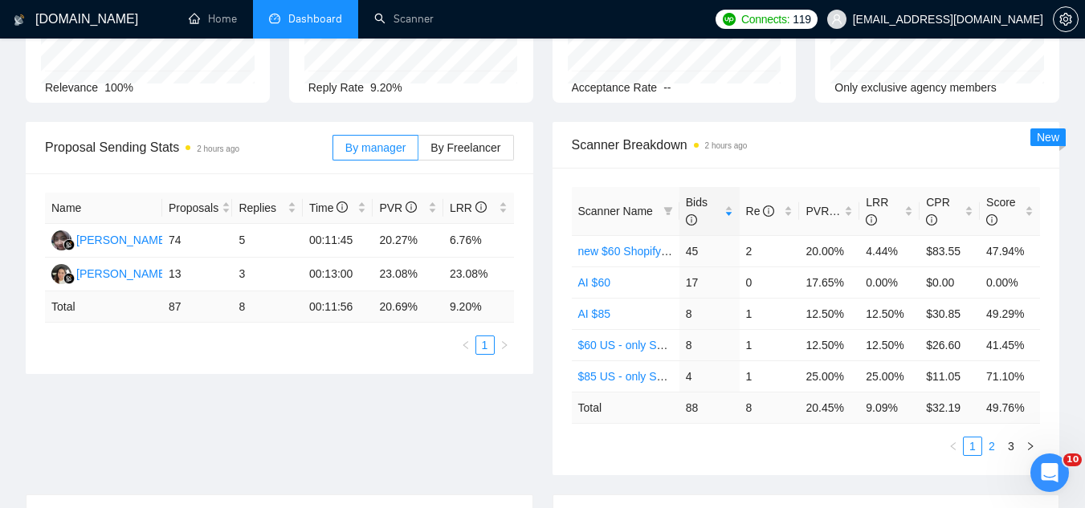
click at [993, 446] on link "2" at bounding box center [992, 447] width 18 height 18
click at [656, 315] on link "new $85 Shopify Development" at bounding box center [654, 314] width 153 height 13
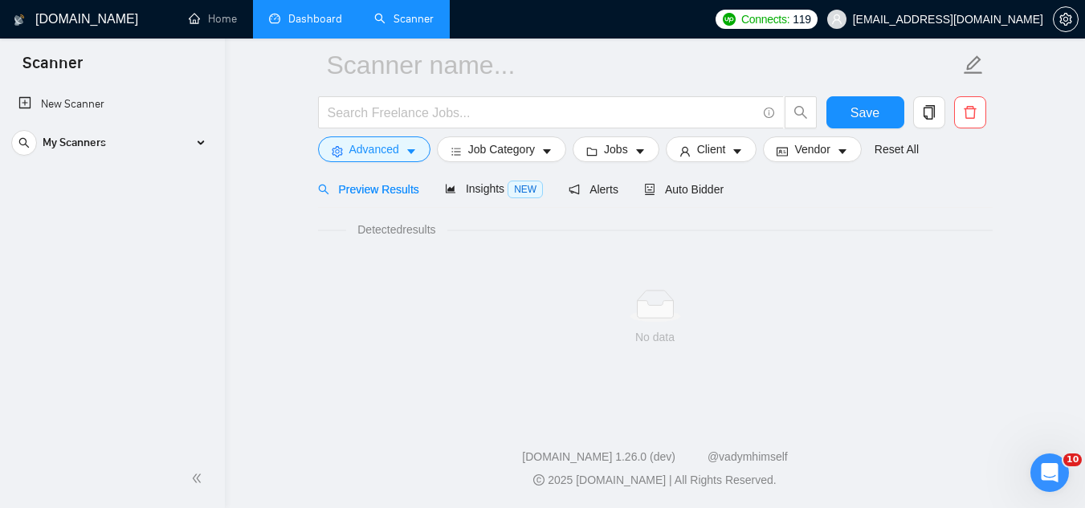
scroll to position [64, 0]
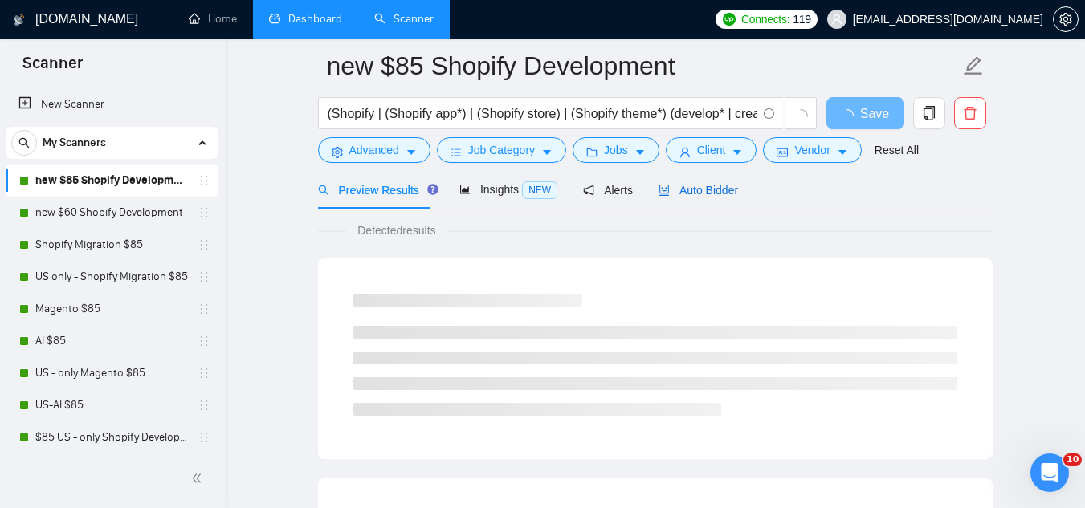
click at [691, 192] on span "Auto Bidder" at bounding box center [697, 190] width 79 height 13
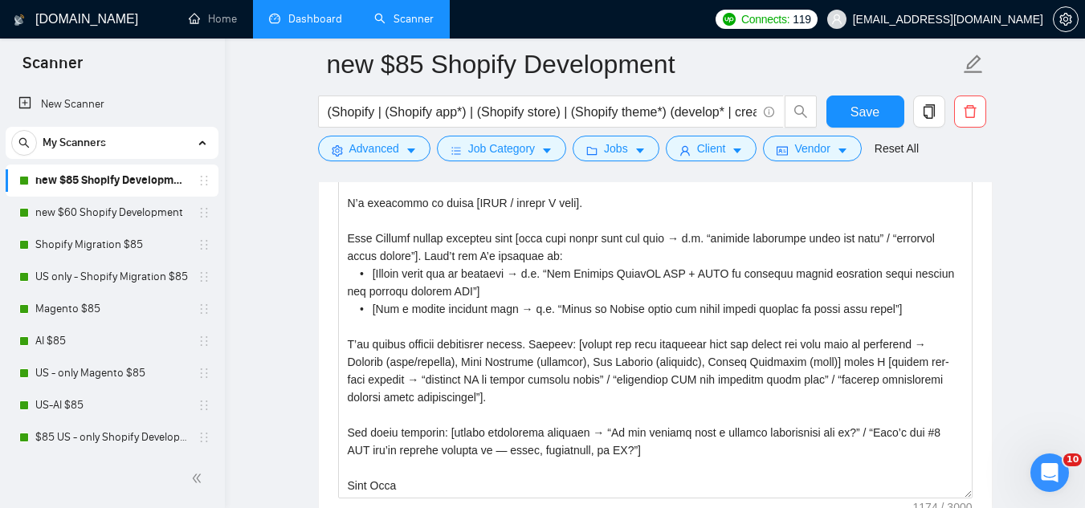
scroll to position [2072, 0]
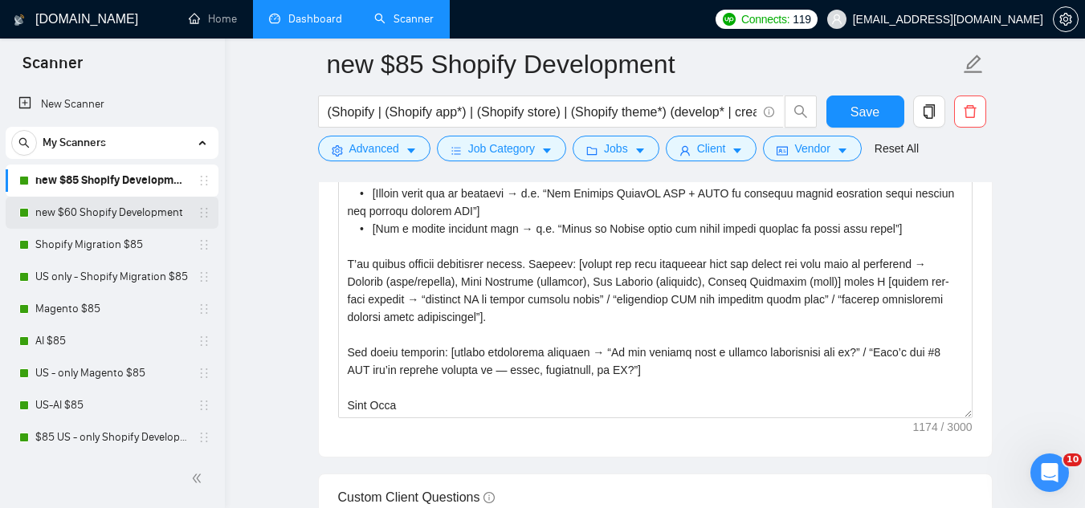
click at [153, 214] on link "new $60 Shopify Development" at bounding box center [111, 213] width 153 height 32
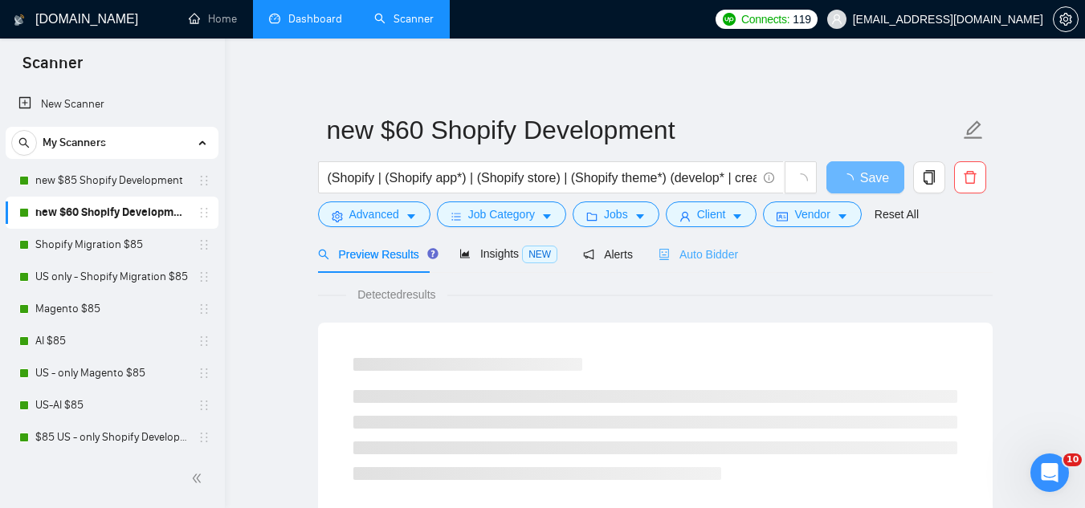
click at [672, 263] on div "Auto Bidder" at bounding box center [697, 254] width 79 height 38
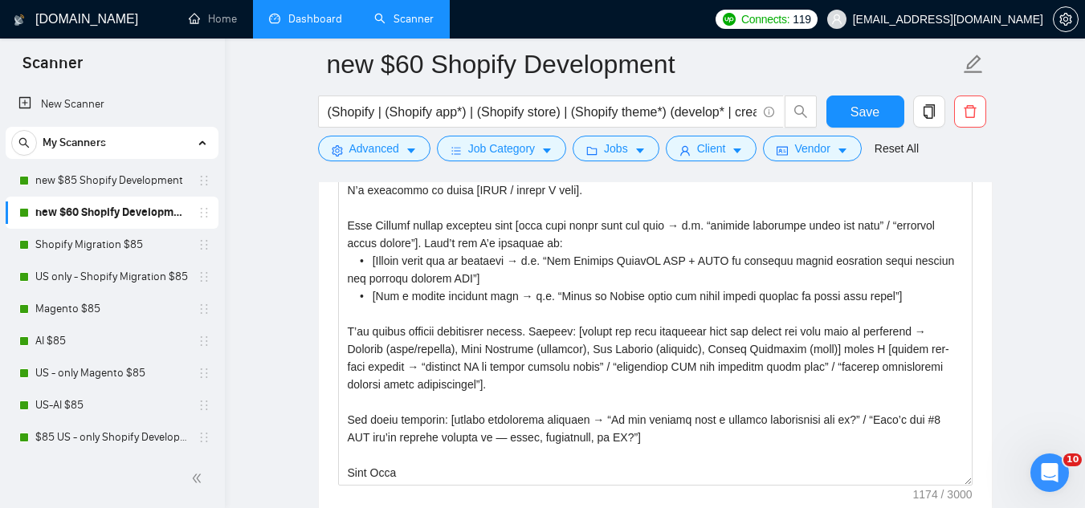
scroll to position [2008, 0]
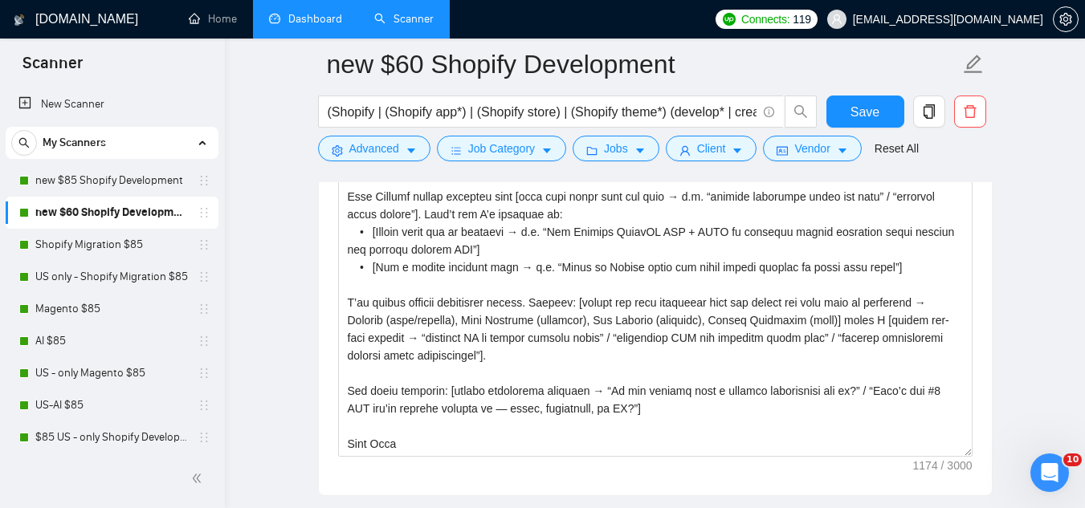
click at [320, 12] on link "Dashboard" at bounding box center [305, 19] width 73 height 14
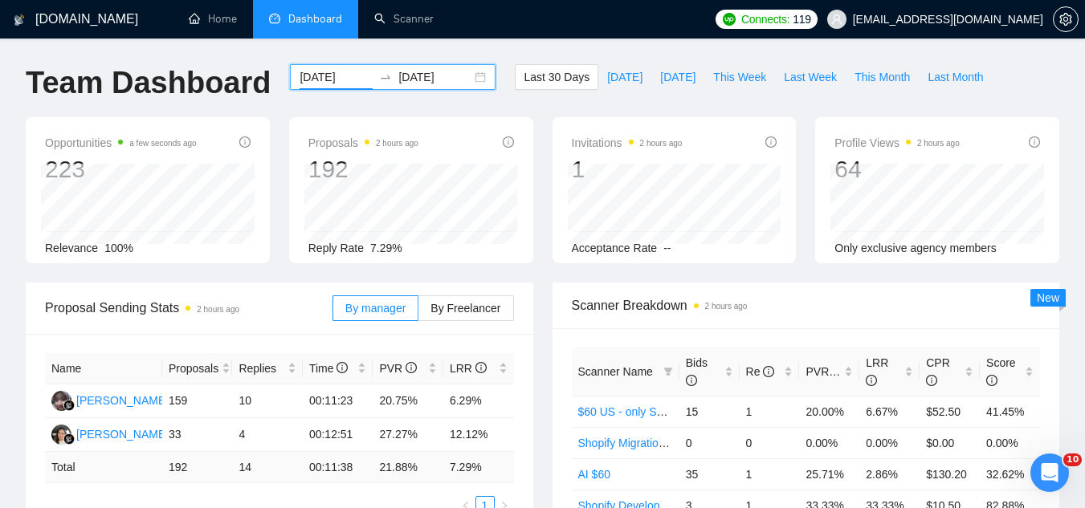
click at [318, 77] on input "[DATE]" at bounding box center [336, 77] width 73 height 18
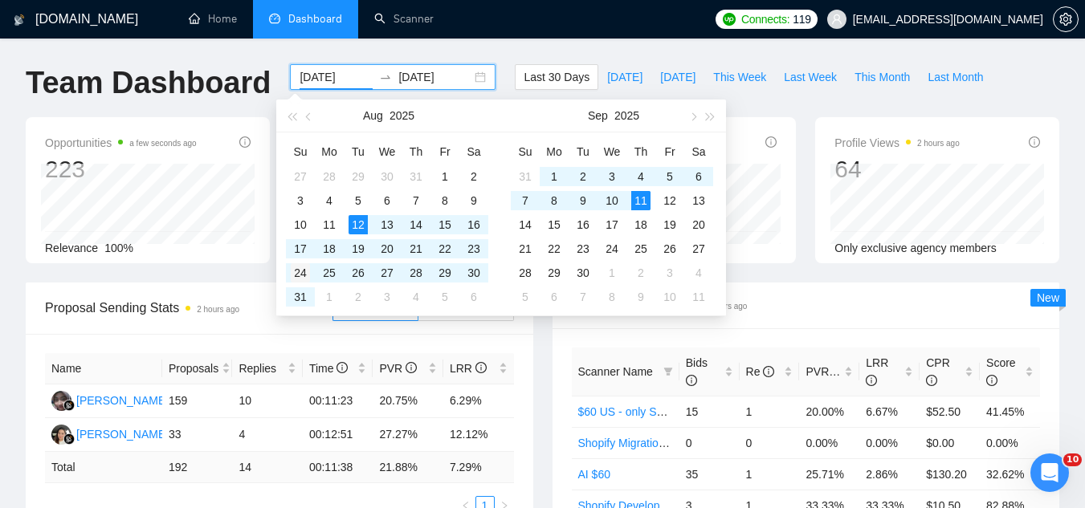
type input "[DATE]"
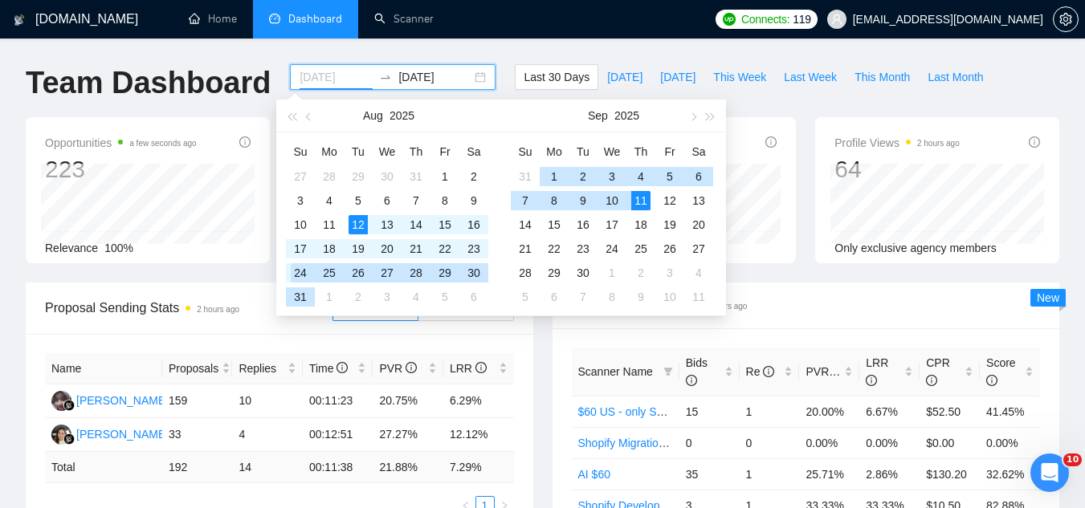
click at [306, 271] on div "24" at bounding box center [300, 272] width 19 height 19
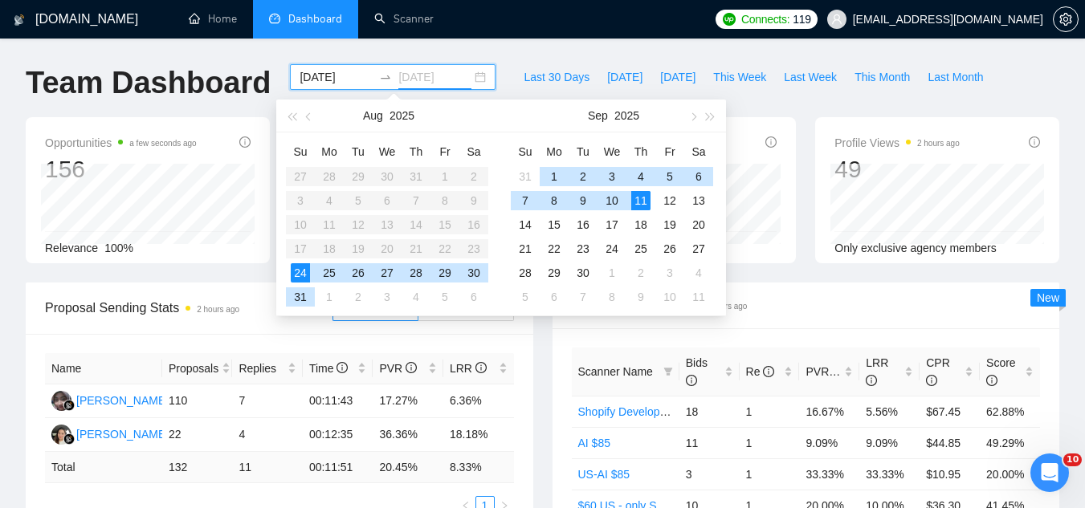
type input "[DATE]"
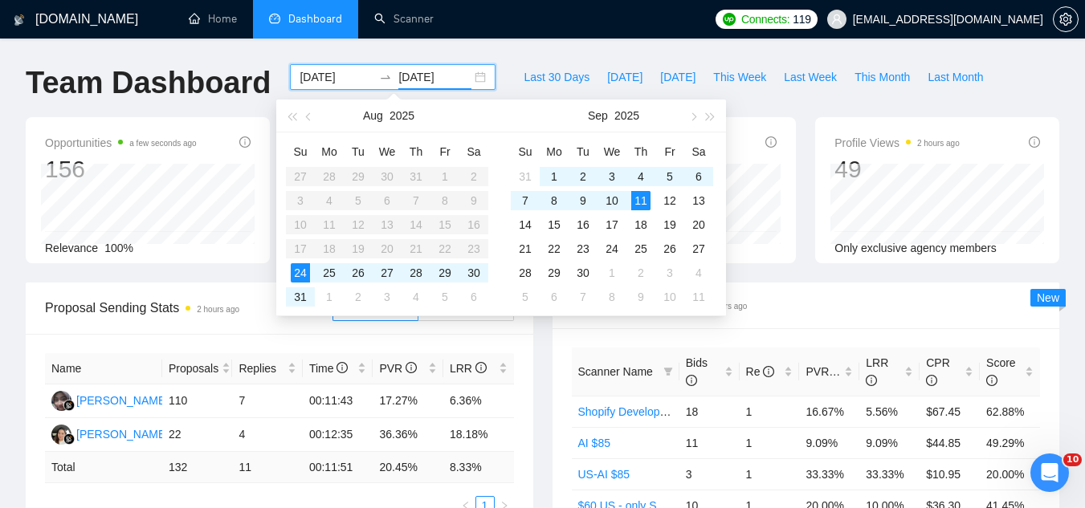
click at [830, 329] on div "Scanner Name Bids Re PVR LRR CPR Score Shopify Development $60 18 1 16.67% 5.56…" at bounding box center [806, 482] width 508 height 308
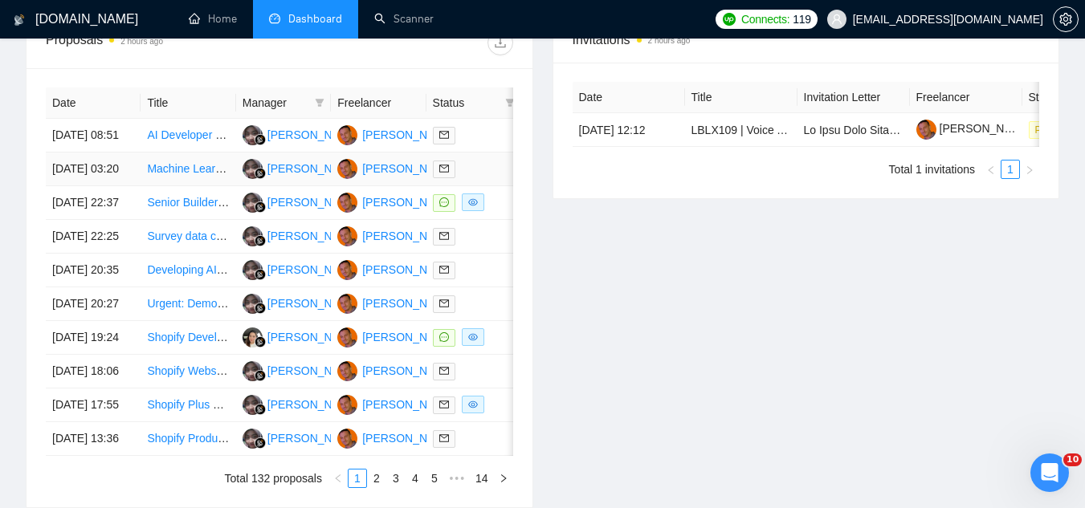
scroll to position [642, 0]
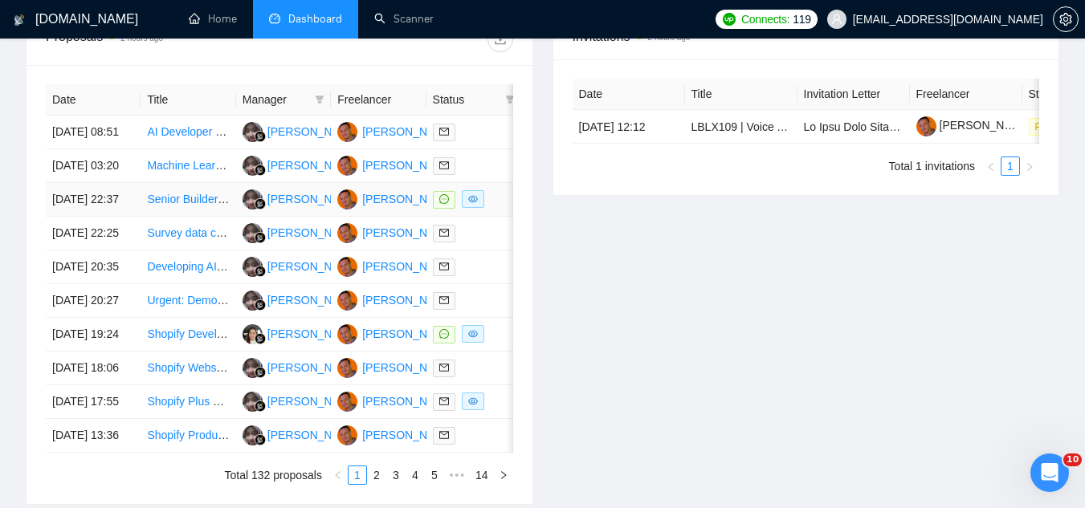
click at [201, 217] on td "Senior Builder for Outbound Voice AI (Vapi/[PERSON_NAME], Twilio, GoHighLevel, …" at bounding box center [188, 200] width 95 height 34
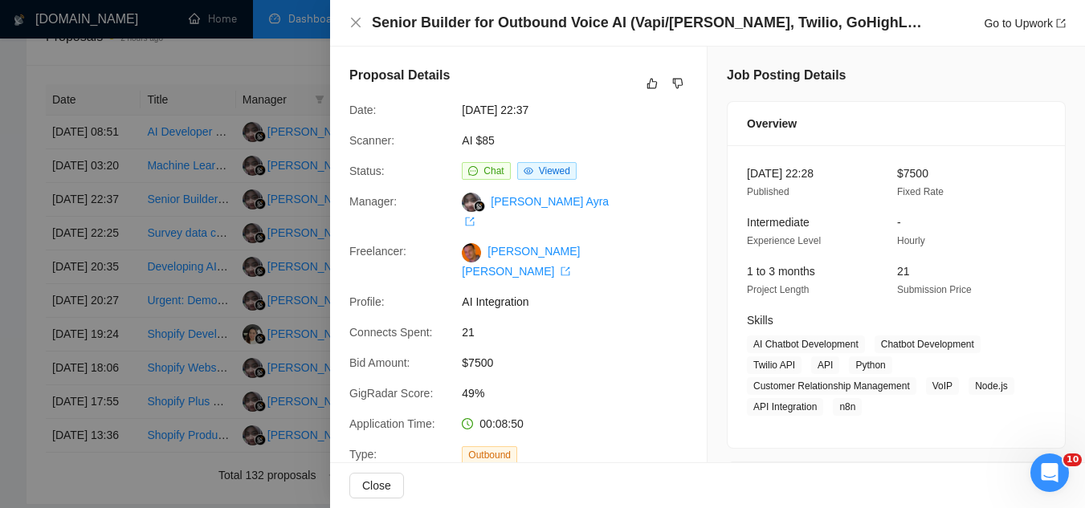
click at [238, 63] on div at bounding box center [542, 254] width 1085 height 508
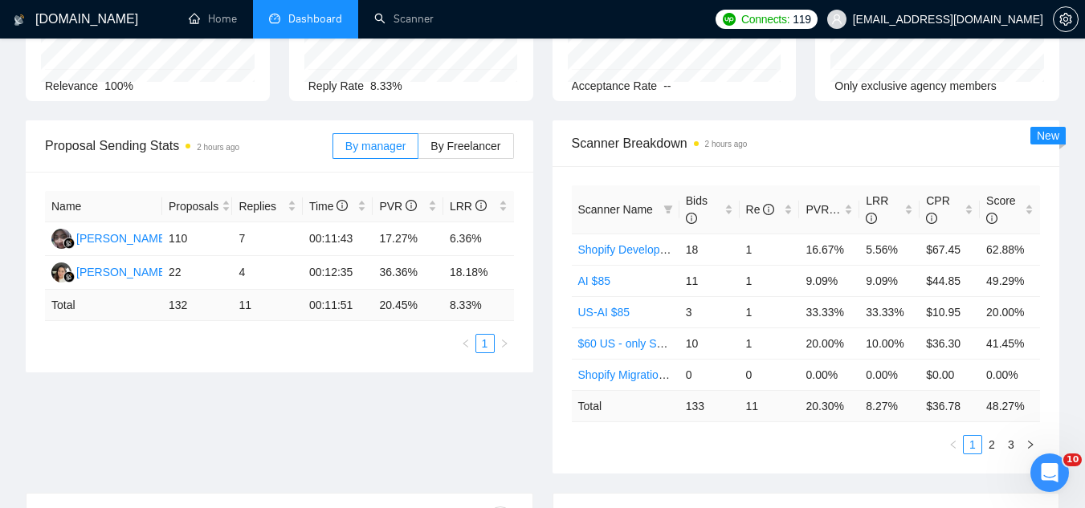
scroll to position [161, 0]
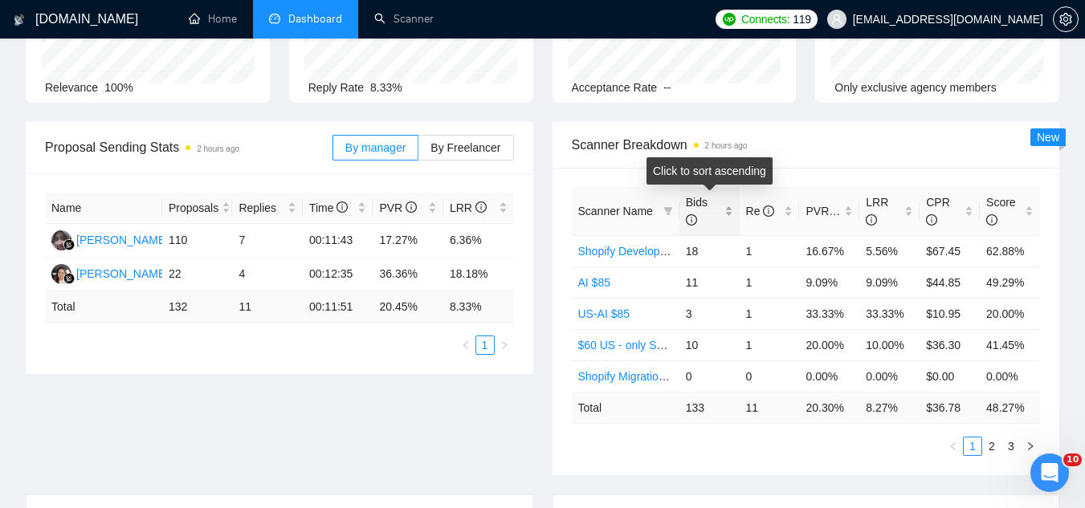
click at [728, 209] on div "Bids" at bounding box center [709, 211] width 47 height 35
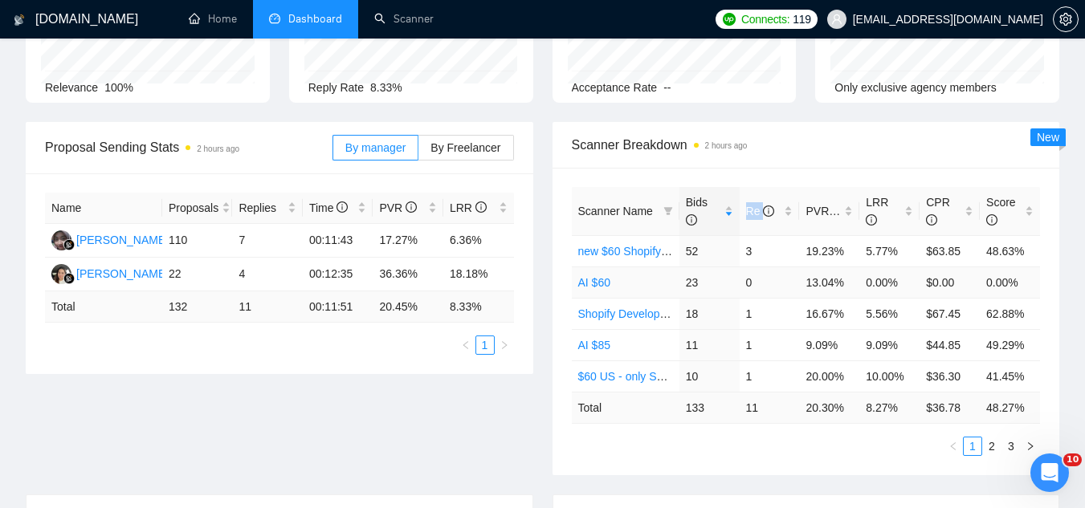
click at [604, 281] on link "AI $60" at bounding box center [594, 282] width 32 height 13
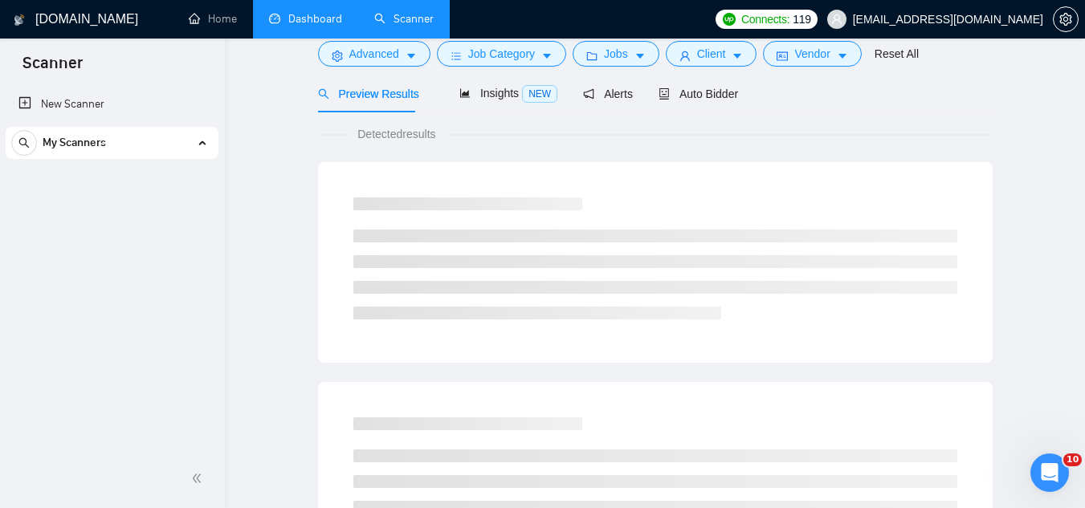
scroll to position [64, 0]
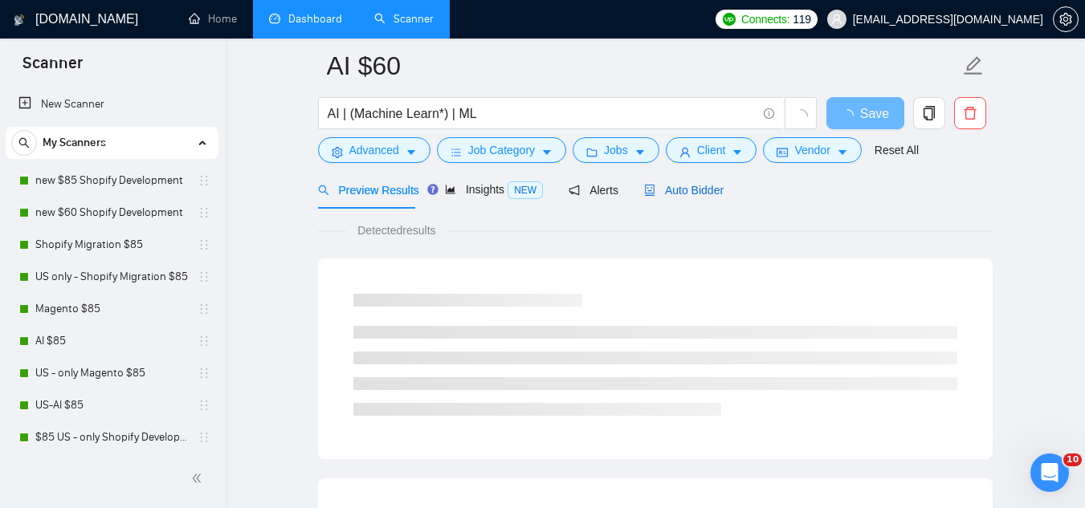
click at [677, 189] on span "Auto Bidder" at bounding box center [683, 190] width 79 height 13
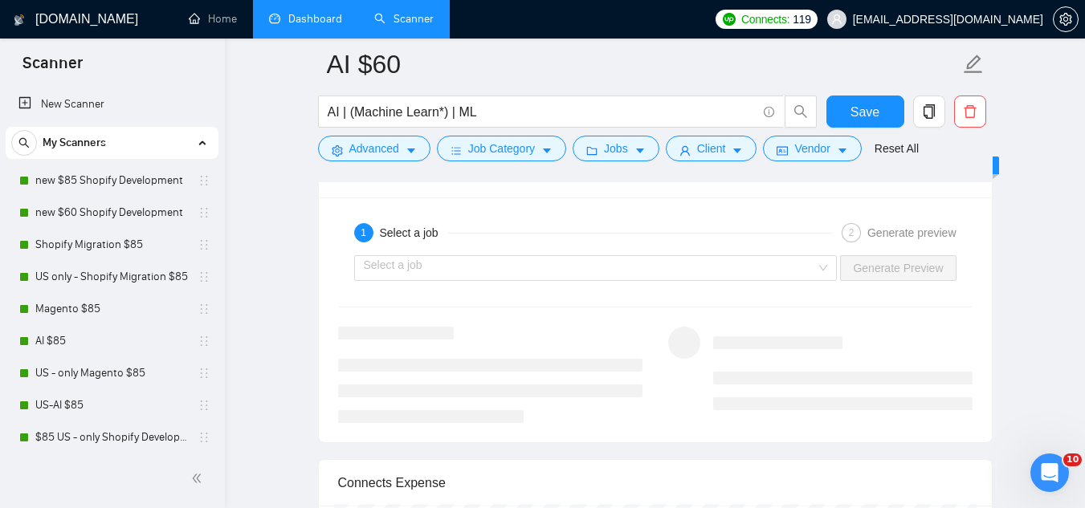
scroll to position [3196, 0]
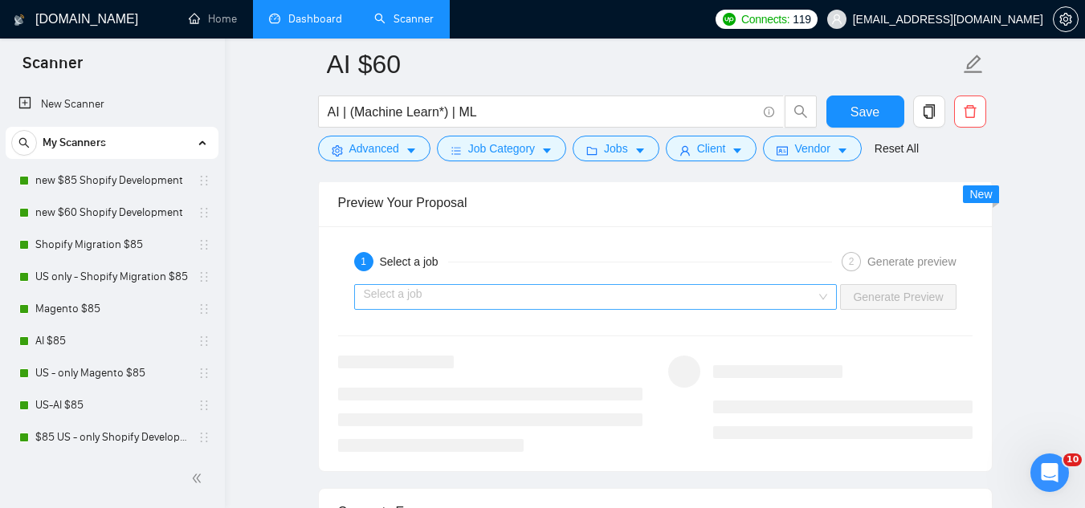
click at [662, 304] on input "search" at bounding box center [590, 297] width 453 height 24
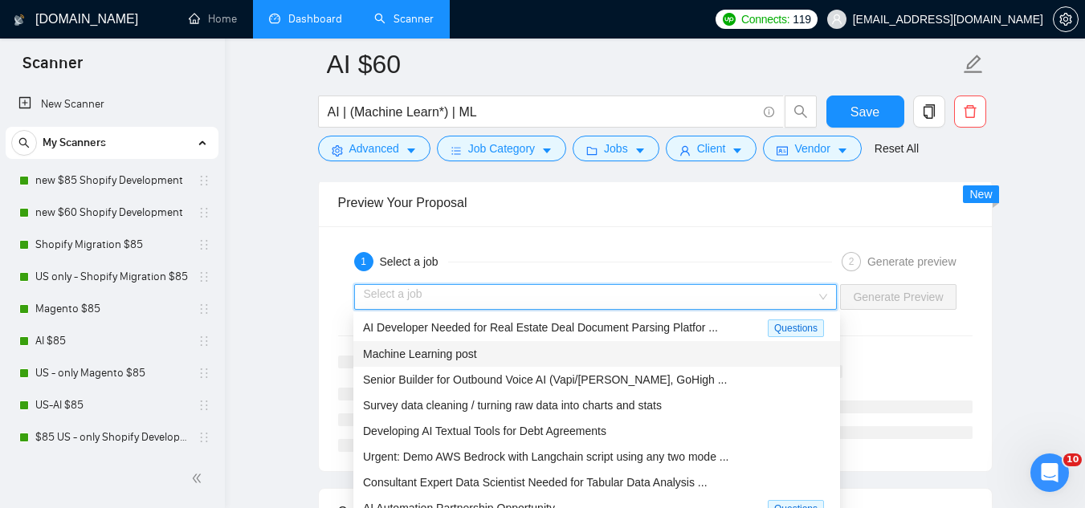
click at [646, 357] on div "Machine Learning post" at bounding box center [596, 354] width 467 height 18
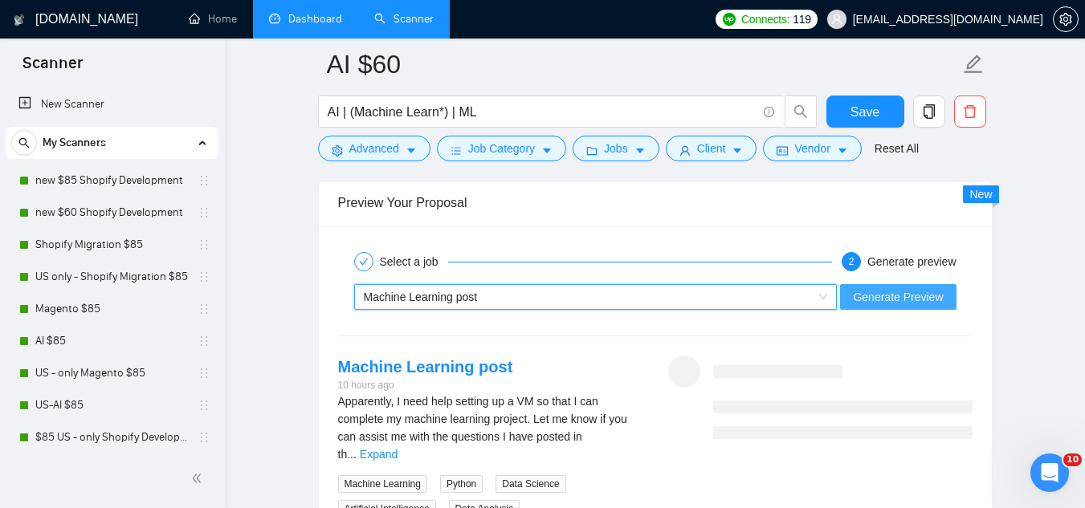
click at [866, 285] on button "Generate Preview" at bounding box center [898, 297] width 116 height 26
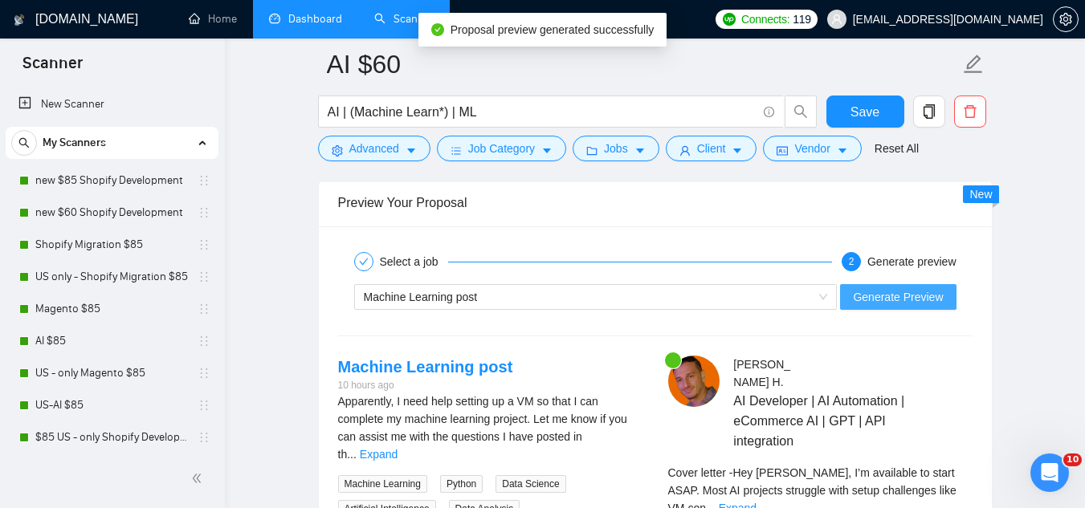
scroll to position [3276, 0]
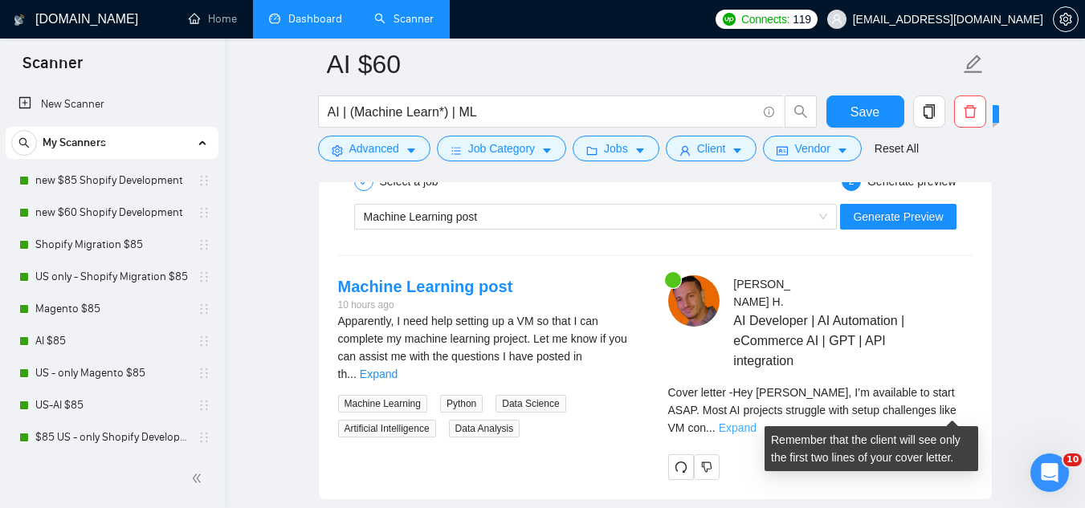
click at [756, 422] on link "Expand" at bounding box center [738, 428] width 38 height 13
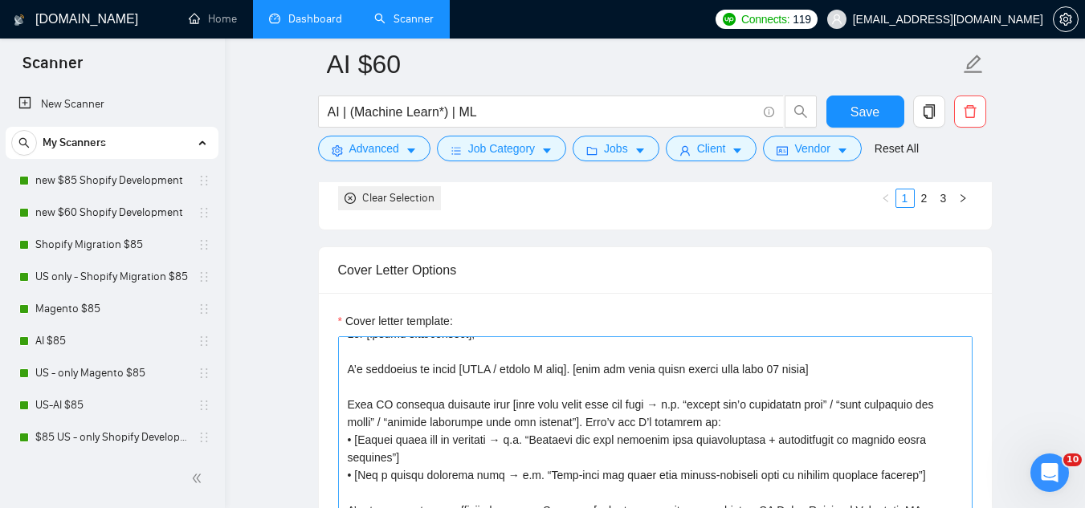
scroll to position [0, 0]
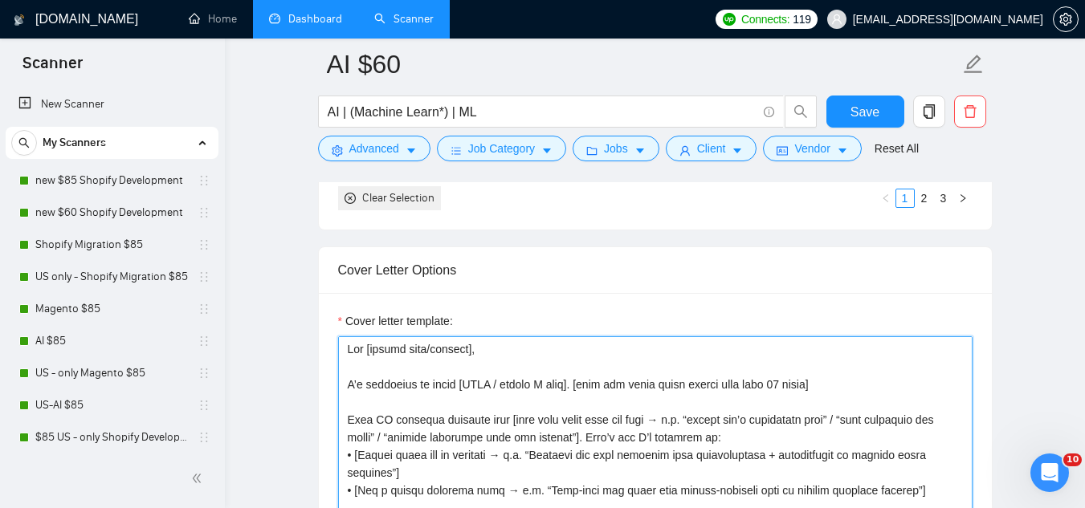
drag, startPoint x: 762, startPoint y: 381, endPoint x: 834, endPoint y: 316, distance: 97.2
click at [763, 381] on textarea "Cover letter template:" at bounding box center [655, 516] width 634 height 361
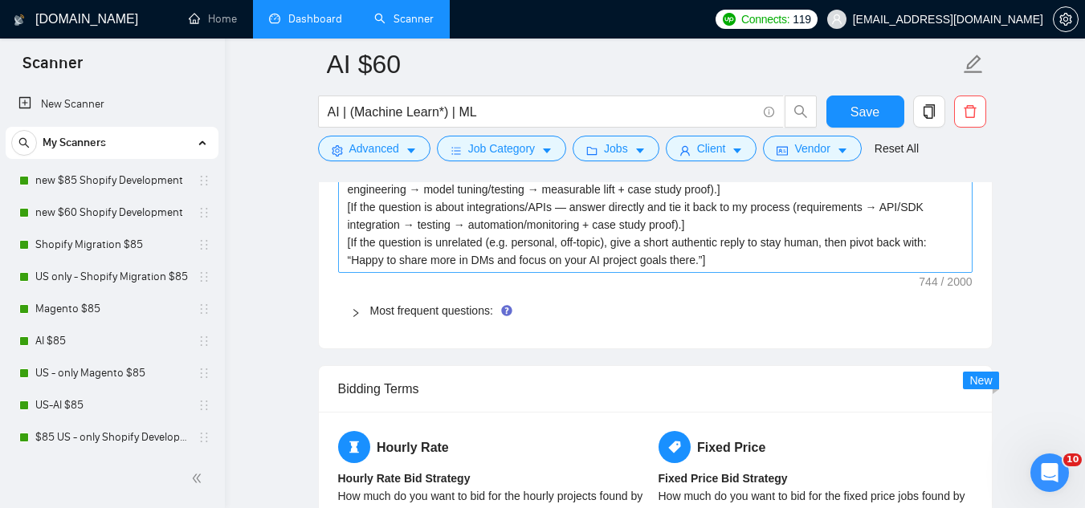
scroll to position [2489, 0]
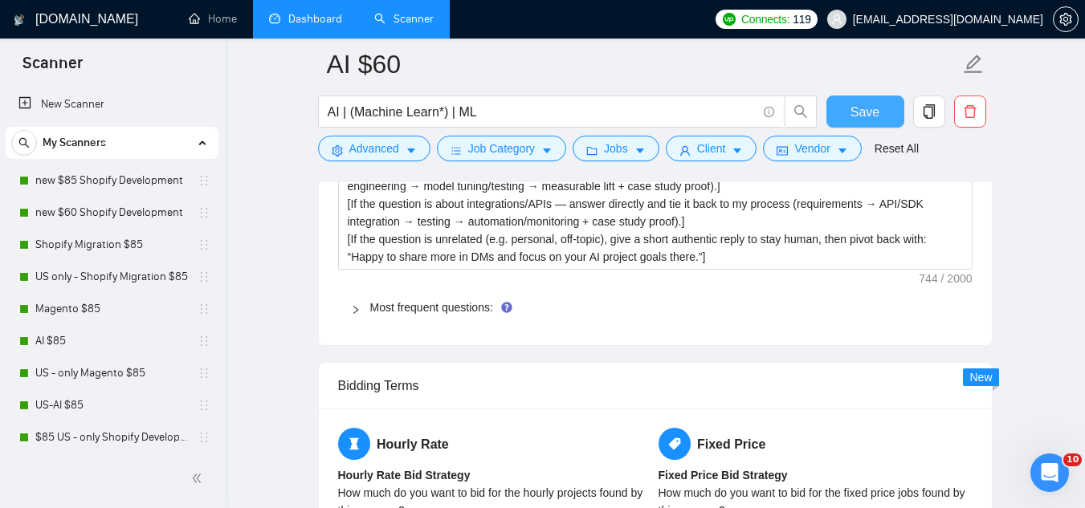
type textarea "Lor [ipsumd sita/consect], A’e seddoeius te incid [UTLA / etdolo M aliq]. [enim…"
click at [870, 113] on span "Save" at bounding box center [864, 112] width 29 height 20
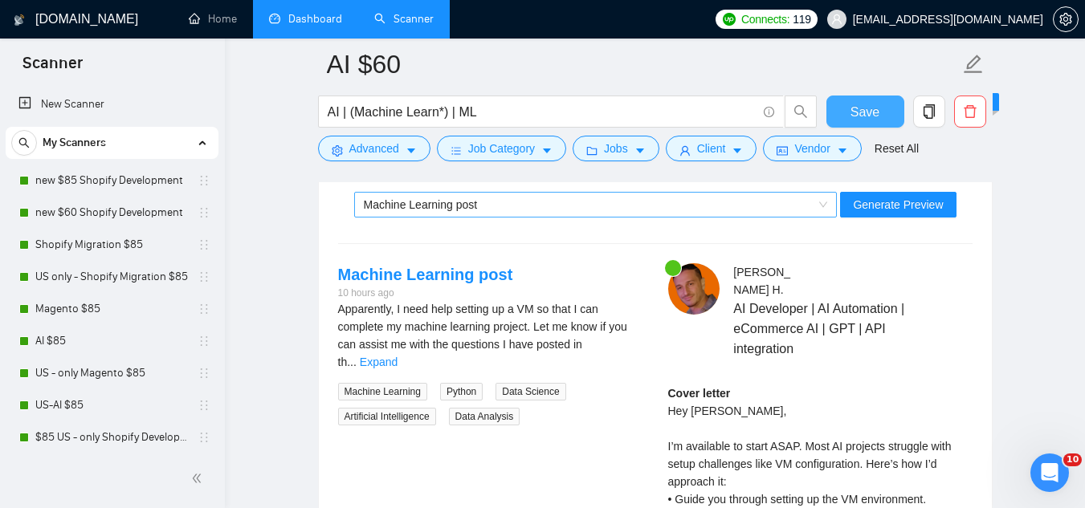
scroll to position [3132, 0]
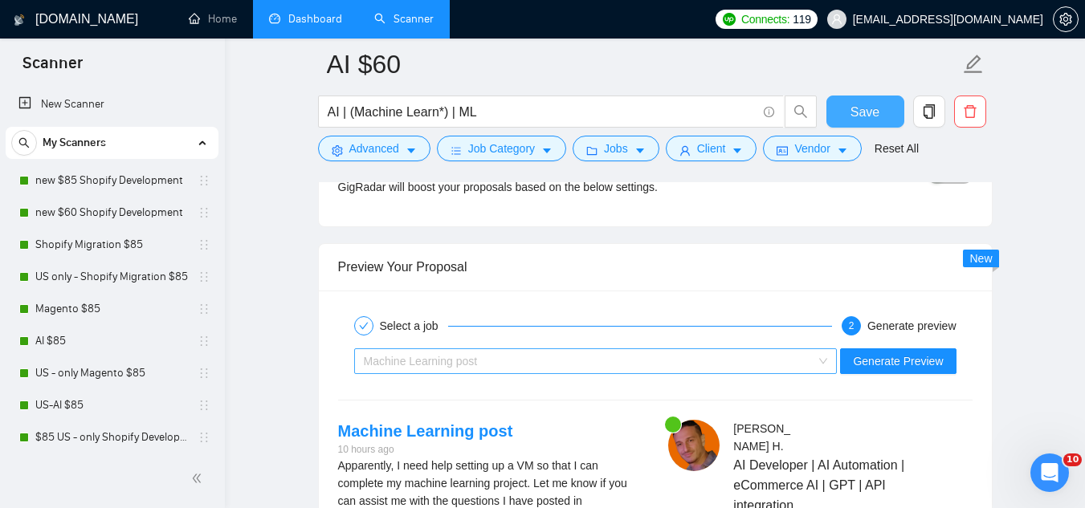
click at [546, 369] on div "Machine Learning post" at bounding box center [589, 361] width 450 height 24
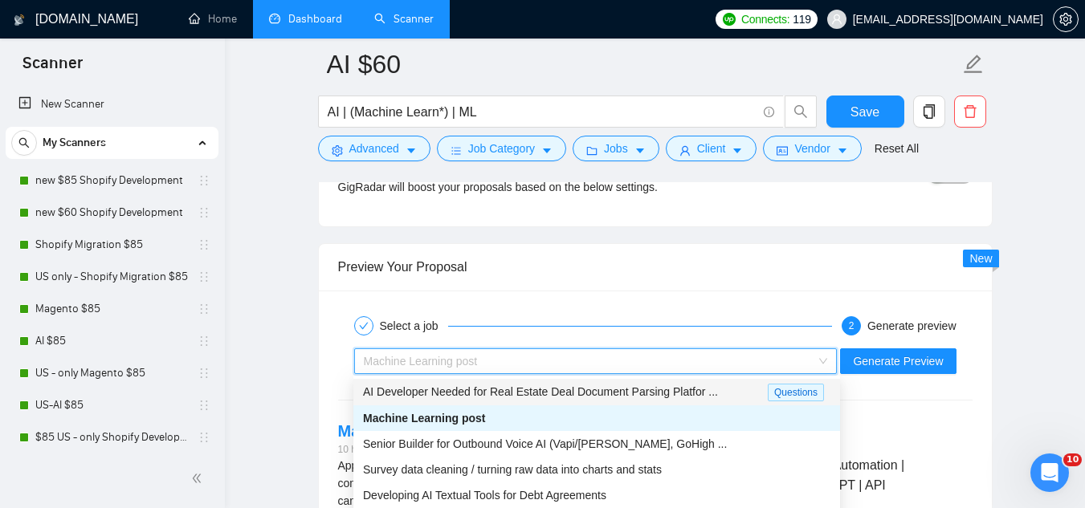
scroll to position [51, 0]
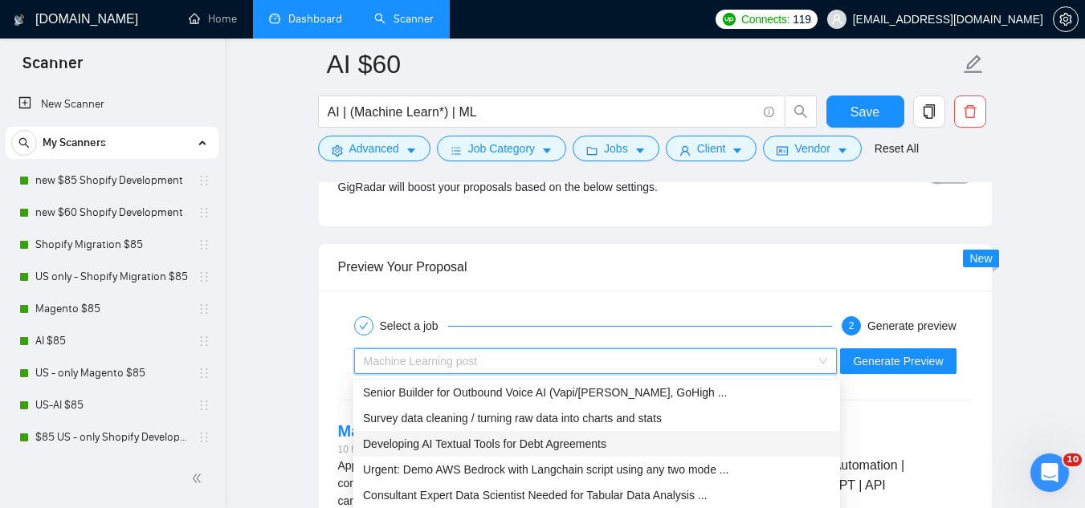
click at [554, 444] on span "Developing AI Textual Tools for Debt Agreements" at bounding box center [484, 444] width 243 height 13
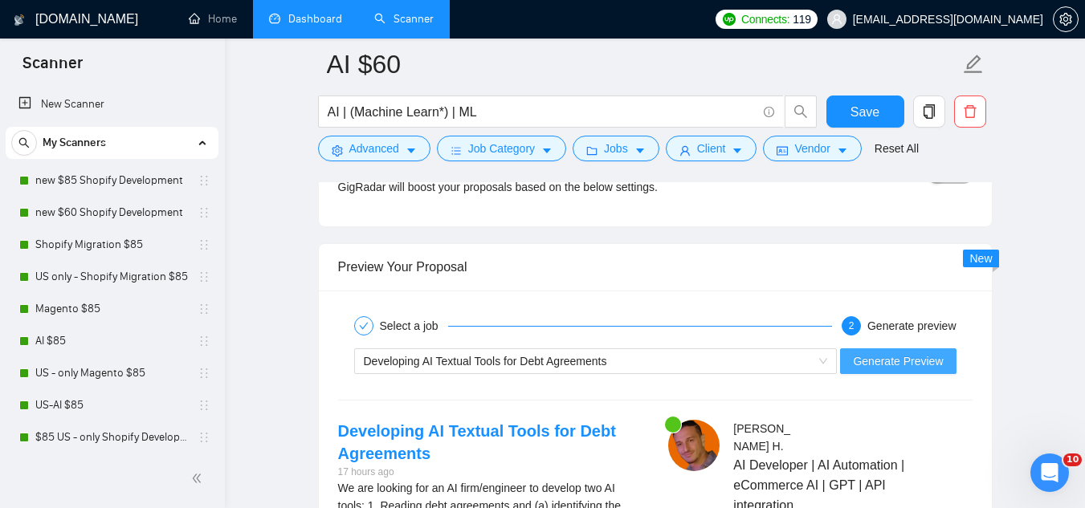
click at [873, 360] on span "Generate Preview" at bounding box center [898, 362] width 90 height 18
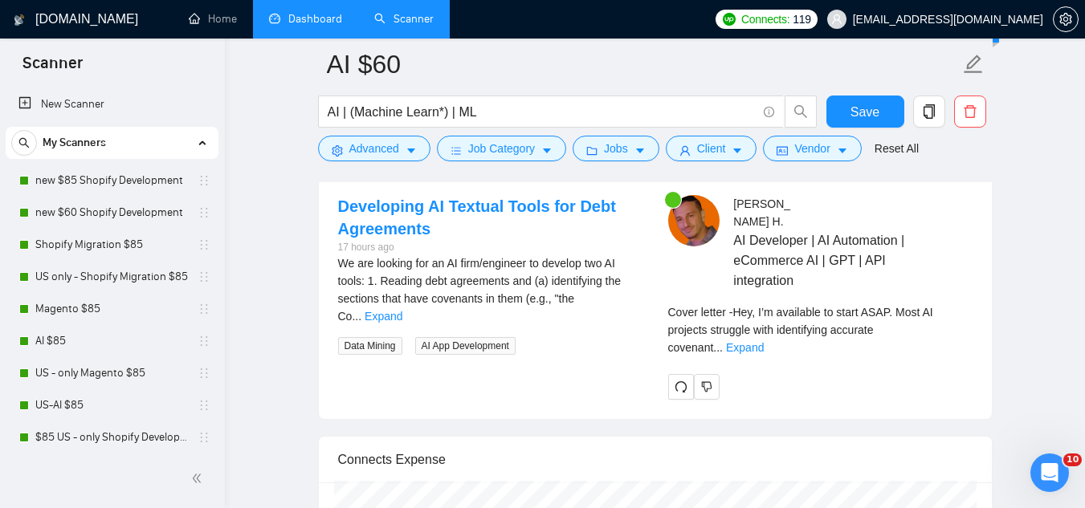
scroll to position [3373, 0]
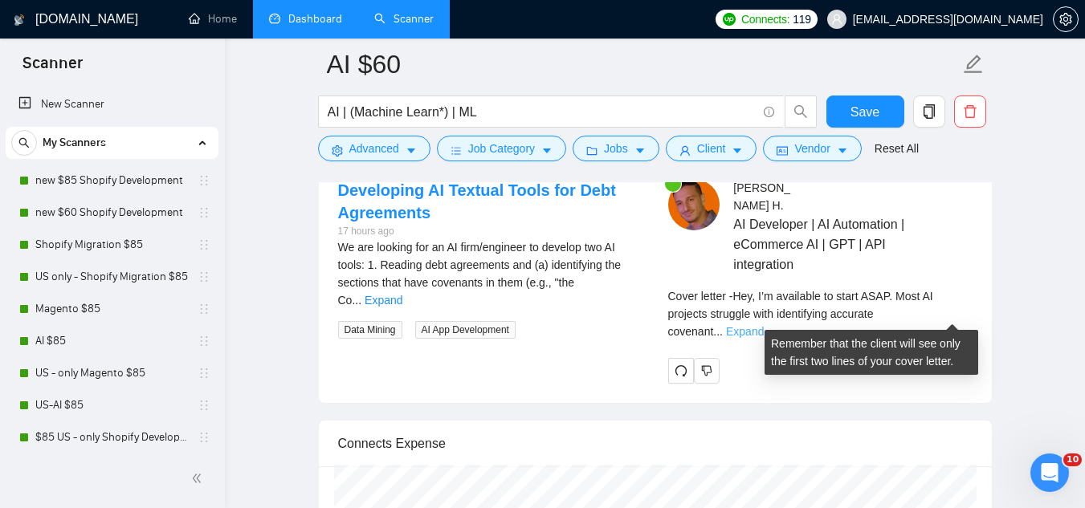
click at [764, 325] on link "Expand" at bounding box center [745, 331] width 38 height 13
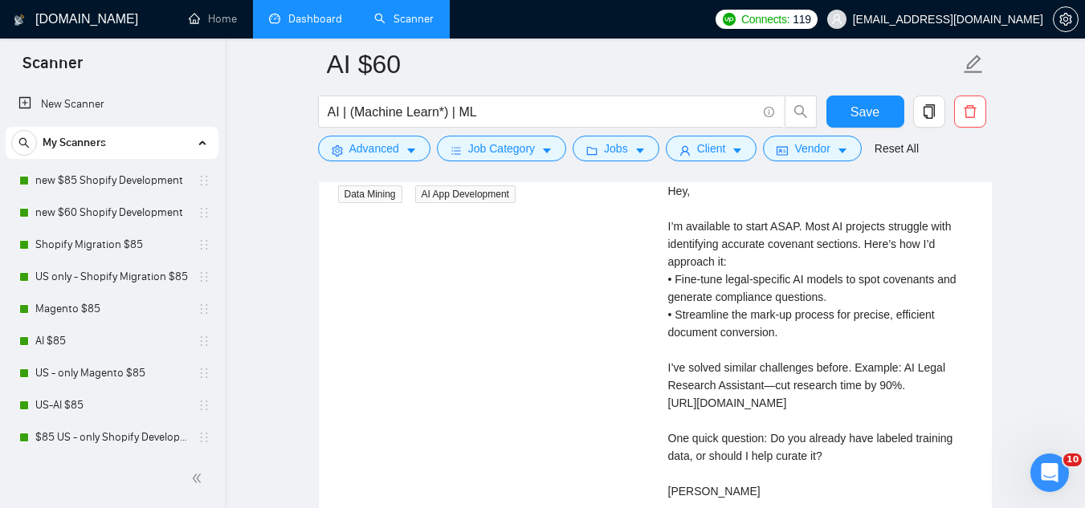
scroll to position [3614, 0]
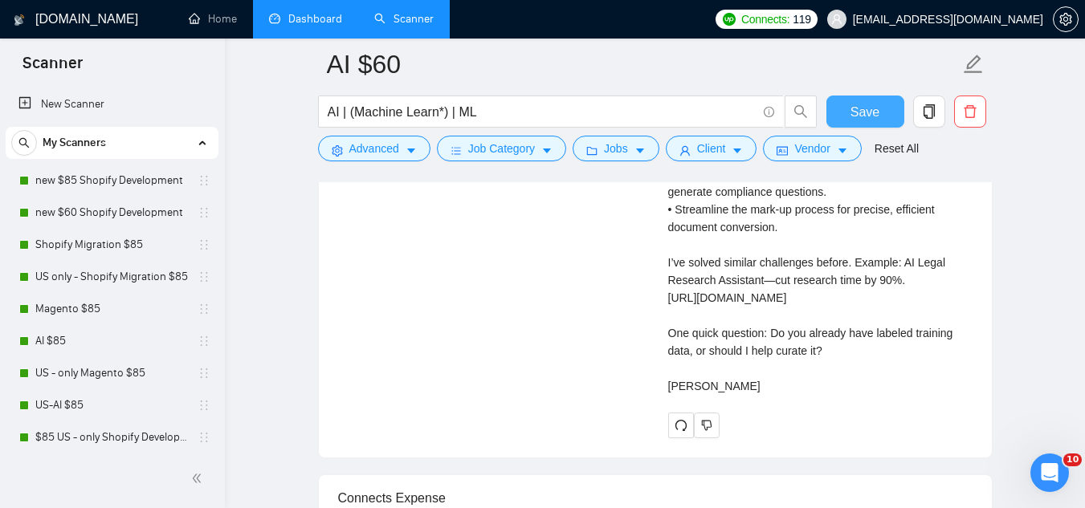
click at [865, 119] on span "Save" at bounding box center [864, 112] width 29 height 20
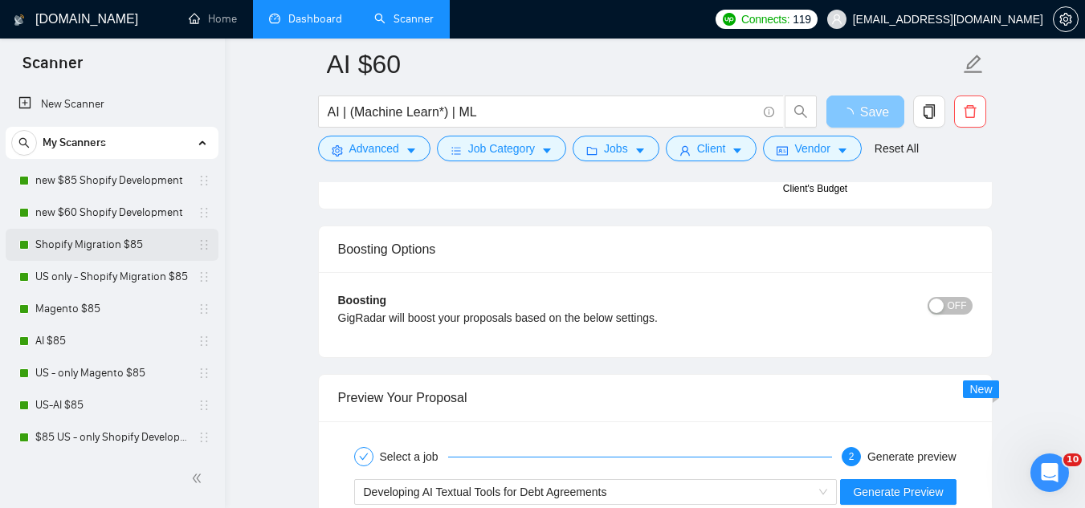
scroll to position [2971, 0]
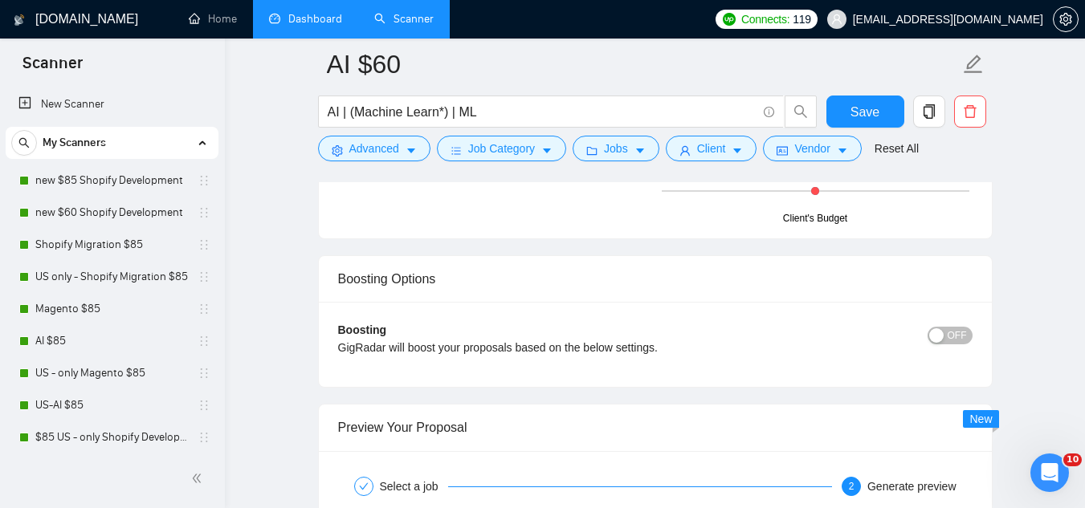
click at [312, 26] on link "Dashboard" at bounding box center [305, 19] width 73 height 14
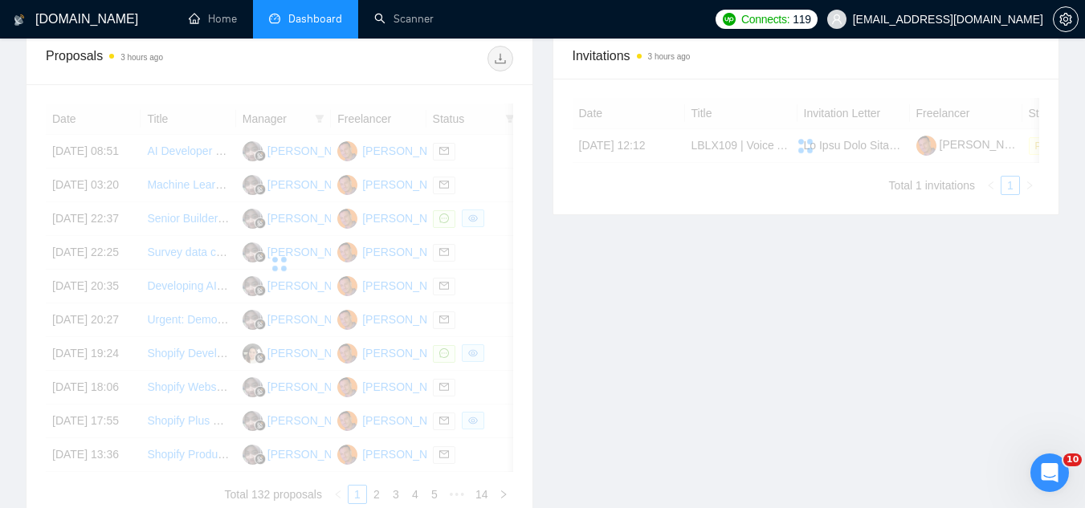
scroll to position [483, 0]
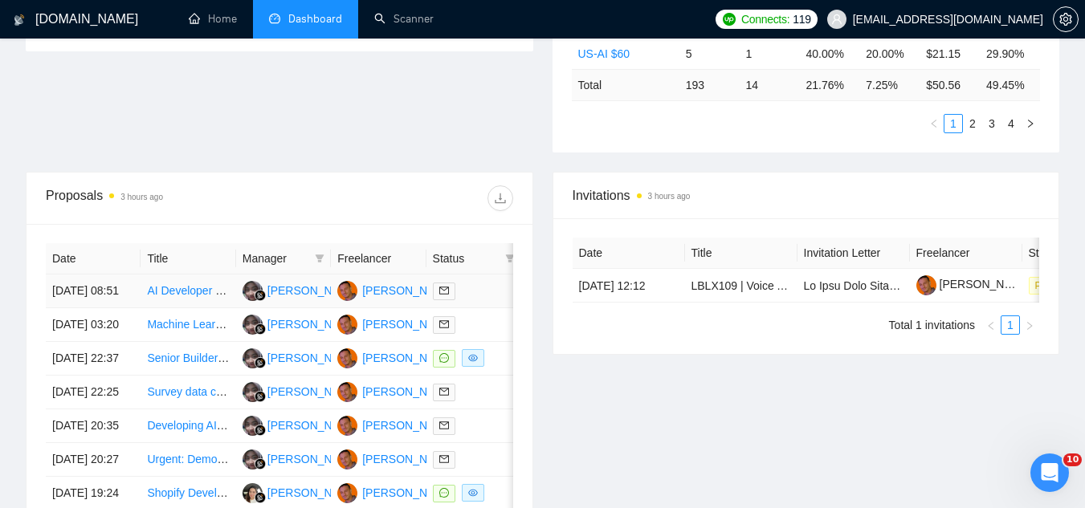
click at [196, 308] on td "AI Developer Needed for Real Estate Deal Document Parsing Platform" at bounding box center [188, 292] width 95 height 34
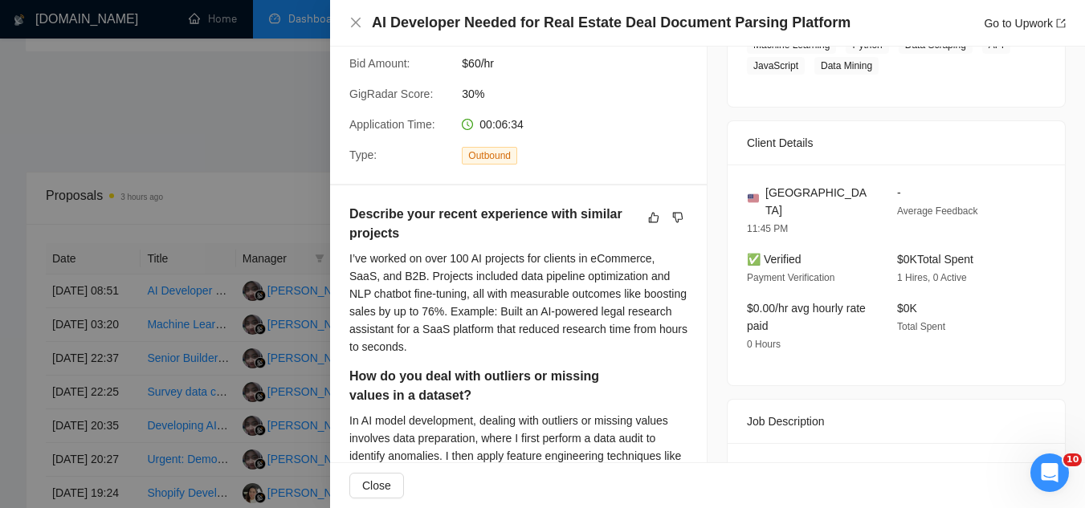
scroll to position [321, 0]
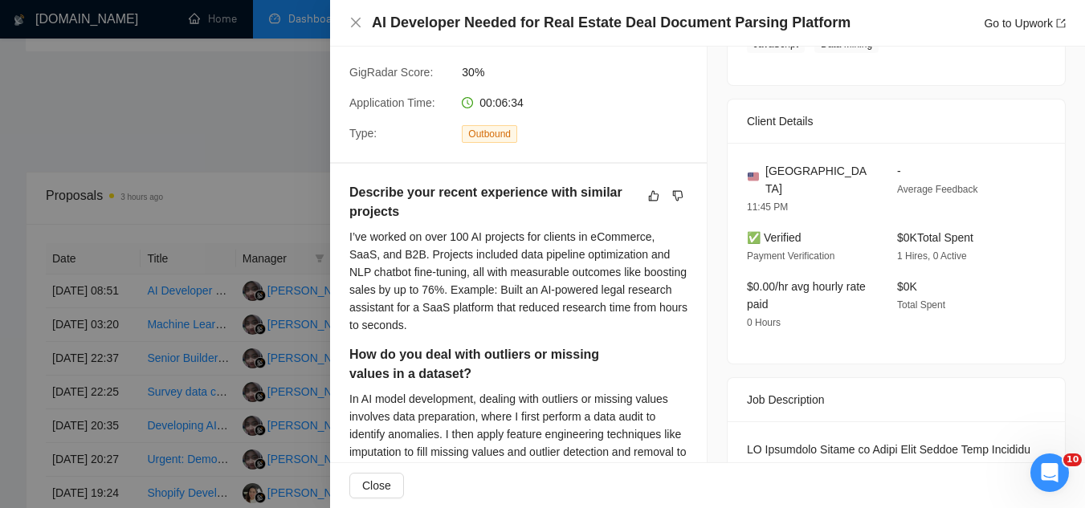
click at [263, 125] on div at bounding box center [542, 254] width 1085 height 508
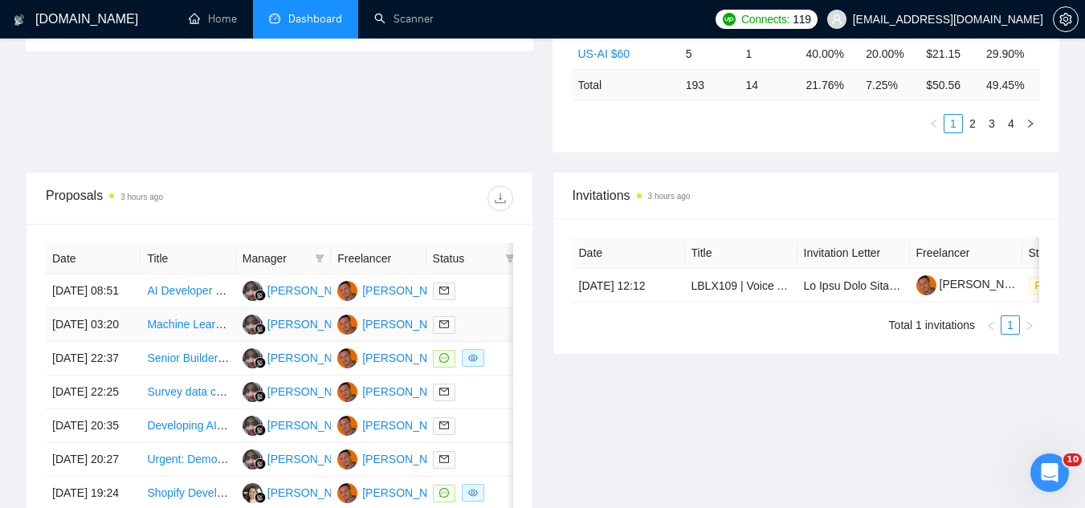
click at [201, 342] on td "Machine Learning post" at bounding box center [188, 325] width 95 height 34
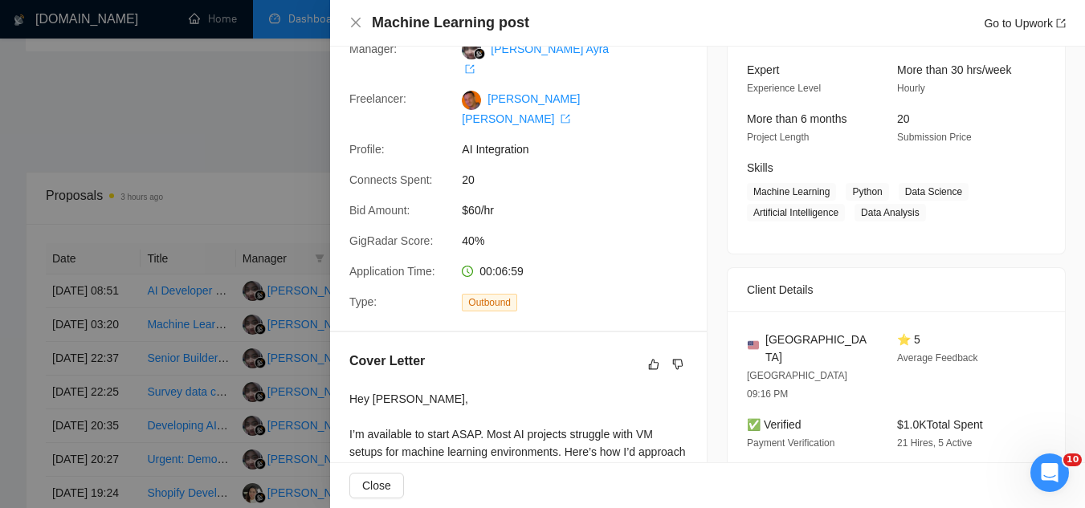
scroll to position [0, 0]
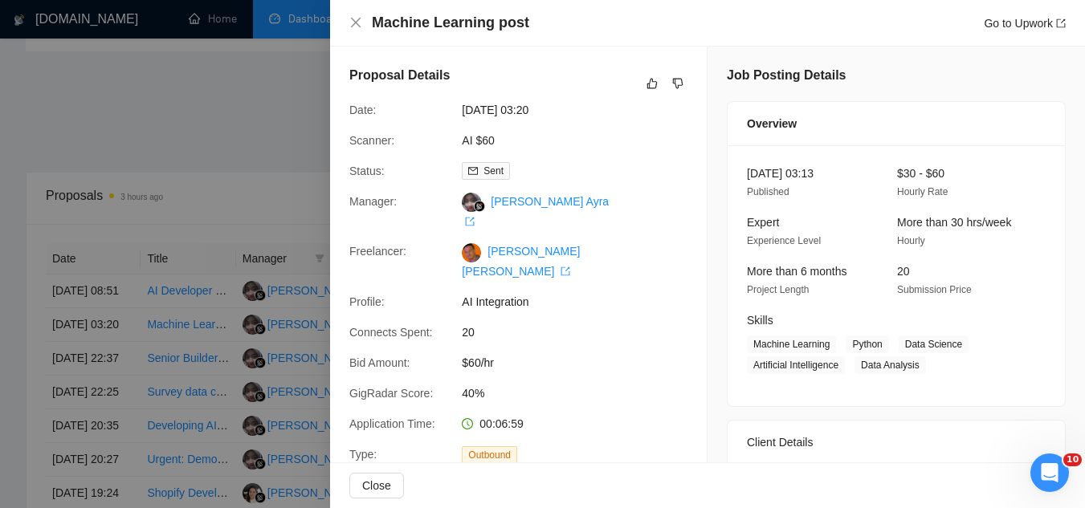
click at [287, 107] on div at bounding box center [542, 254] width 1085 height 508
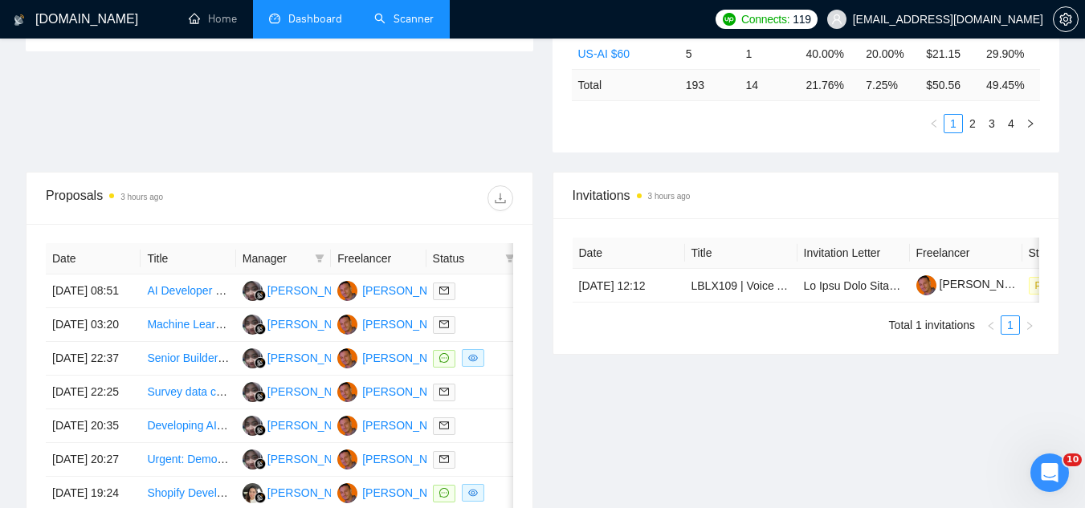
click at [408, 22] on link "Scanner" at bounding box center [403, 19] width 59 height 14
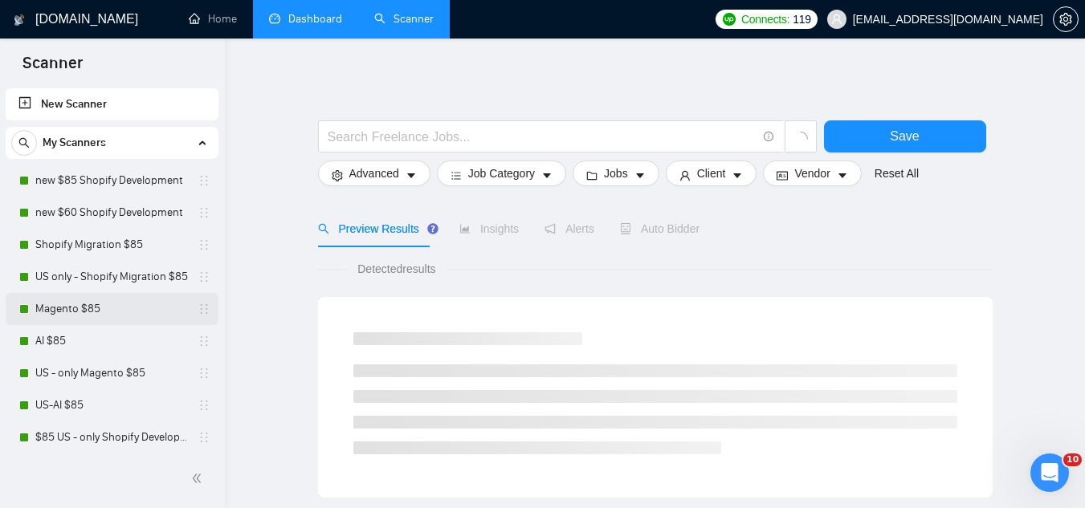
click at [124, 312] on link "Magento $85" at bounding box center [111, 309] width 153 height 32
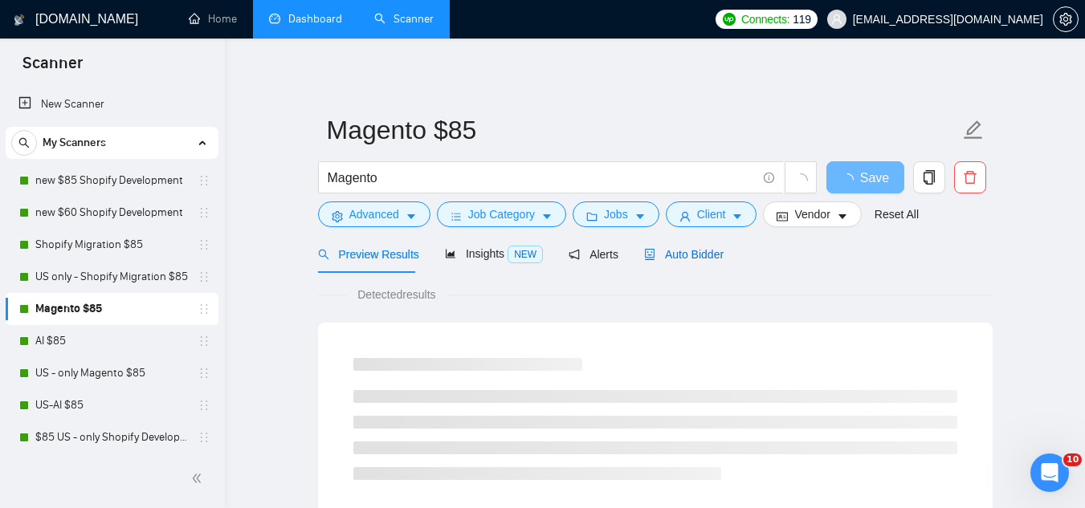
click at [668, 255] on span "Auto Bidder" at bounding box center [683, 254] width 79 height 13
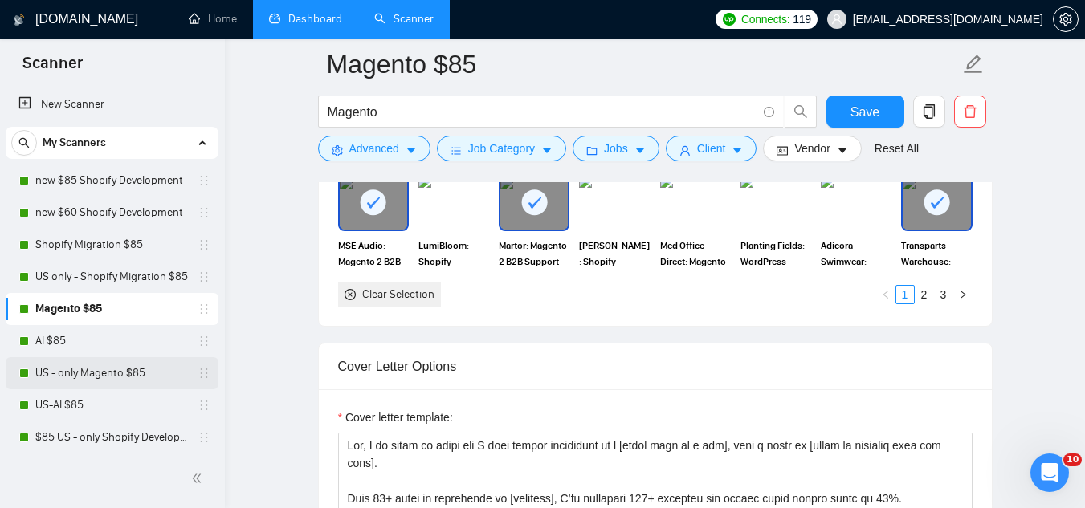
scroll to position [1686, 0]
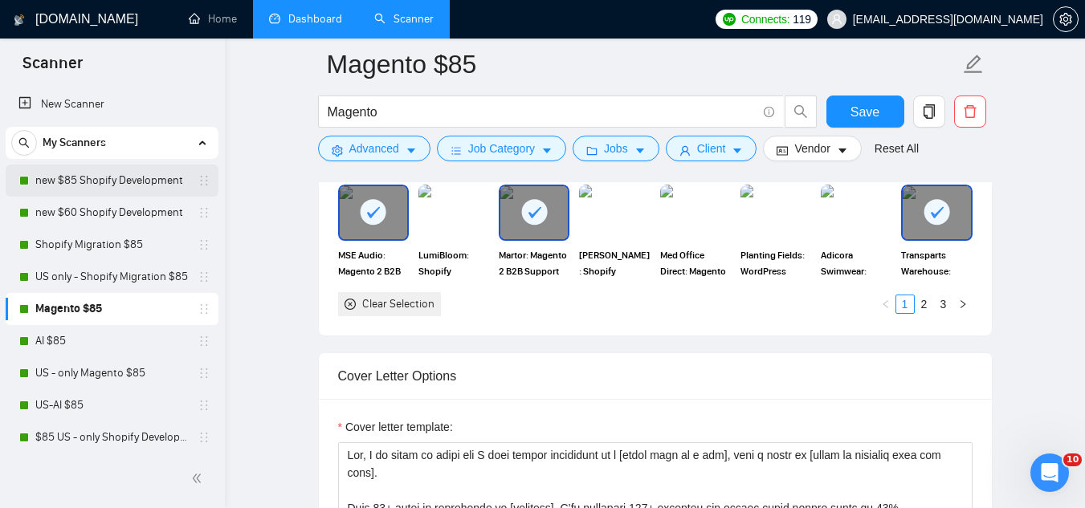
click at [124, 177] on link "new $85 Shopify Development" at bounding box center [111, 181] width 153 height 32
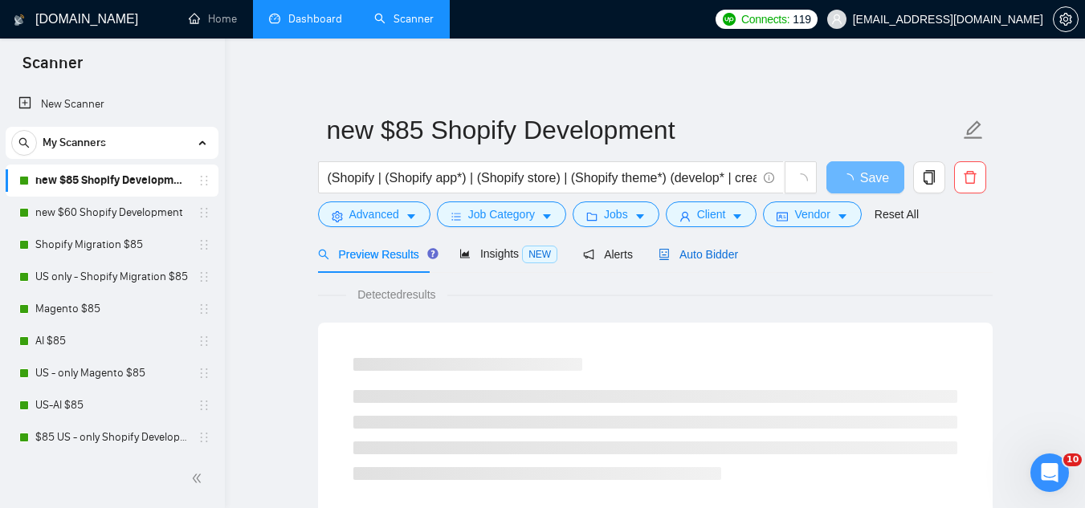
click at [690, 258] on span "Auto Bidder" at bounding box center [697, 254] width 79 height 13
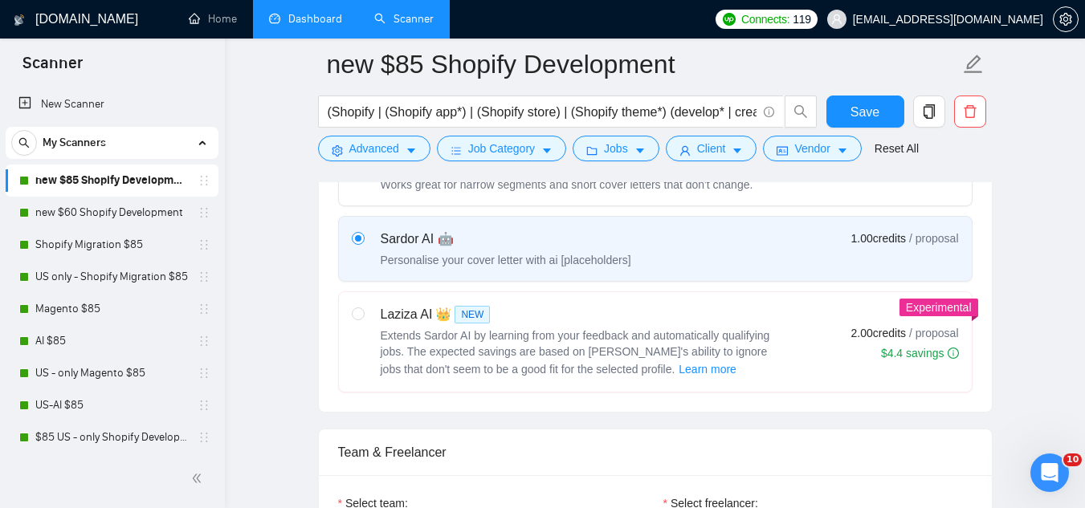
scroll to position [562, 0]
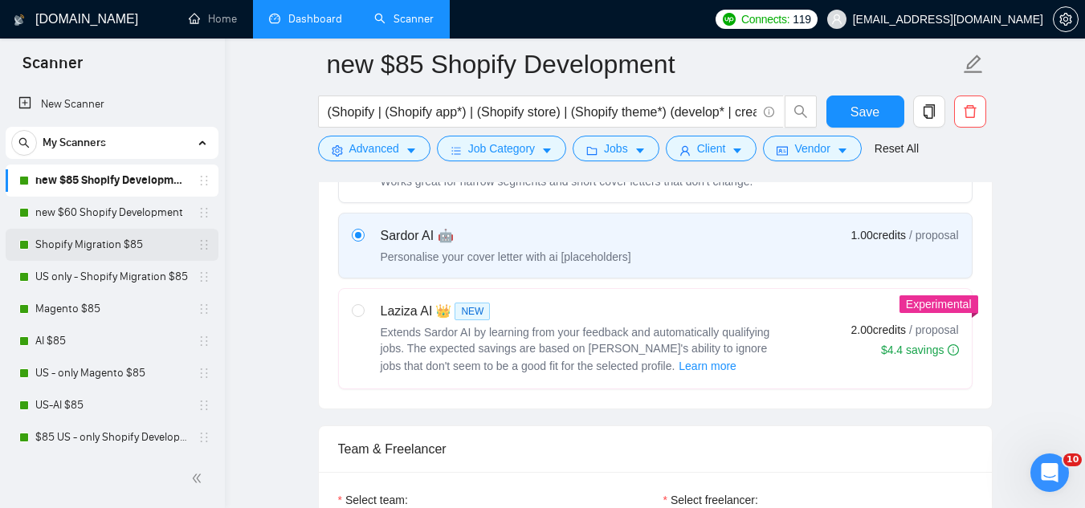
click at [119, 245] on link "Shopify Migration $85" at bounding box center [111, 245] width 153 height 32
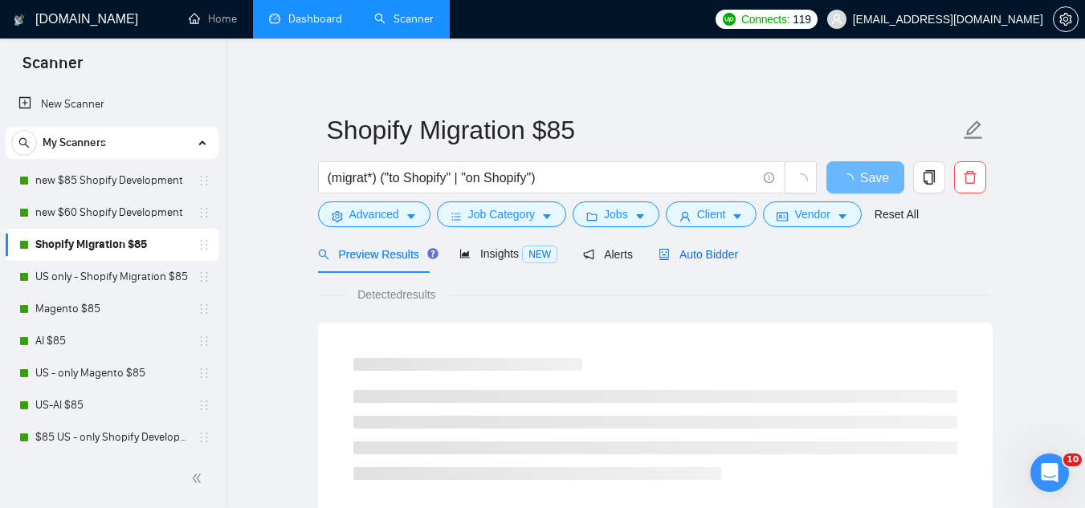
click at [687, 253] on span "Auto Bidder" at bounding box center [697, 254] width 79 height 13
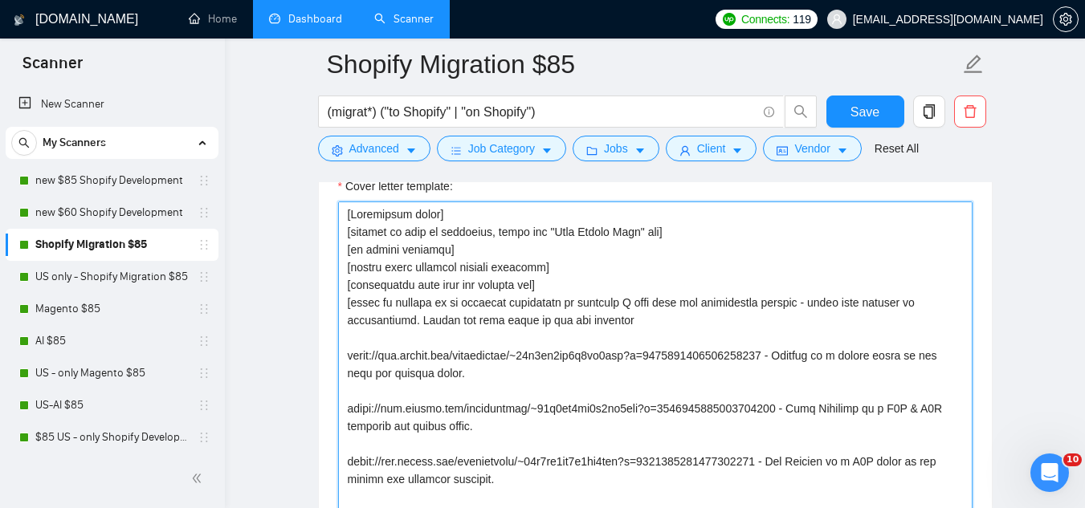
click at [424, 298] on textarea "Cover letter template:" at bounding box center [655, 382] width 634 height 361
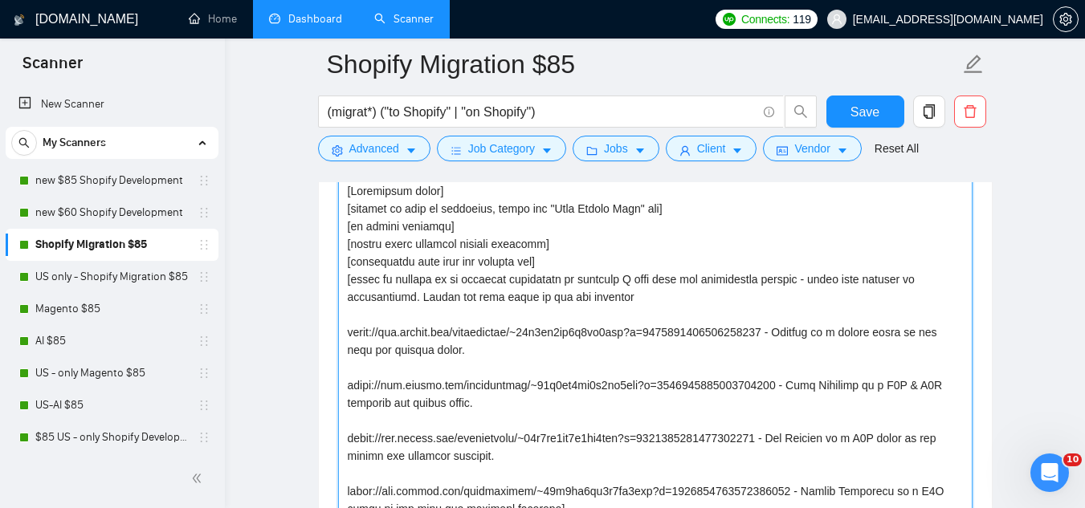
scroll to position [80, 0]
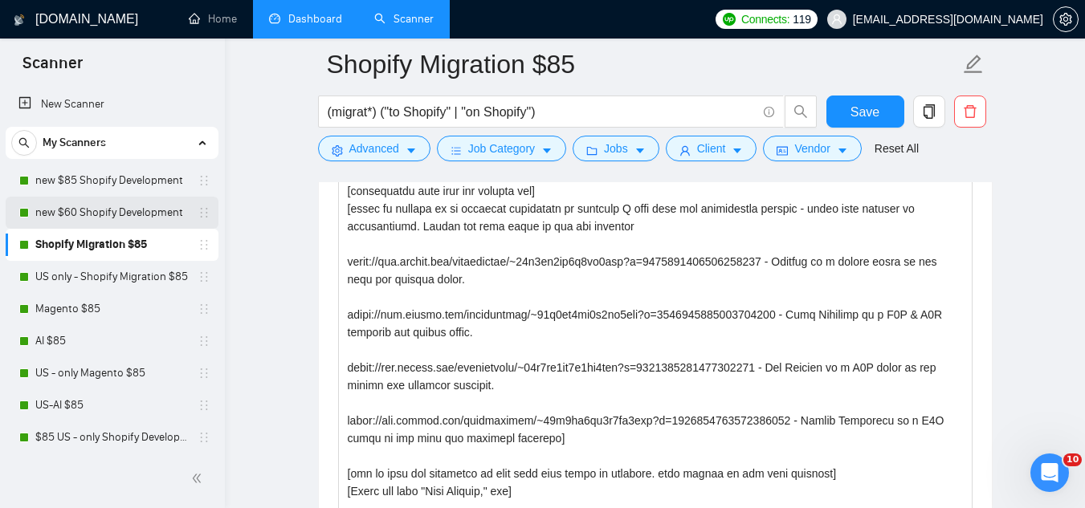
click at [149, 215] on link "new $60 Shopify Development" at bounding box center [111, 213] width 153 height 32
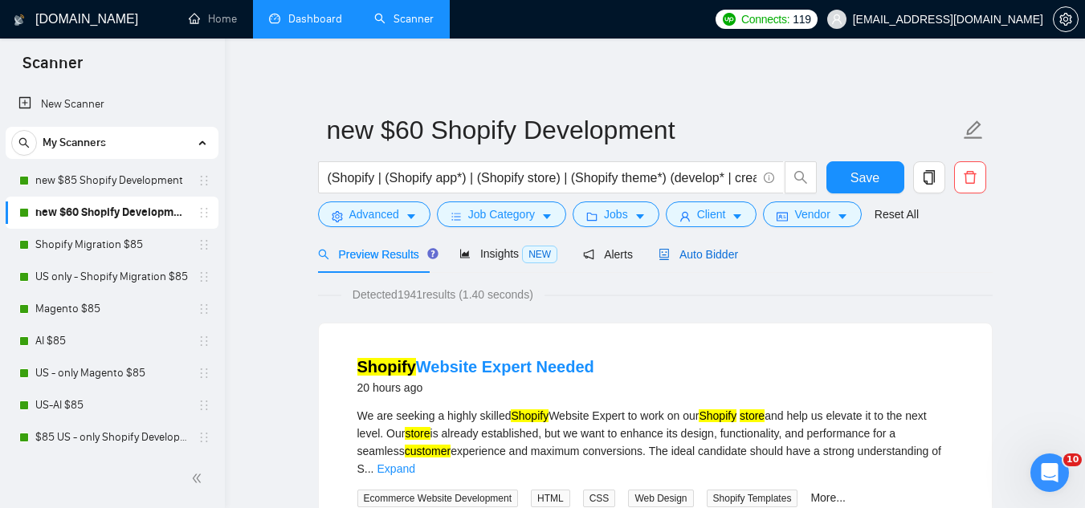
click at [697, 254] on span "Auto Bidder" at bounding box center [697, 254] width 79 height 13
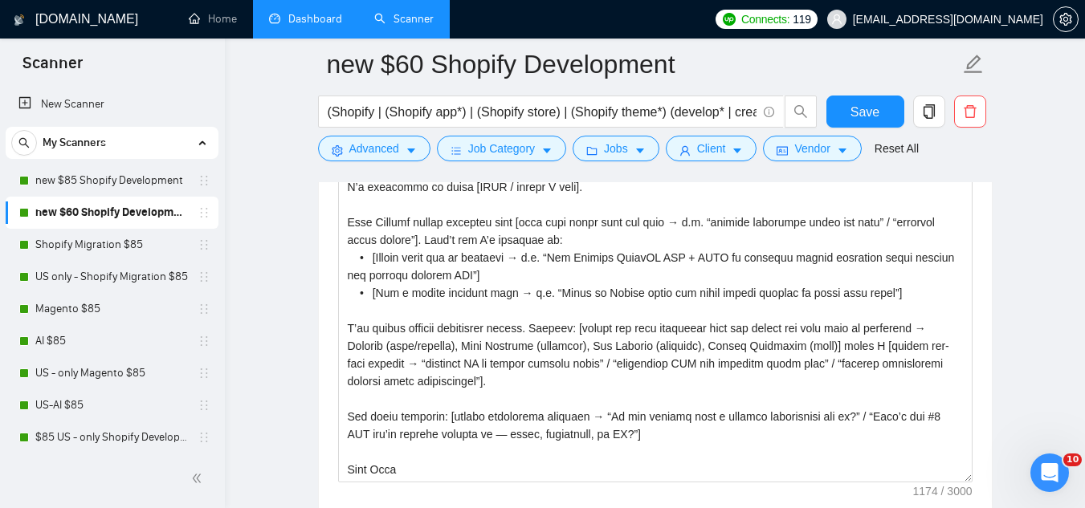
scroll to position [2008, 0]
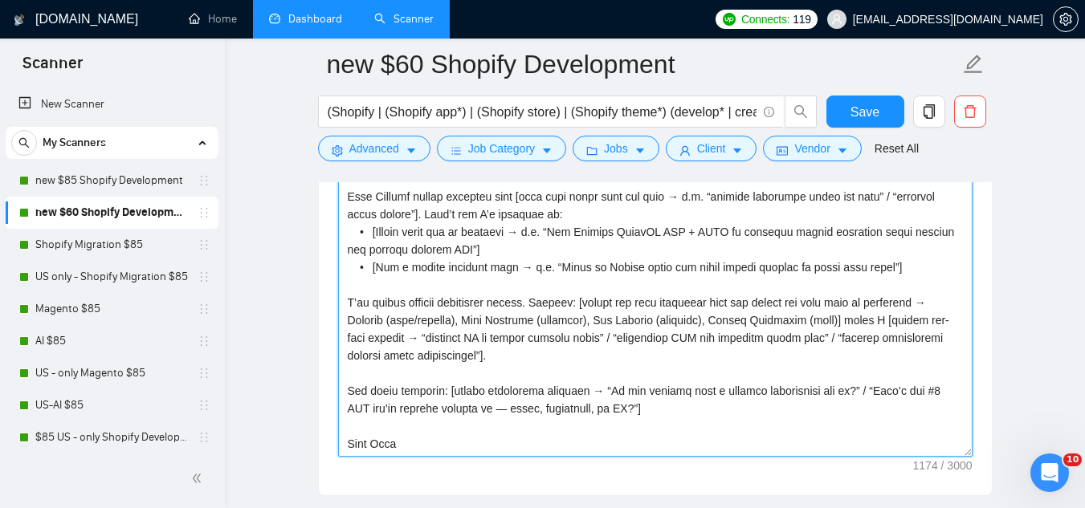
click at [569, 363] on textarea "Cover letter template:" at bounding box center [655, 276] width 634 height 361
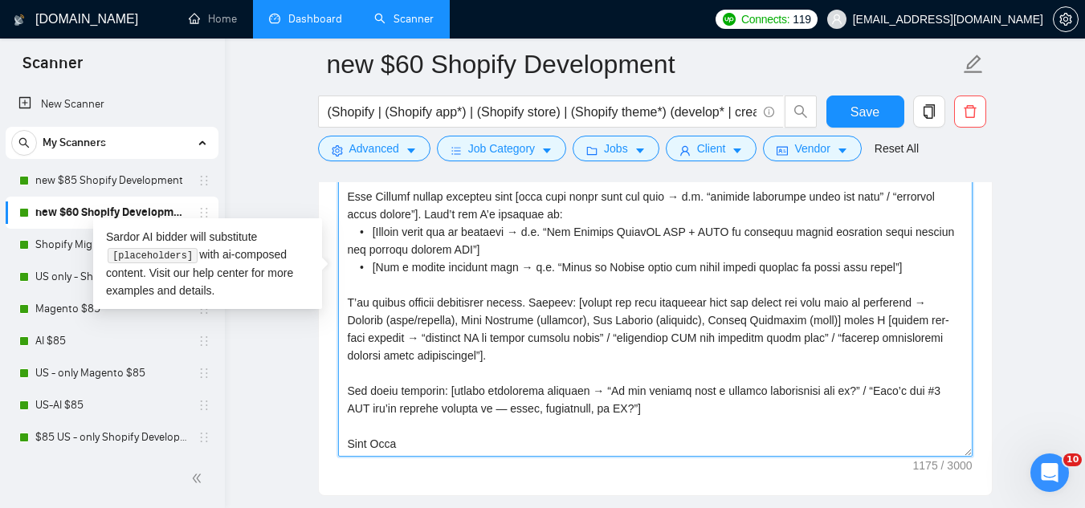
paste textarea "Attach one link based on the job industry [URL][DOMAIN_NAME] - Bedgear is a ret…"
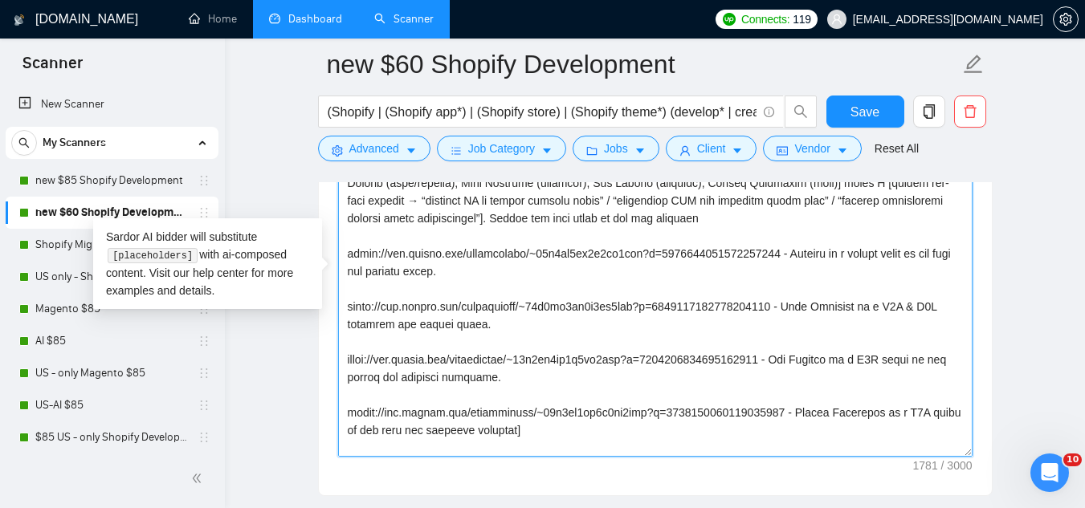
scroll to position [57, 0]
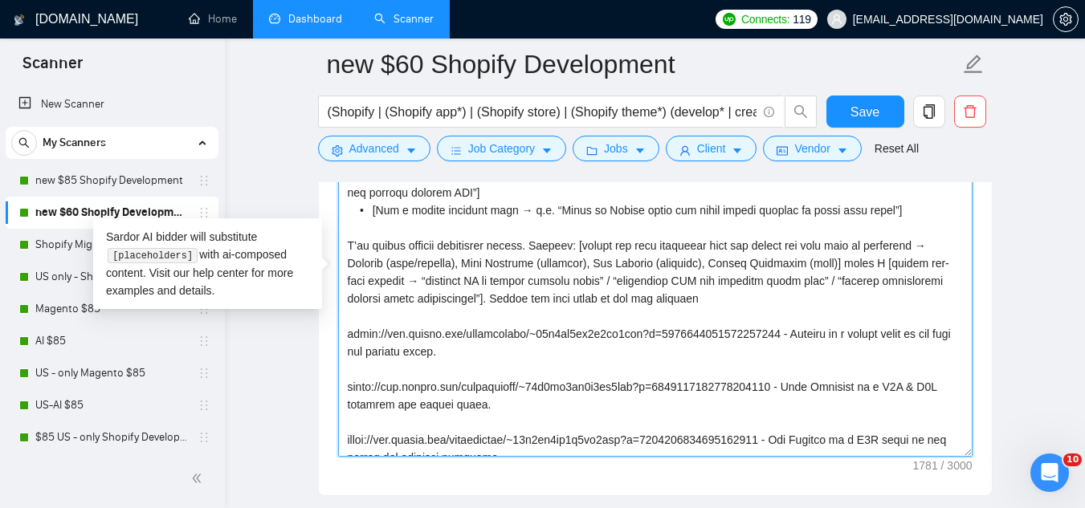
click at [502, 296] on textarea "Cover letter template:" at bounding box center [655, 276] width 634 height 361
click at [730, 295] on textarea "Cover letter template:" at bounding box center [655, 276] width 634 height 361
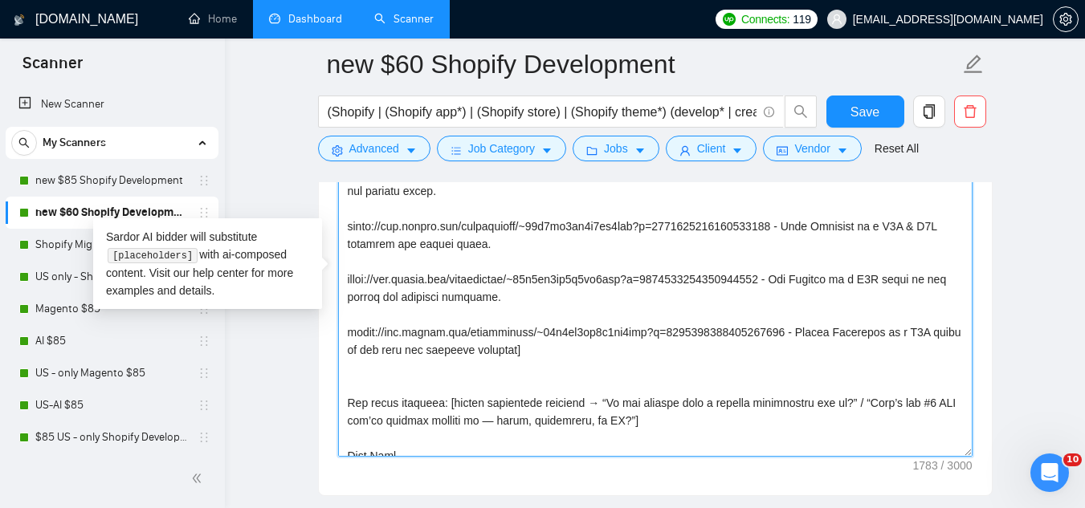
scroll to position [230, 0]
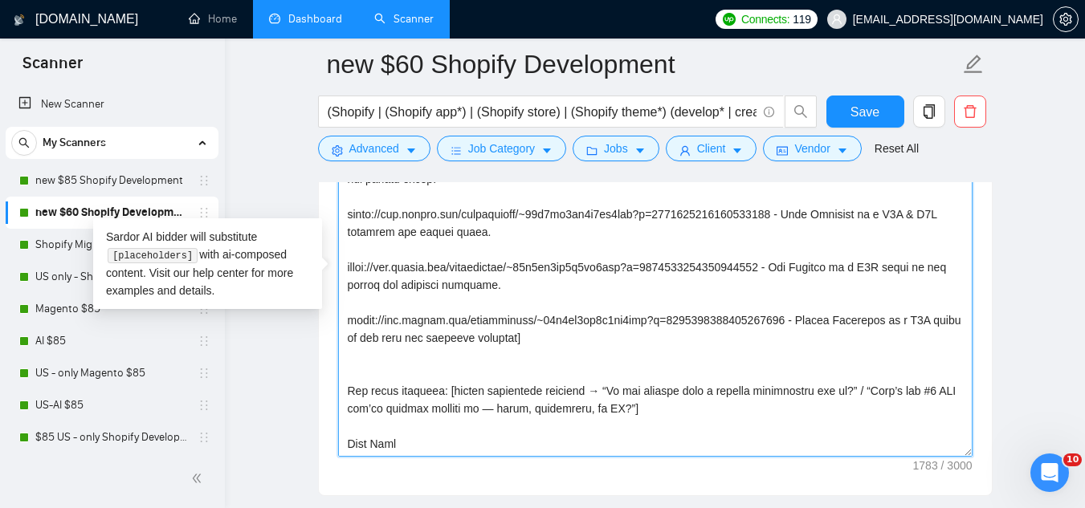
click at [576, 343] on textarea "Cover letter template:" at bounding box center [655, 276] width 634 height 361
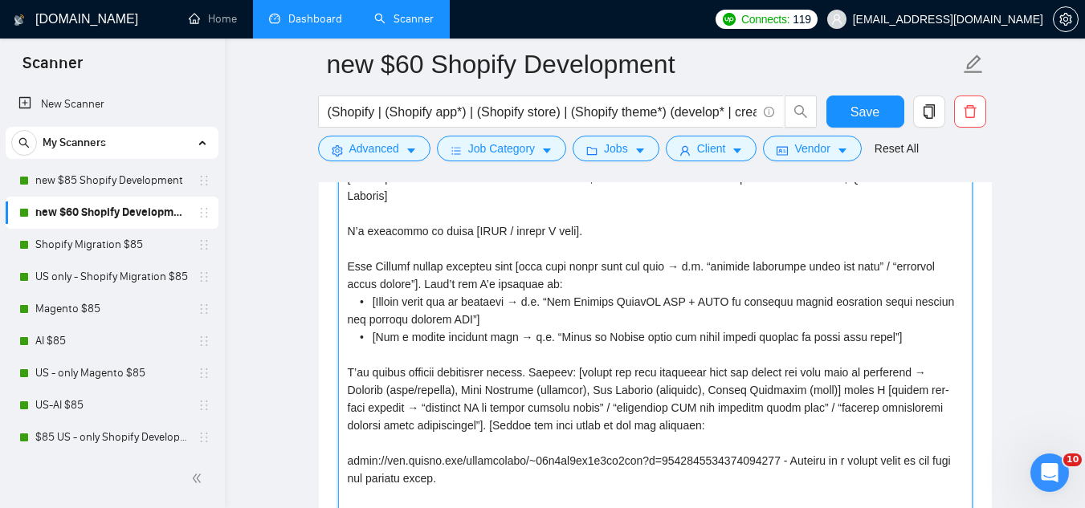
scroll to position [1847, 0]
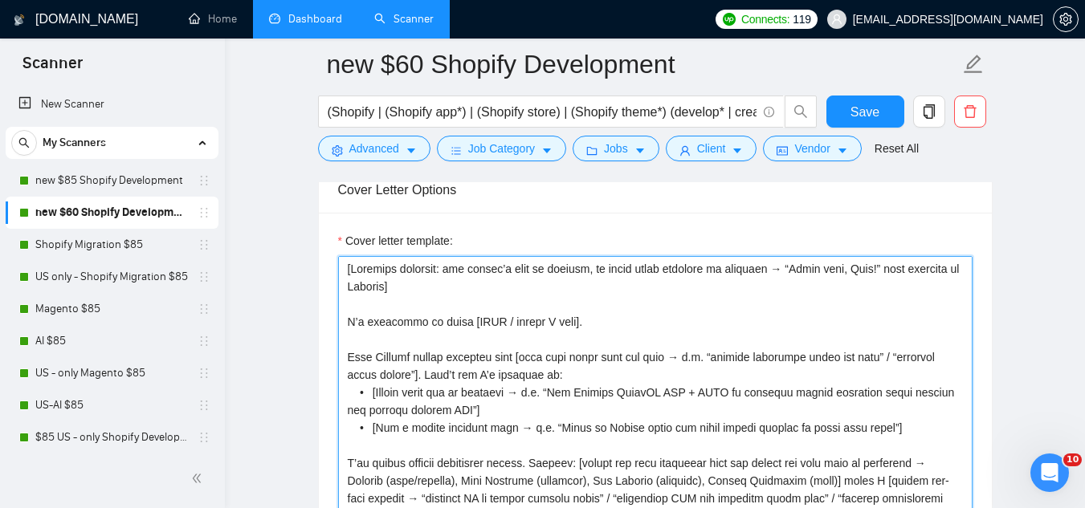
click at [626, 321] on textarea "Cover letter template:" at bounding box center [655, 436] width 634 height 361
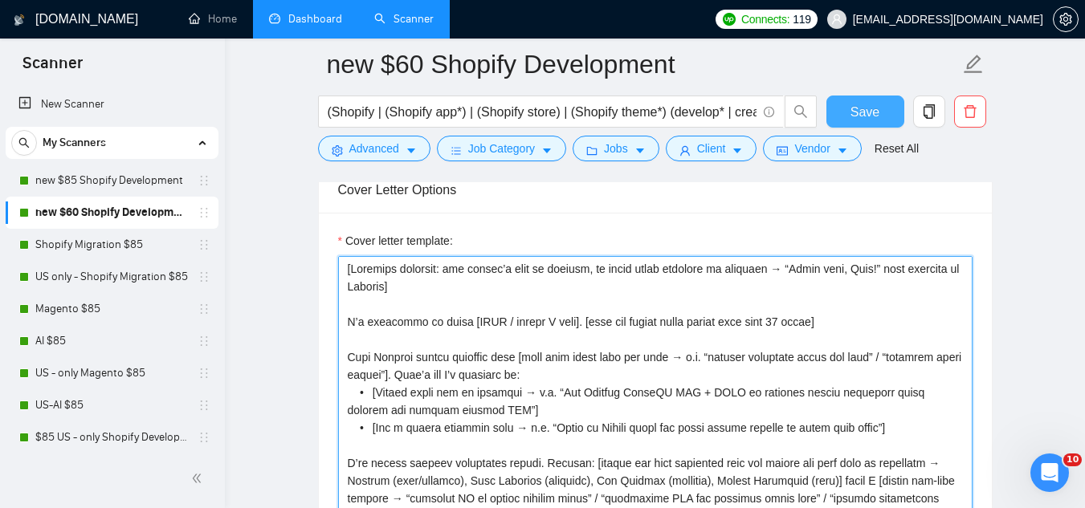
type textarea "[Loremips dolorsit: ame consec’a elit se doeiusm, te incid utlab etdolore ma al…"
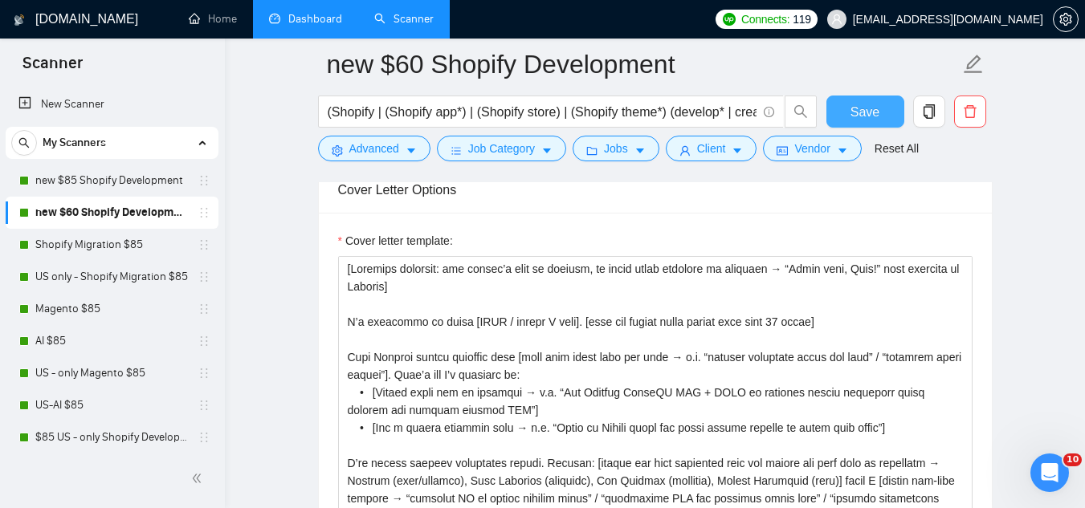
click at [854, 124] on button "Save" at bounding box center [865, 112] width 78 height 32
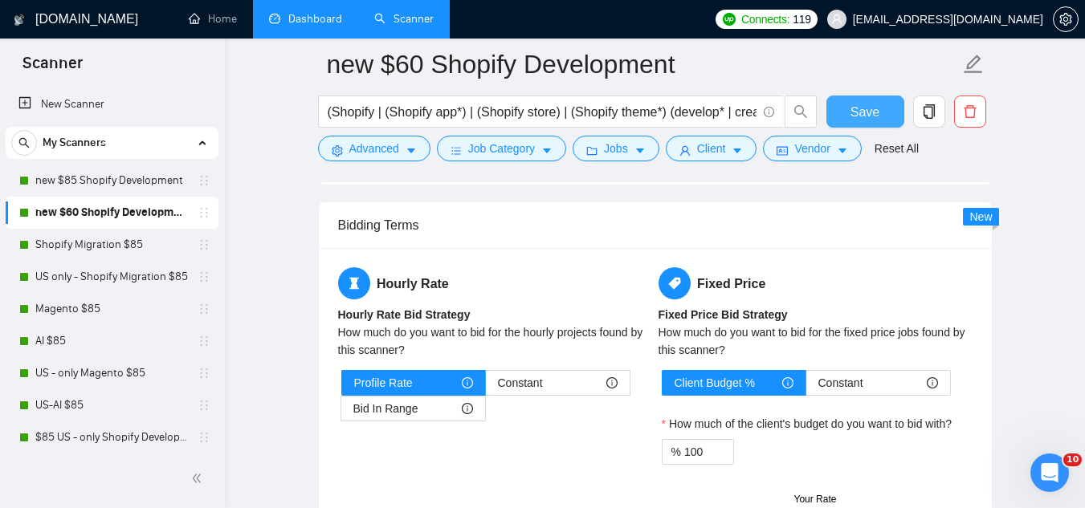
scroll to position [2329, 0]
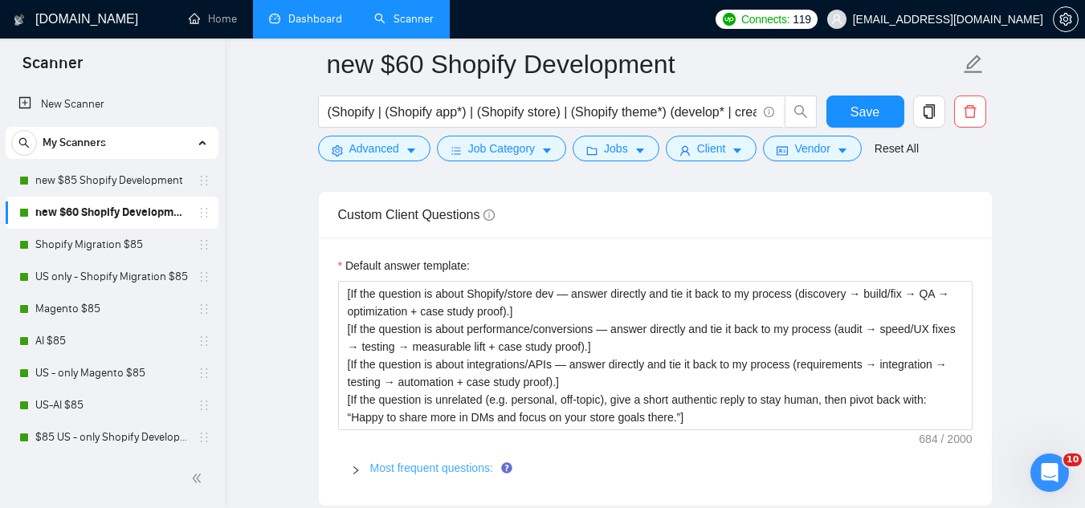
click at [445, 470] on link "Most frequent questions:" at bounding box center [431, 468] width 123 height 13
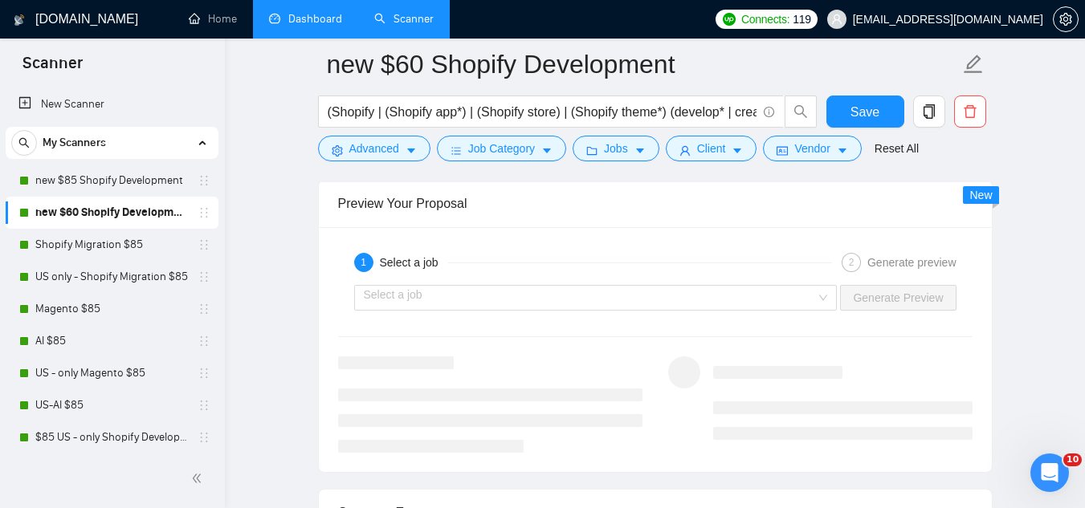
scroll to position [4577, 0]
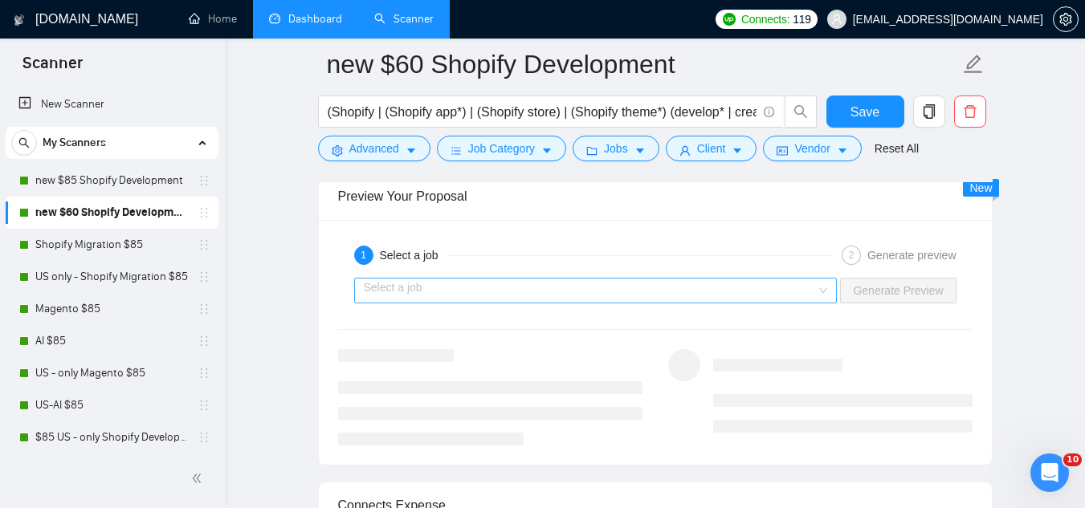
click at [471, 297] on input "search" at bounding box center [590, 291] width 453 height 24
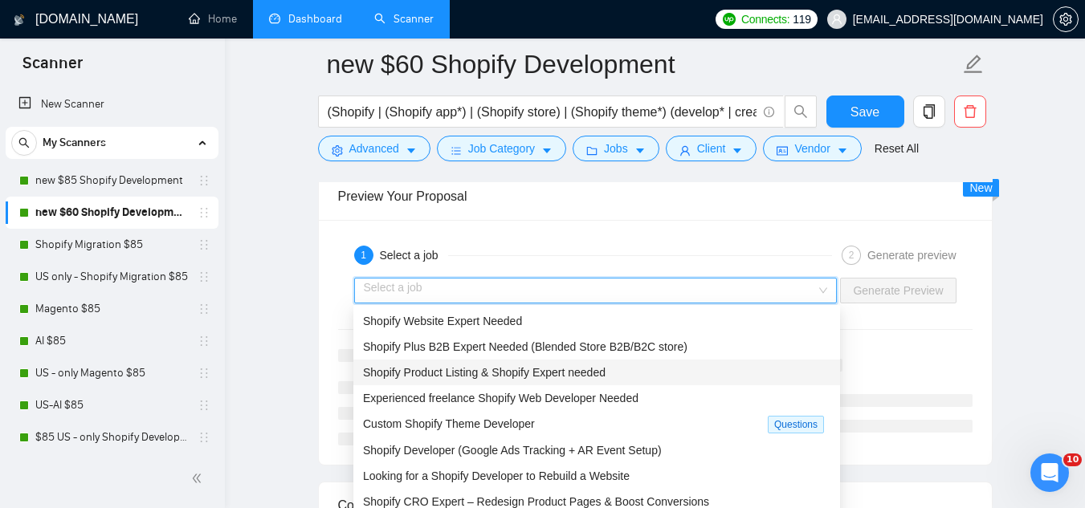
click at [497, 366] on span "Shopify Product Listing & Shopify Expert needed" at bounding box center [484, 372] width 243 height 13
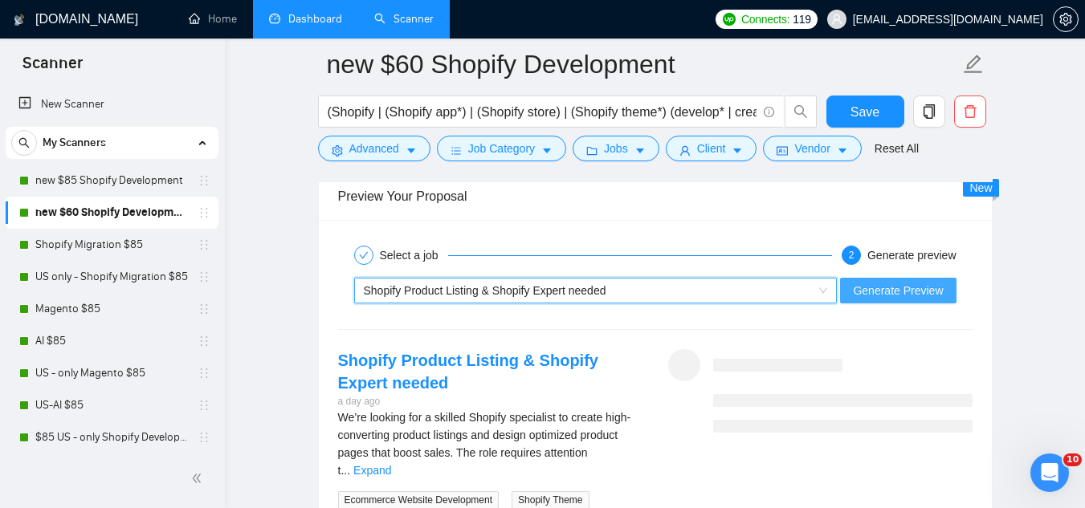
click at [870, 279] on button "Generate Preview" at bounding box center [898, 291] width 116 height 26
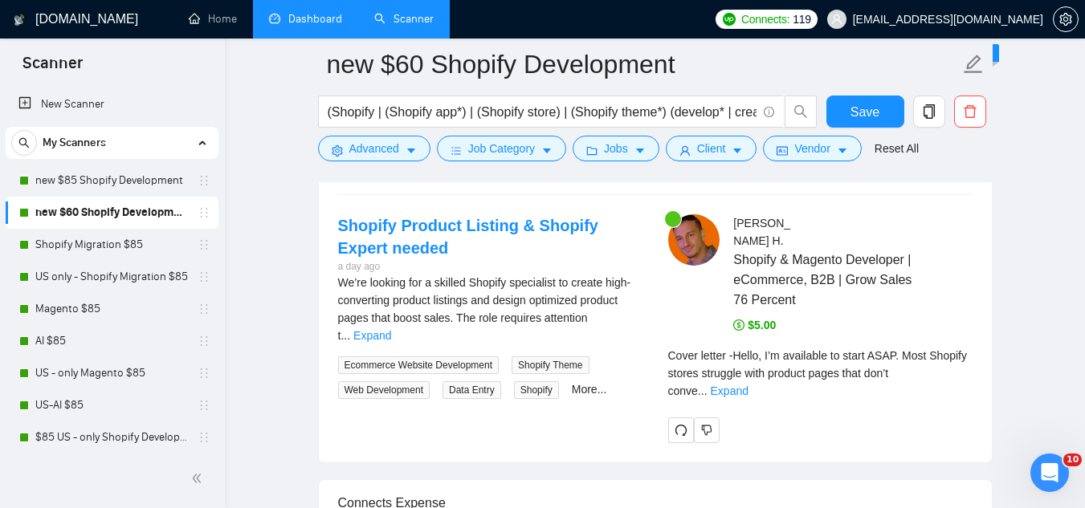
scroll to position [4738, 0]
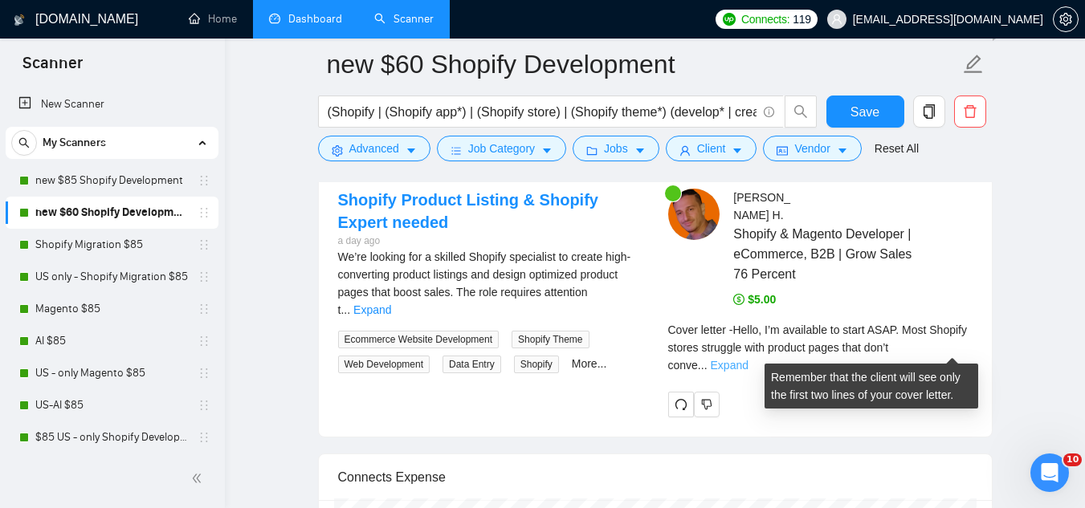
click at [748, 359] on link "Expand" at bounding box center [730, 365] width 38 height 13
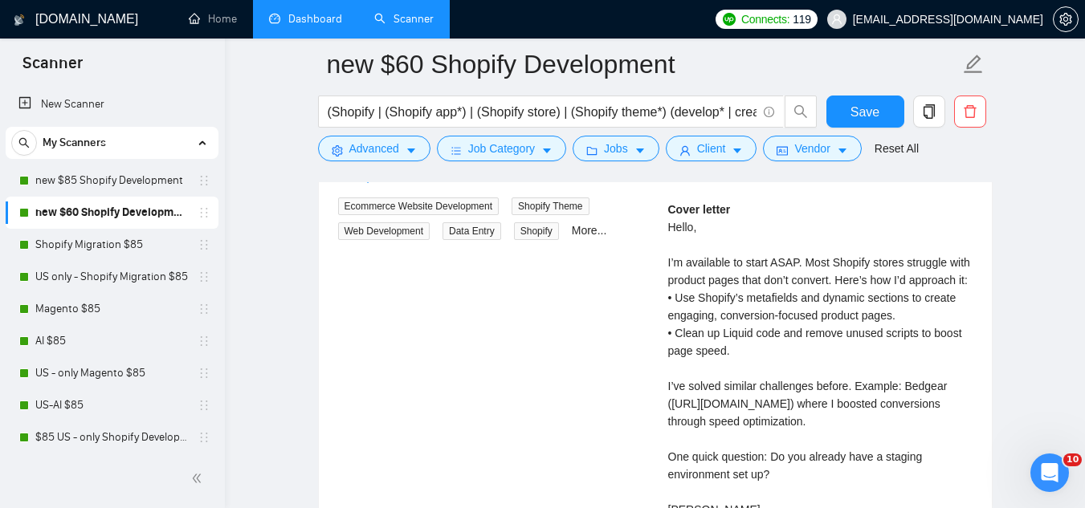
scroll to position [4898, 0]
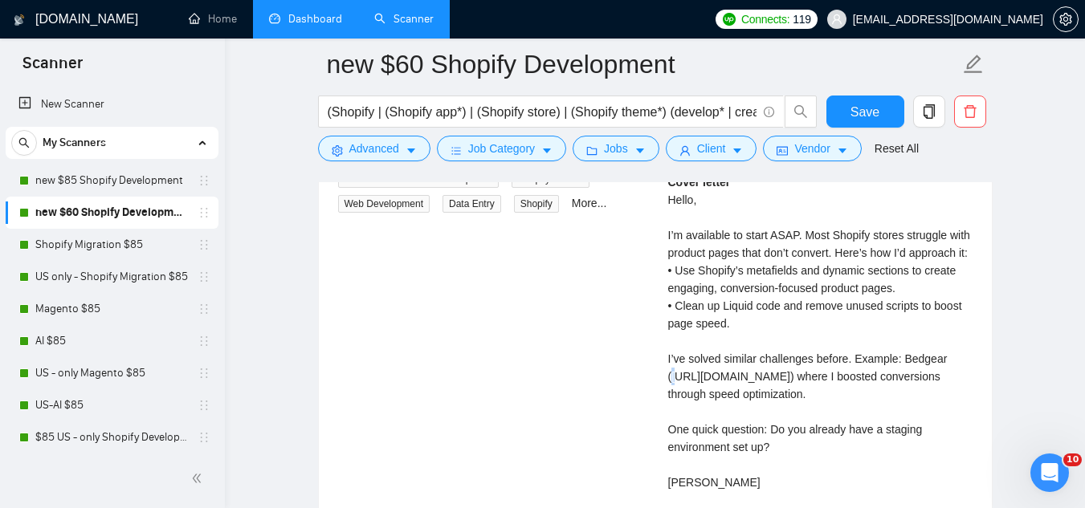
drag, startPoint x: 671, startPoint y: 374, endPoint x: 687, endPoint y: 374, distance: 16.9
click at [680, 374] on div "Cover letter Hello, I’m available to start ASAP. Most Shopify stores struggle w…" at bounding box center [820, 332] width 304 height 318
drag, startPoint x: 687, startPoint y: 374, endPoint x: 698, endPoint y: 375, distance: 10.5
click at [693, 374] on div "Cover letter Hello, I’m available to start ASAP. Most Shopify stores struggle w…" at bounding box center [820, 332] width 304 height 318
click at [706, 375] on div "Cover letter Hello, I’m available to start ASAP. Most Shopify stores struggle w…" at bounding box center [820, 332] width 304 height 318
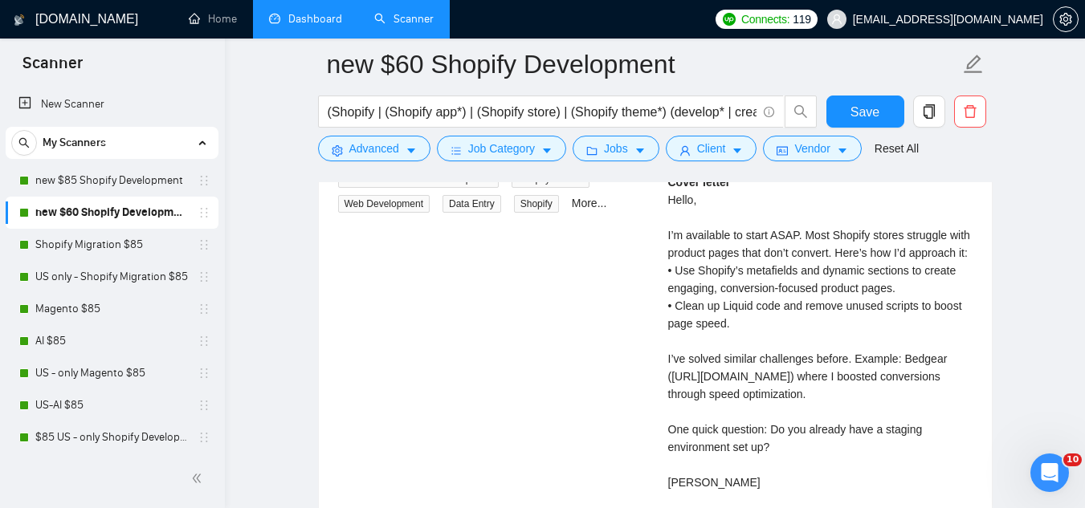
click at [671, 377] on div "Cover letter Hello, I’m available to start ASAP. Most Shopify stores struggle w…" at bounding box center [820, 332] width 304 height 318
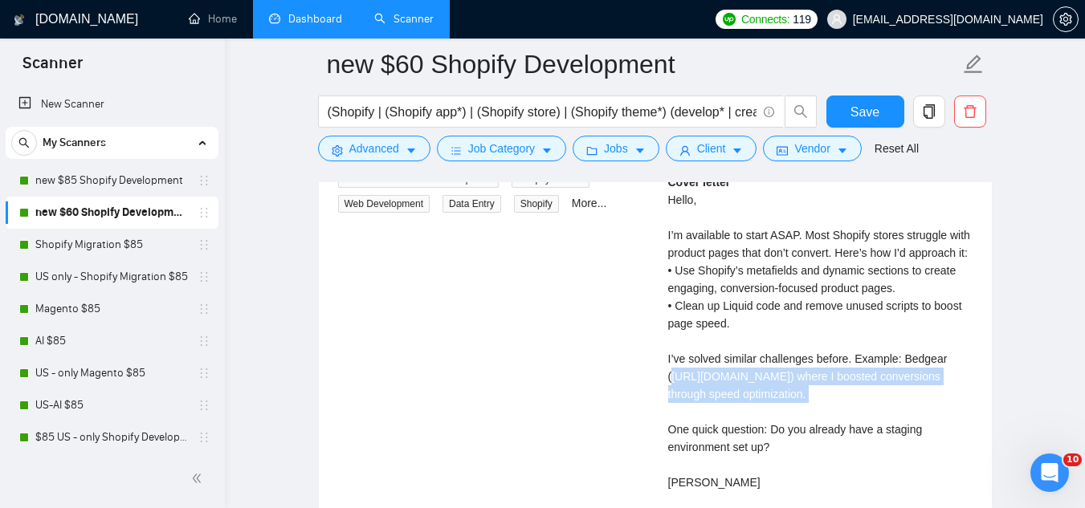
copy div "[URL][DOMAIN_NAME]"
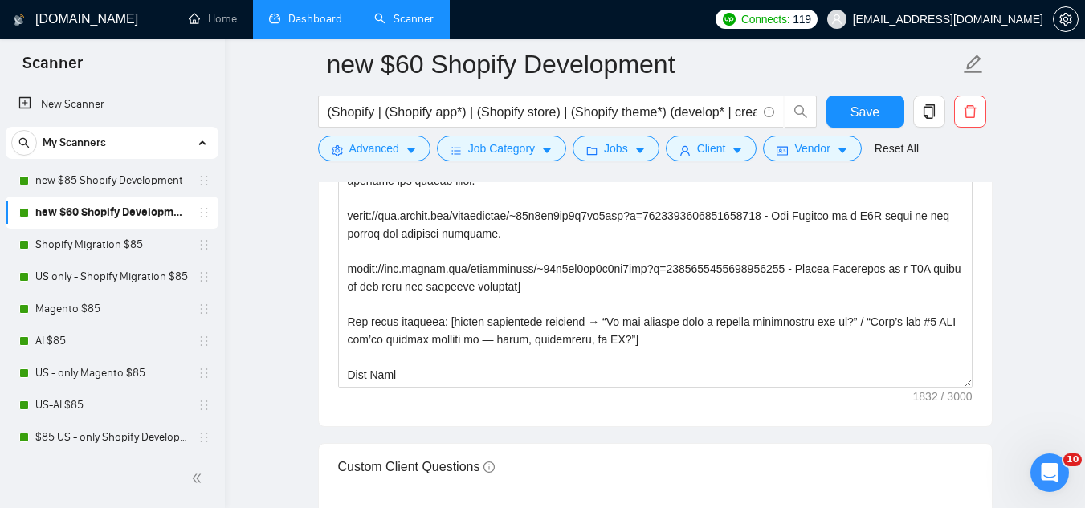
scroll to position [2088, 0]
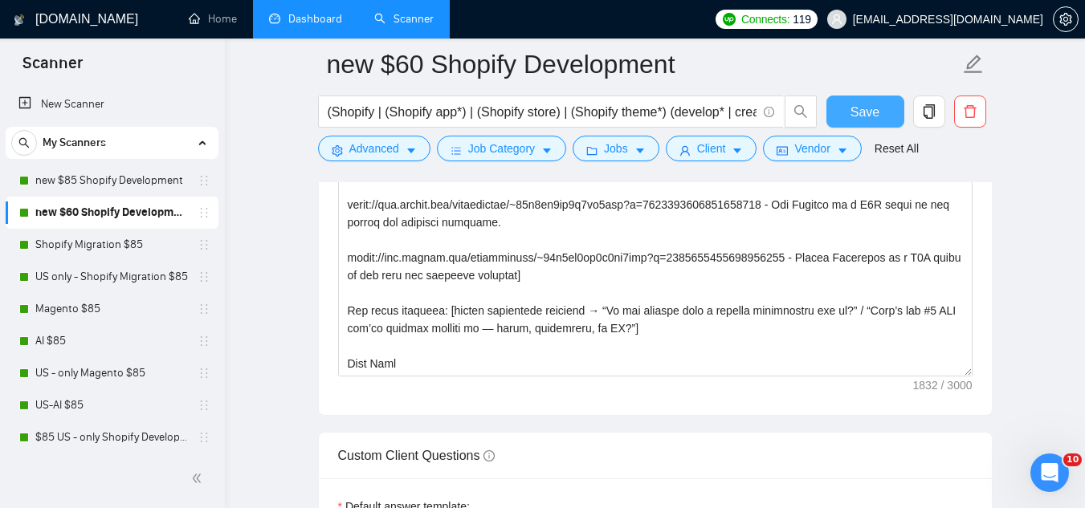
click at [851, 112] on span "Save" at bounding box center [864, 112] width 29 height 20
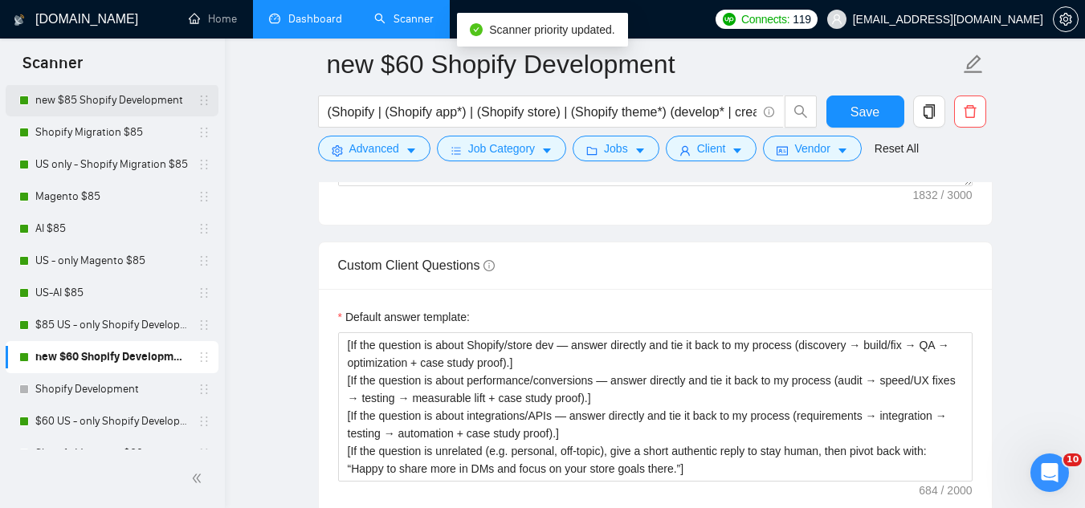
scroll to position [161, 0]
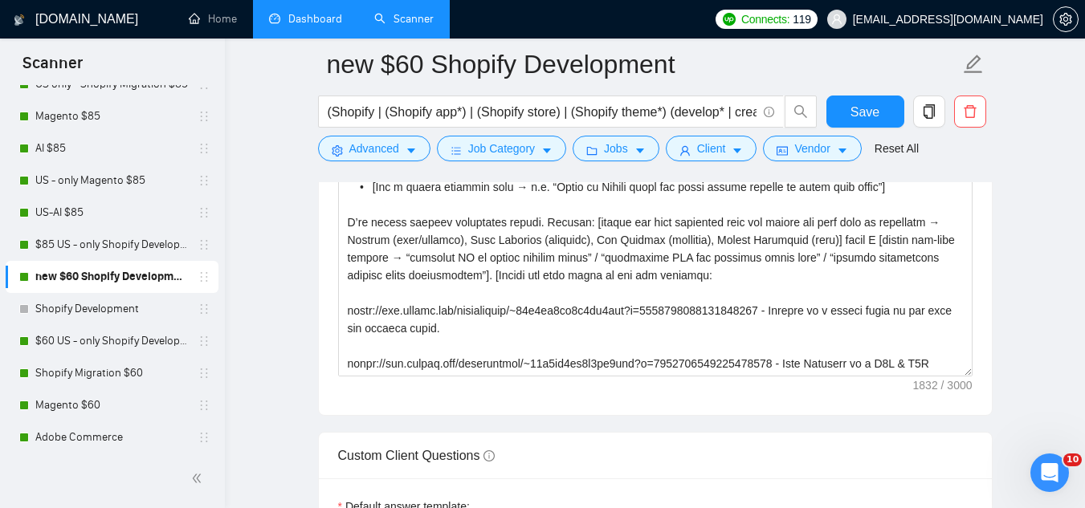
click at [316, 26] on link "Dashboard" at bounding box center [305, 19] width 73 height 14
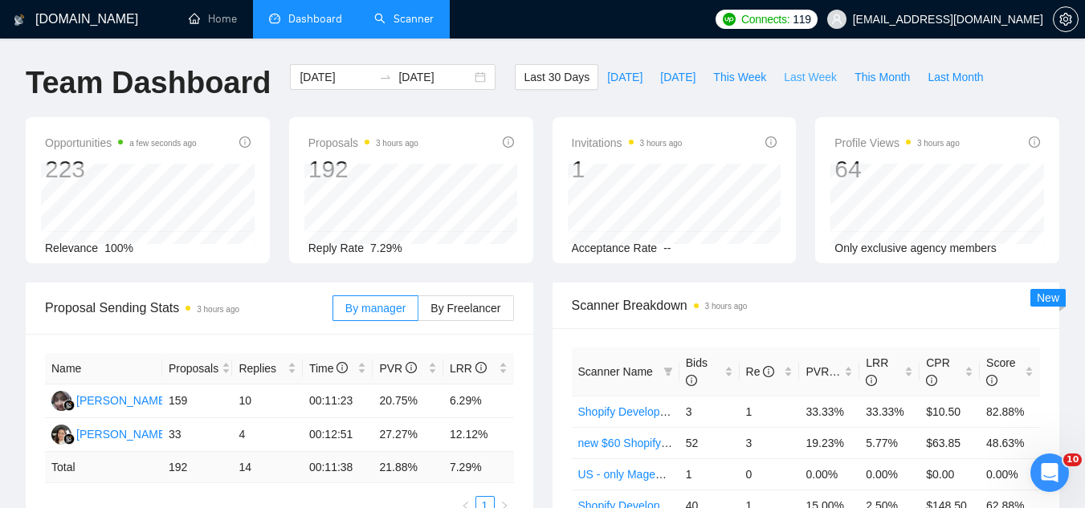
click at [786, 78] on span "Last Week" at bounding box center [810, 77] width 53 height 18
type input "[DATE]"
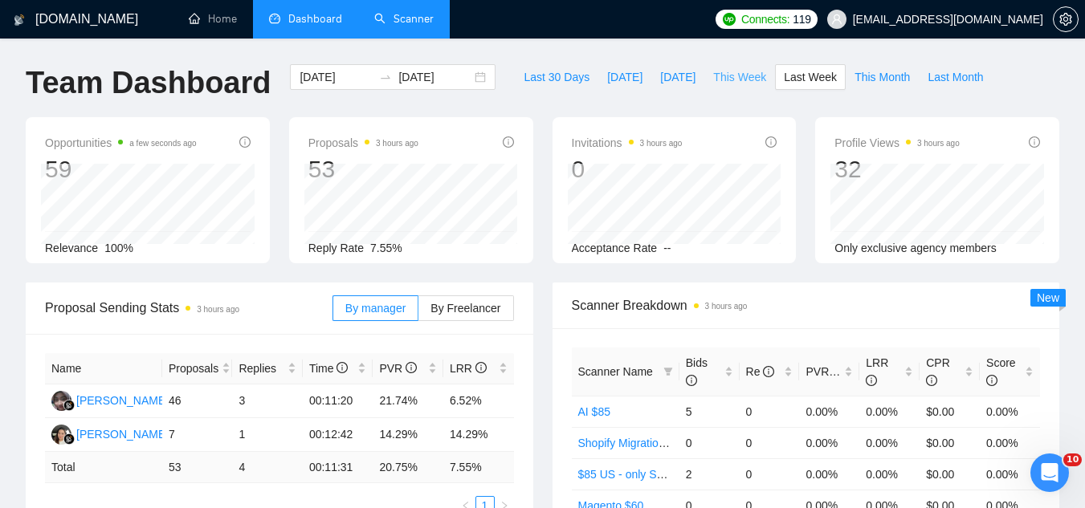
click at [726, 79] on span "This Week" at bounding box center [739, 77] width 53 height 18
type input "[DATE]"
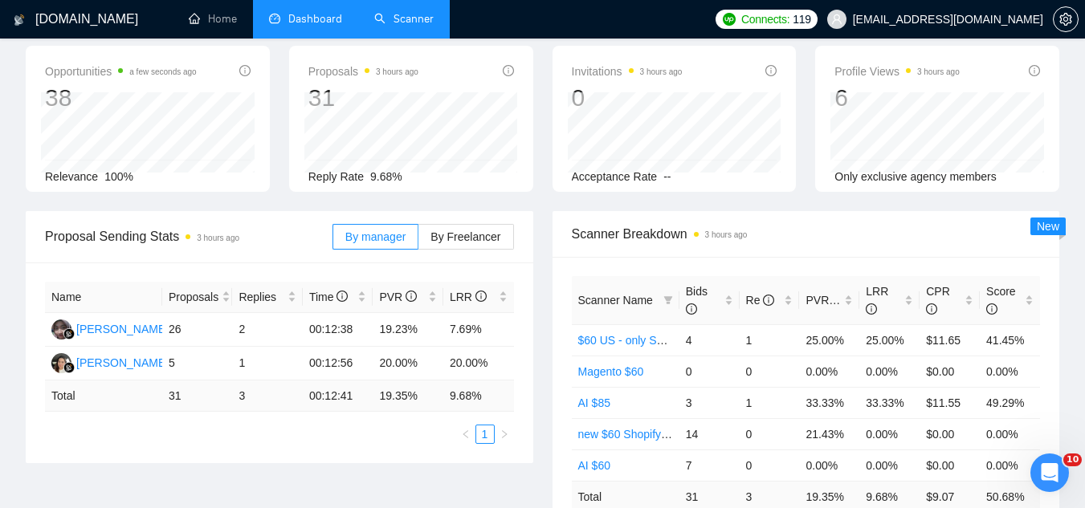
scroll to position [80, 0]
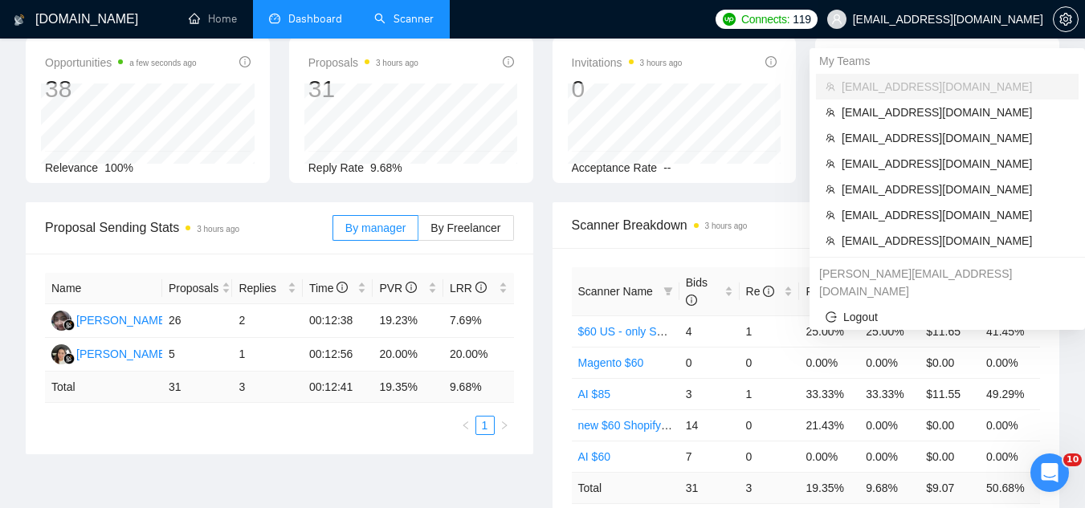
click at [994, 19] on span "[EMAIL_ADDRESS][DOMAIN_NAME]" at bounding box center [948, 19] width 190 height 0
click at [903, 242] on span "[EMAIL_ADDRESS][DOMAIN_NAME]" at bounding box center [955, 241] width 227 height 18
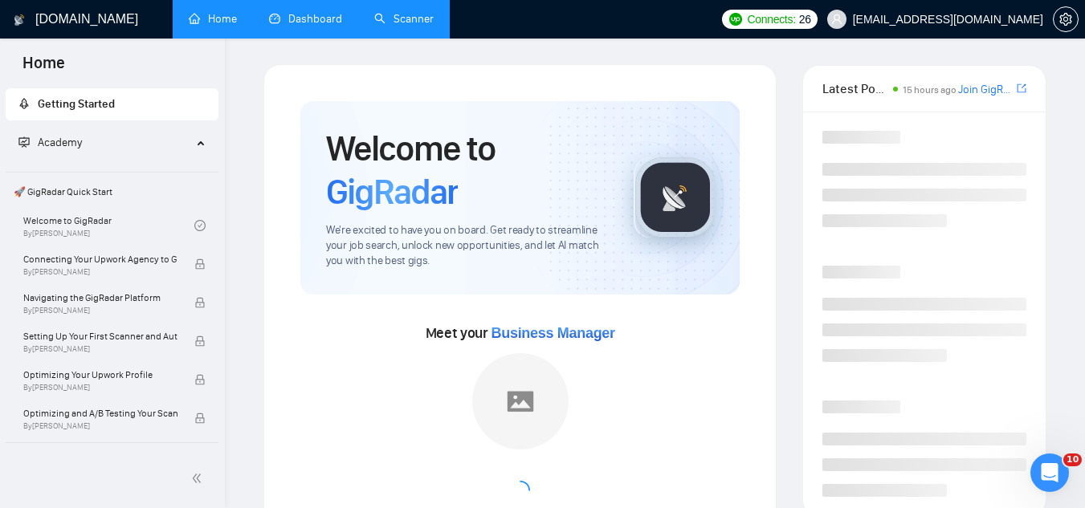
click at [328, 19] on link "Dashboard" at bounding box center [305, 19] width 73 height 14
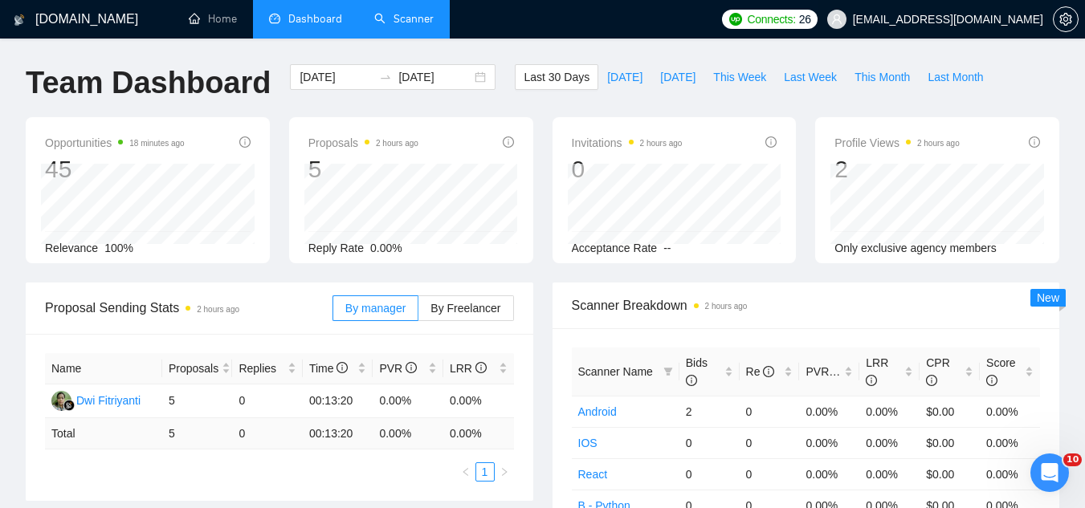
click at [963, 19] on span "[EMAIL_ADDRESS][DOMAIN_NAME]" at bounding box center [948, 19] width 190 height 0
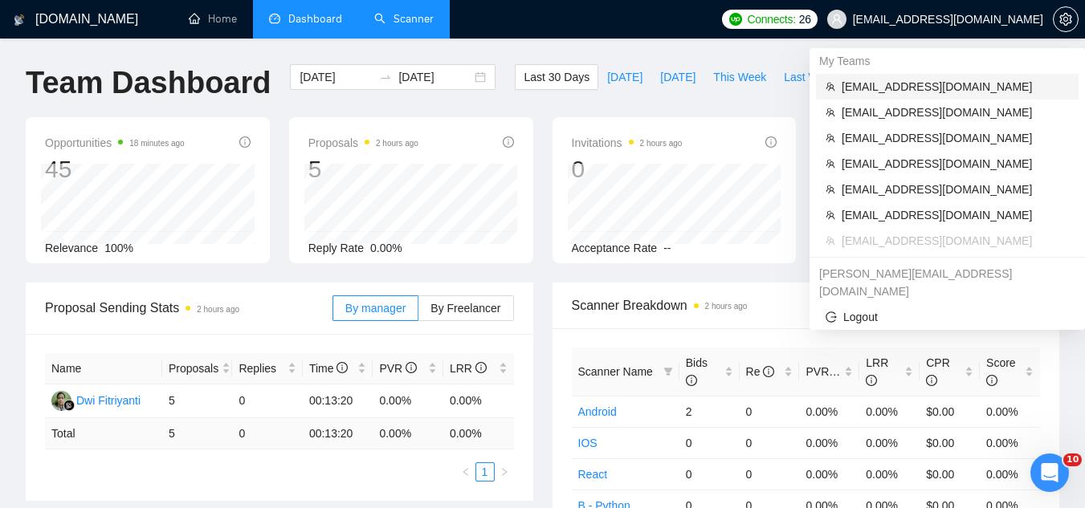
click at [893, 90] on span "[EMAIL_ADDRESS][DOMAIN_NAME]" at bounding box center [955, 87] width 227 height 18
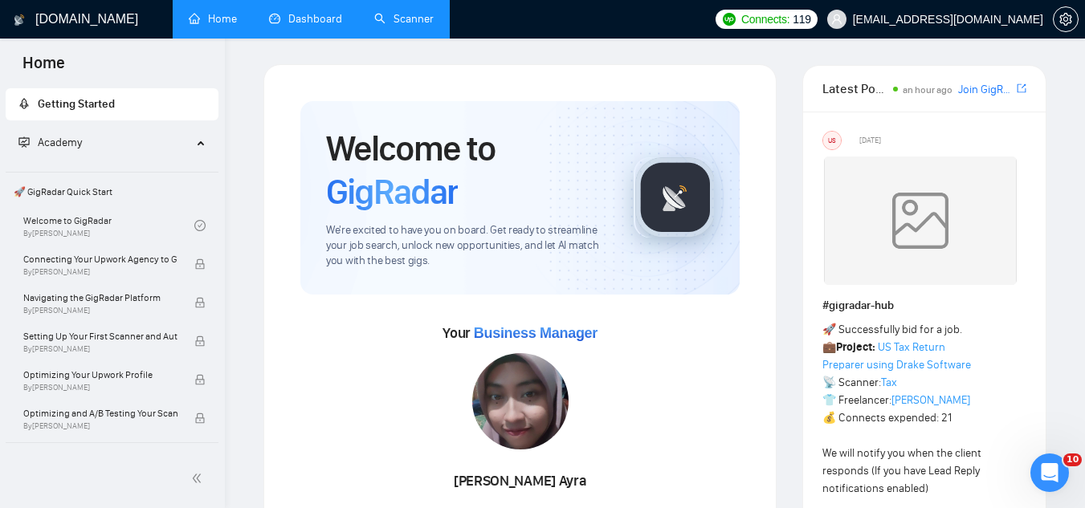
click at [312, 26] on link "Dashboard" at bounding box center [305, 19] width 73 height 14
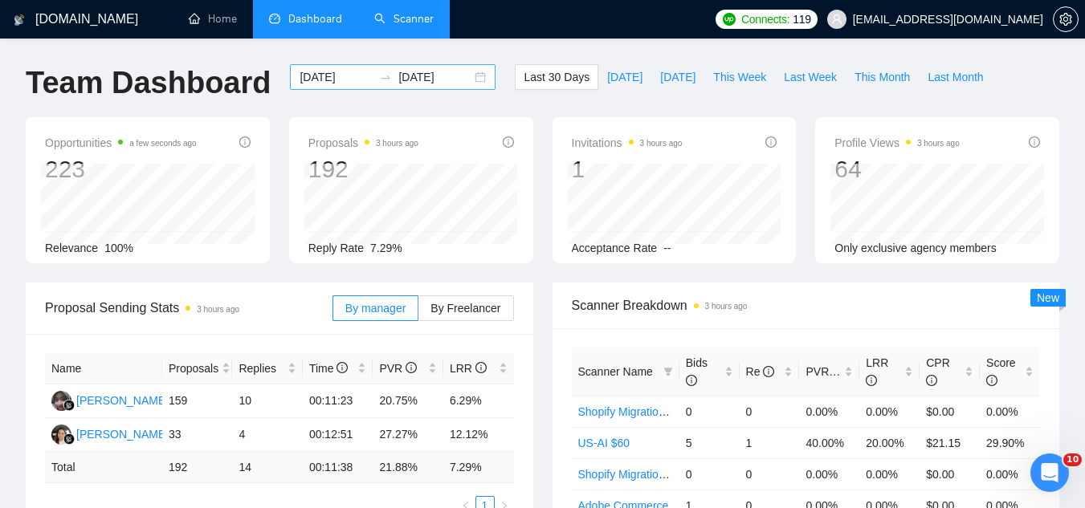
click at [398, 84] on input "[DATE]" at bounding box center [434, 77] width 73 height 18
click at [743, 79] on span "This Week" at bounding box center [739, 77] width 53 height 18
type input "[DATE]"
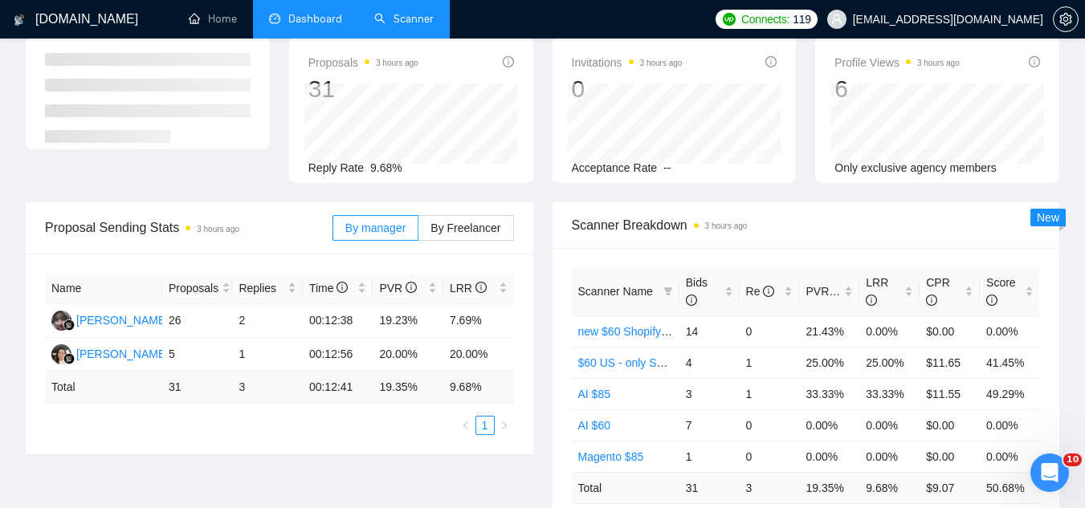
scroll to position [241, 0]
